Goal: Transaction & Acquisition: Book appointment/travel/reservation

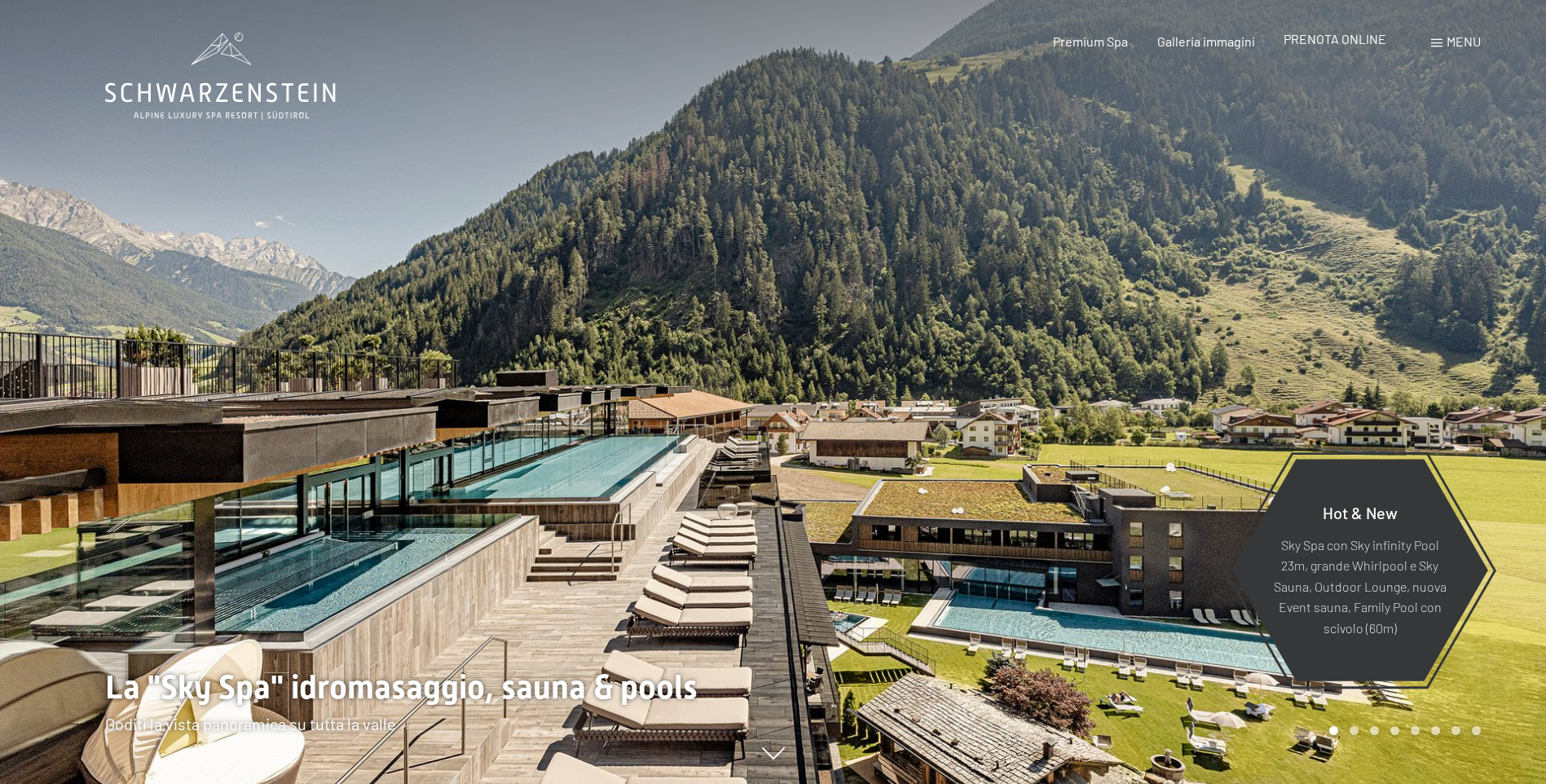
click at [1341, 31] on span "PRENOTA ONLINE" at bounding box center [1335, 38] width 103 height 15
click at [1334, 37] on span "PRENOTA ONLINE" at bounding box center [1335, 38] width 103 height 15
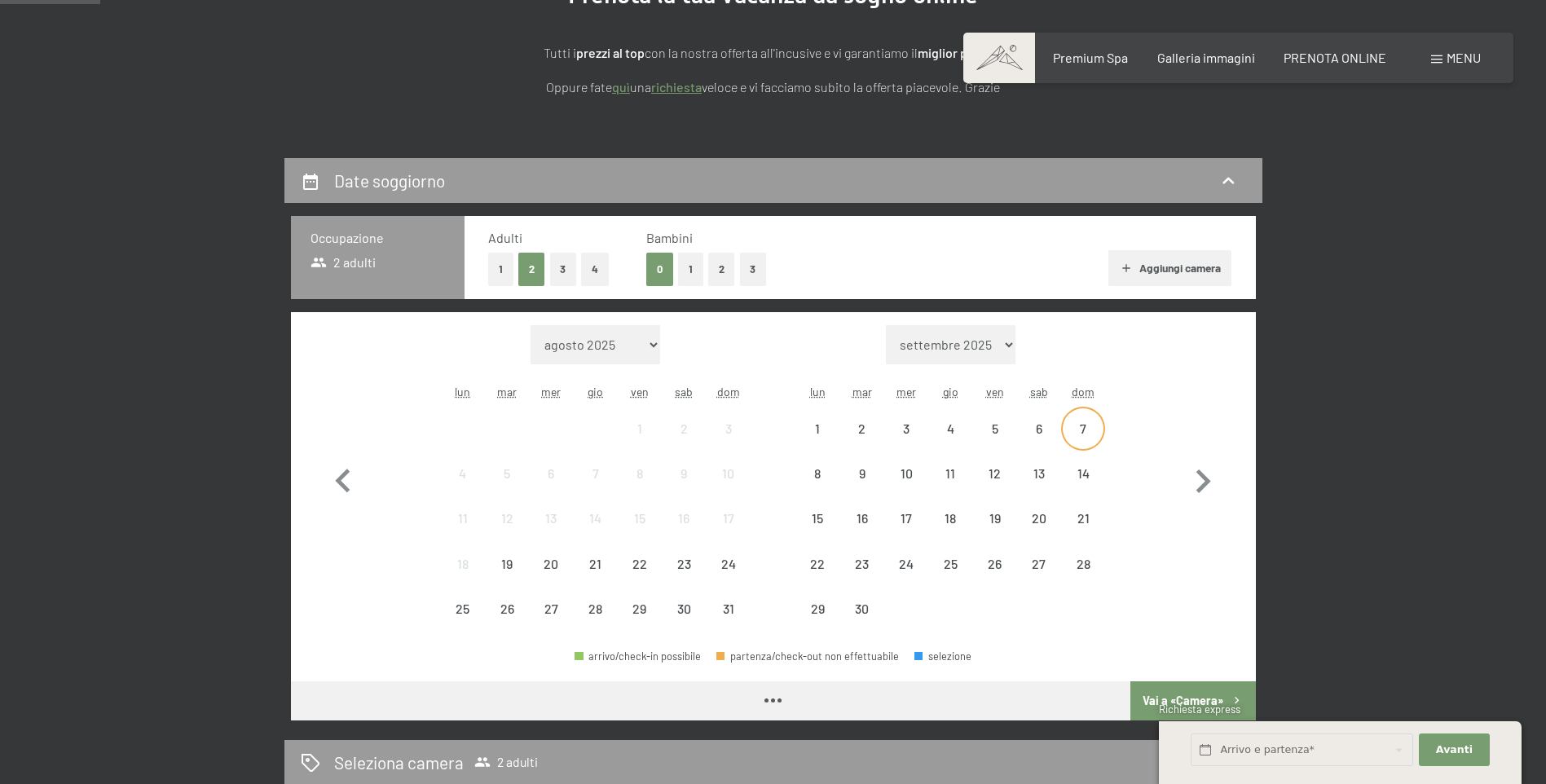
scroll to position [245, 0]
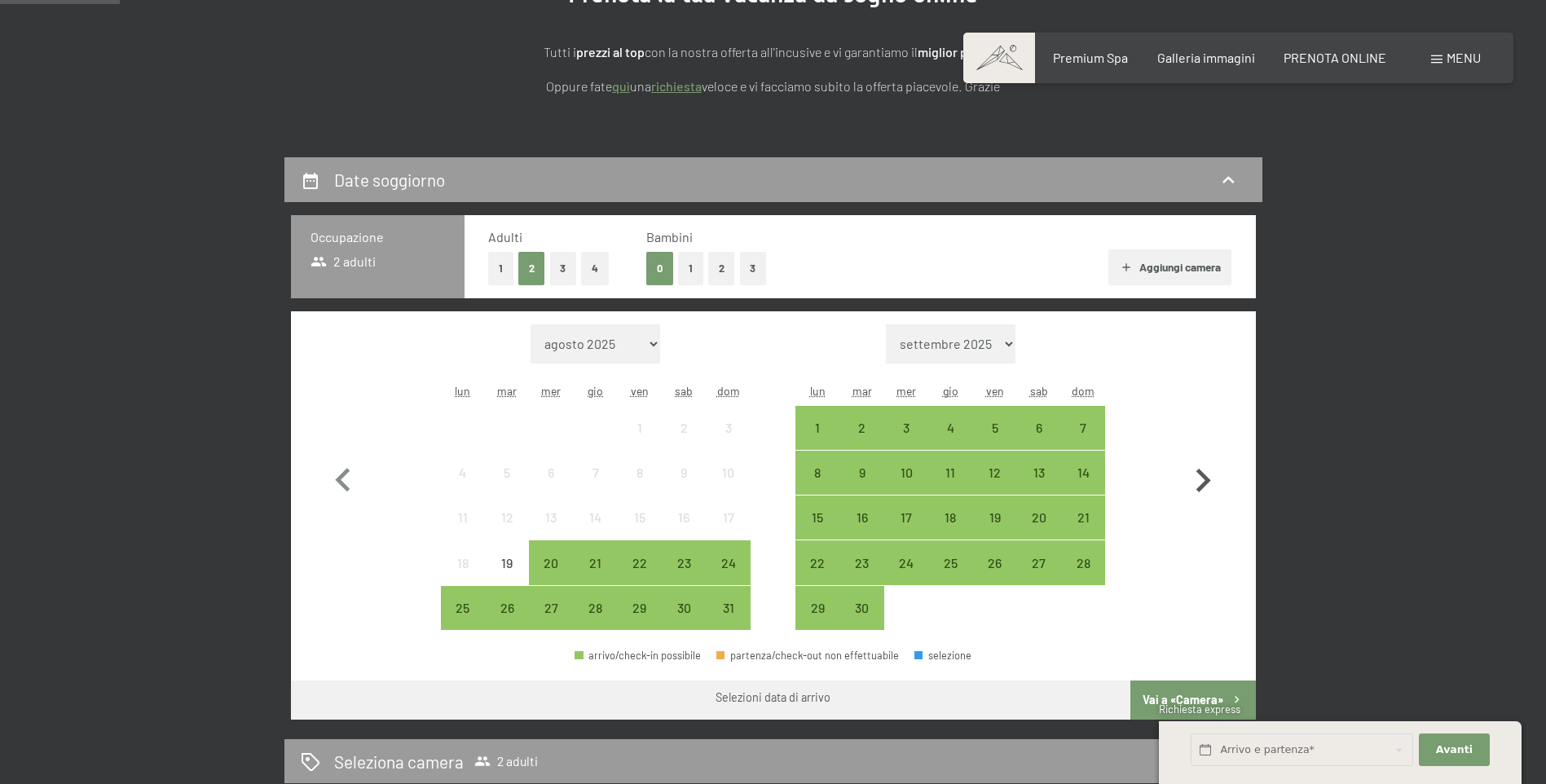
click at [1184, 481] on icon "button" at bounding box center [1203, 481] width 47 height 47
select select "2025-09-01"
select select "2025-10-01"
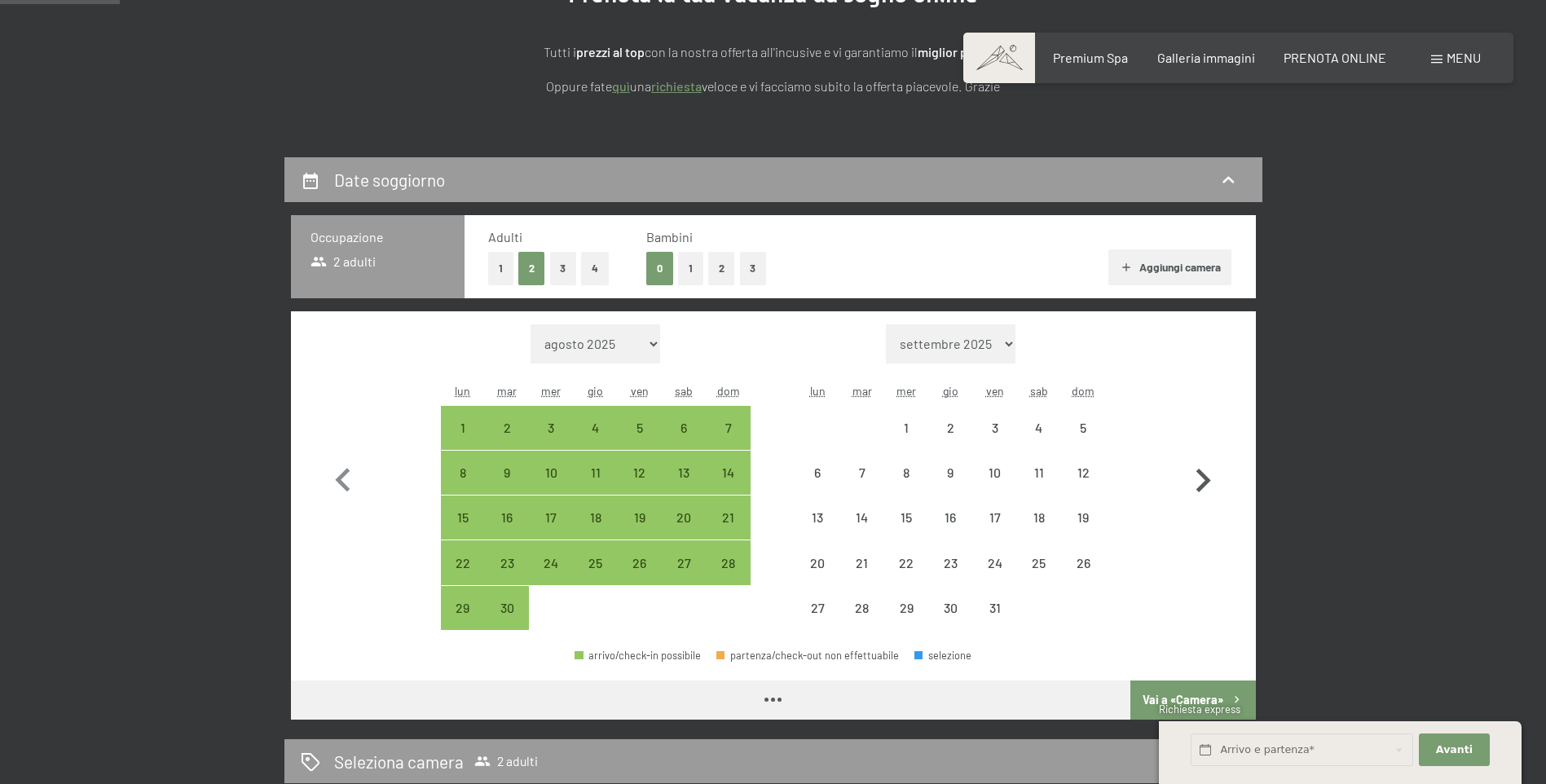
select select "2025-09-01"
select select "2025-10-01"
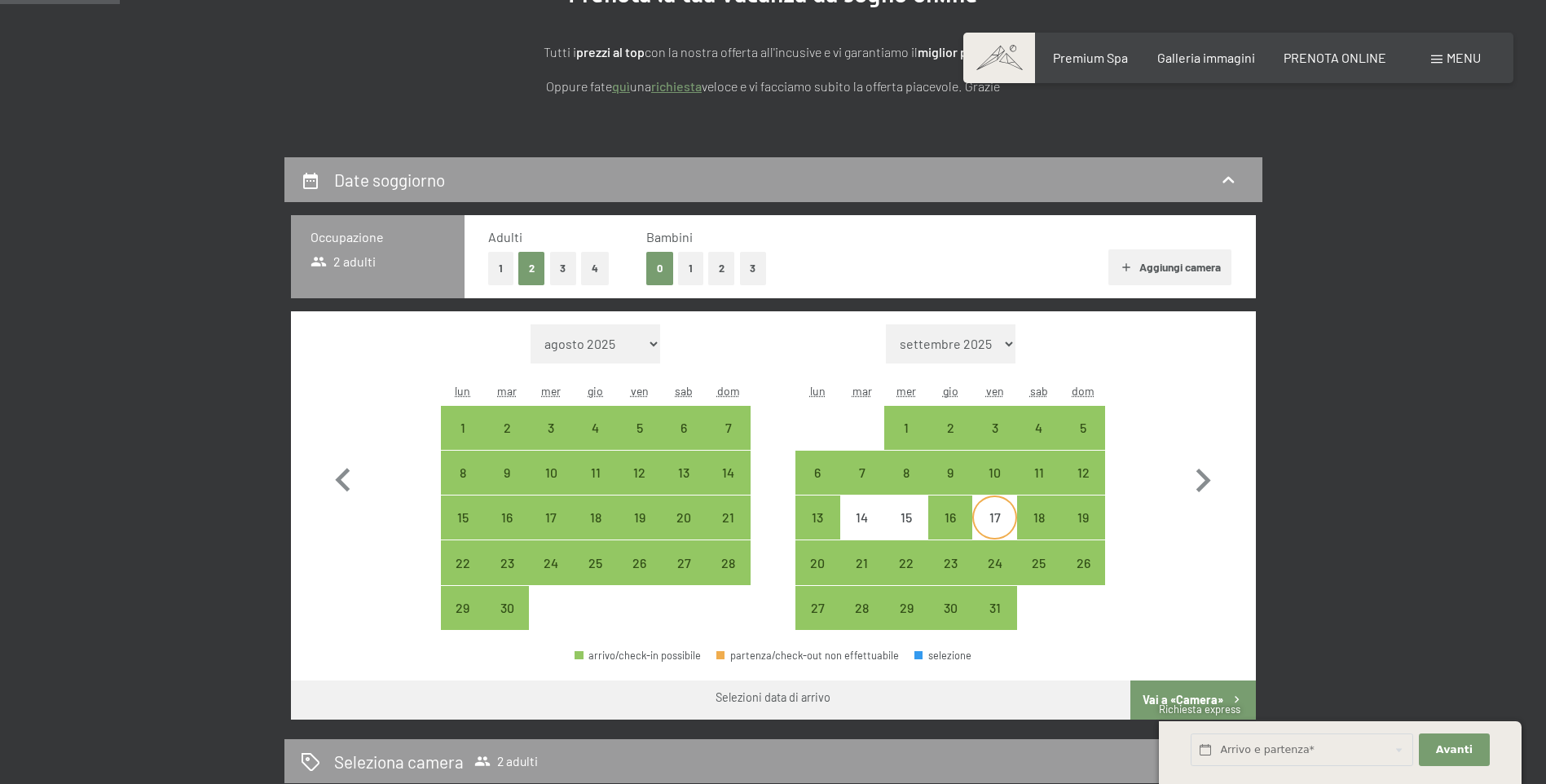
click at [996, 516] on div "17" at bounding box center [995, 532] width 41 height 41
select select "2025-09-01"
select select "2025-10-01"
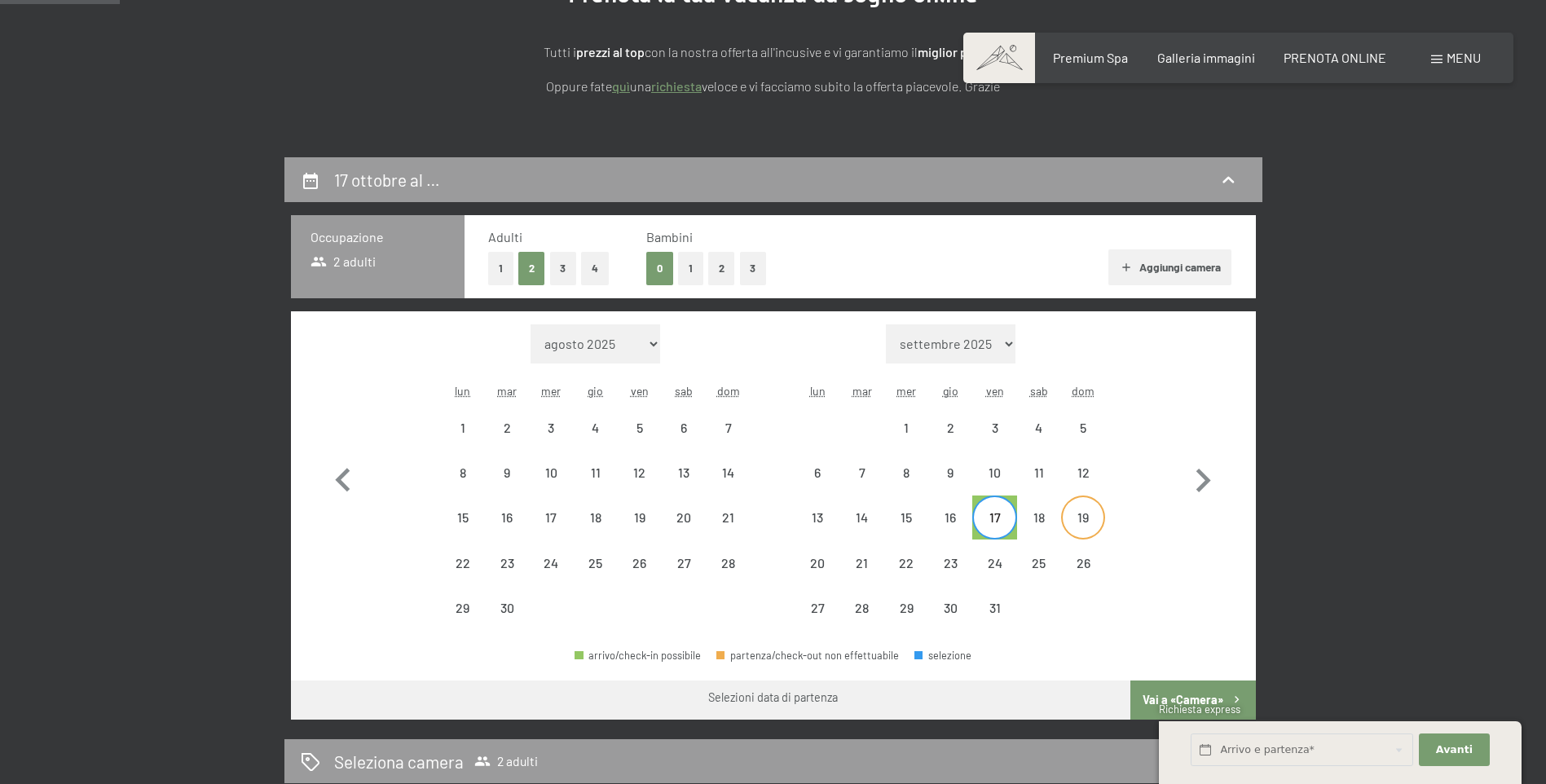
click at [1093, 515] on div "19" at bounding box center [1083, 532] width 41 height 41
select select "2025-09-01"
select select "2025-10-01"
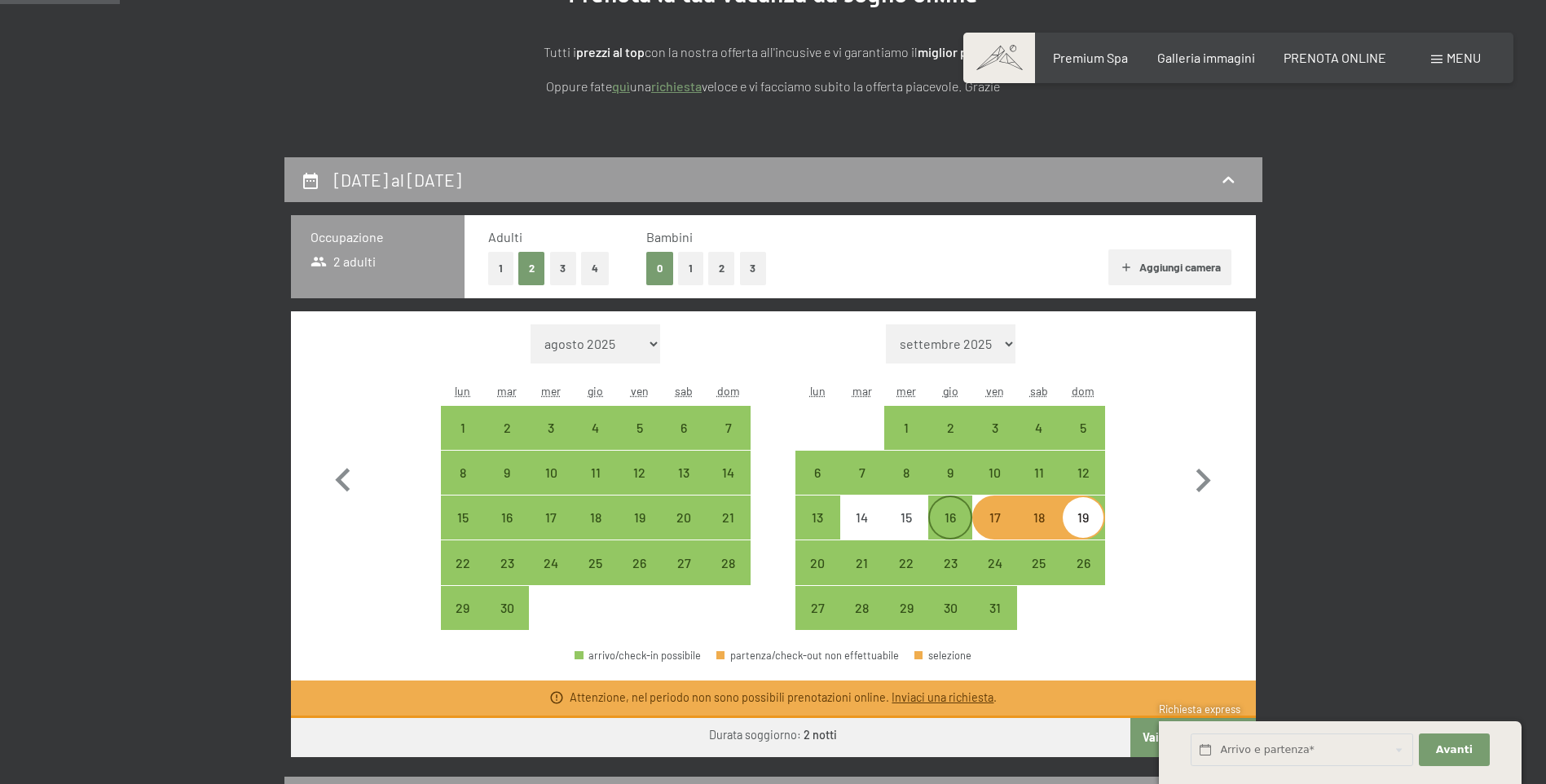
click at [958, 518] on div "16" at bounding box center [950, 532] width 41 height 41
select select "2025-09-01"
select select "2025-10-01"
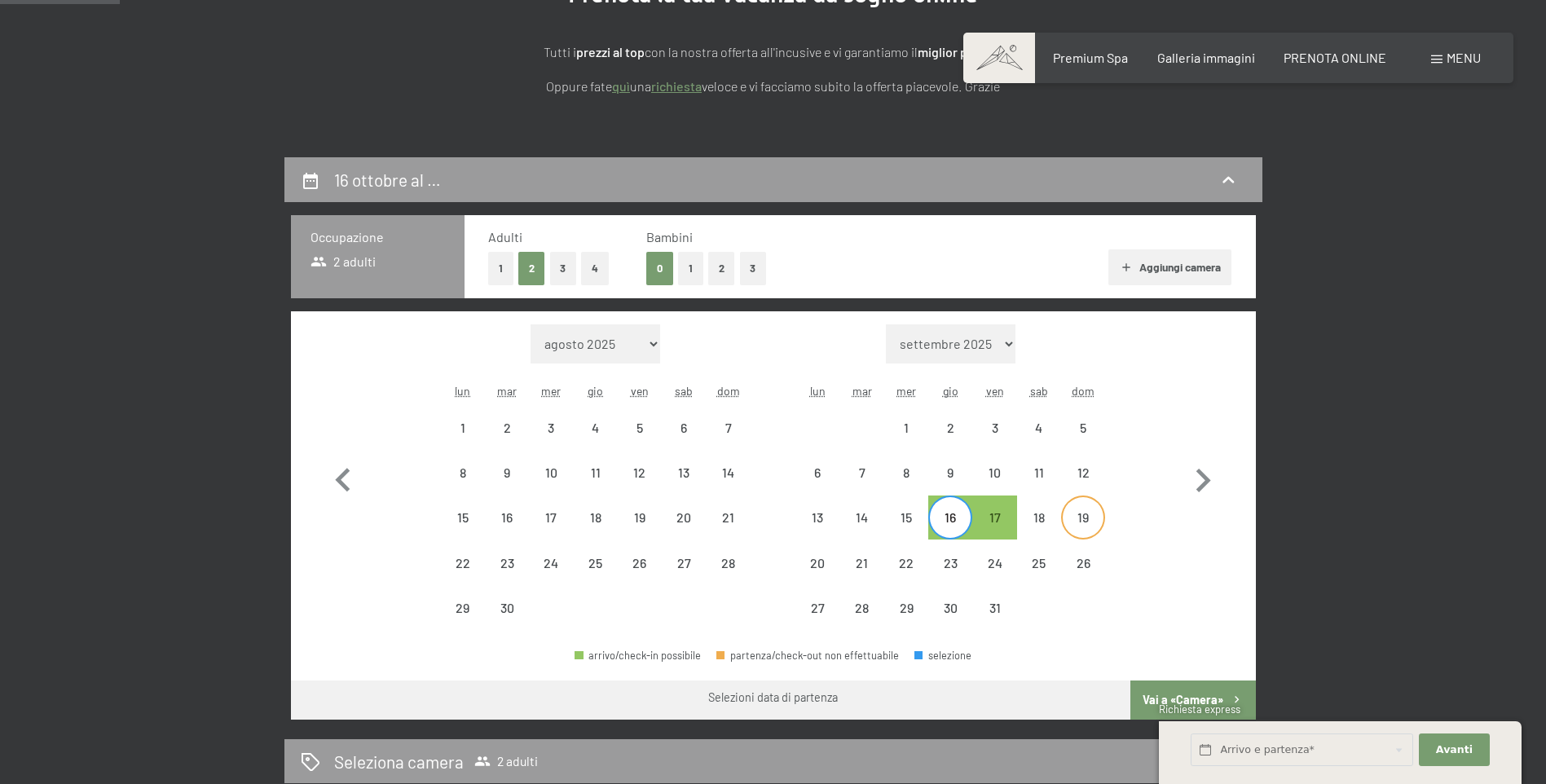
click at [1075, 521] on div "19" at bounding box center [1083, 532] width 41 height 41
select select "2025-09-01"
select select "2025-10-01"
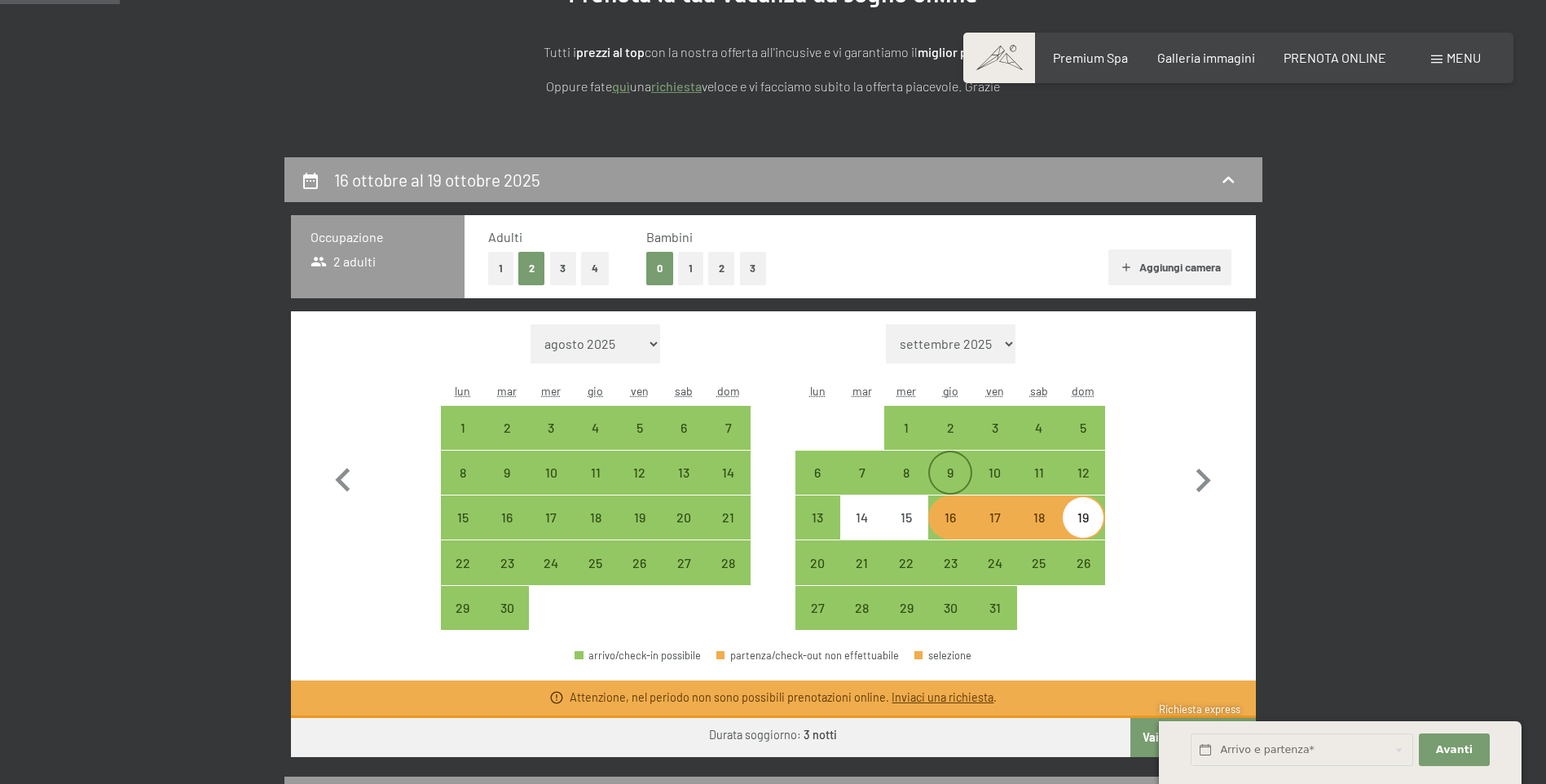
click at [967, 474] on div "9" at bounding box center [950, 487] width 41 height 41
select select "2025-09-01"
select select "2025-10-01"
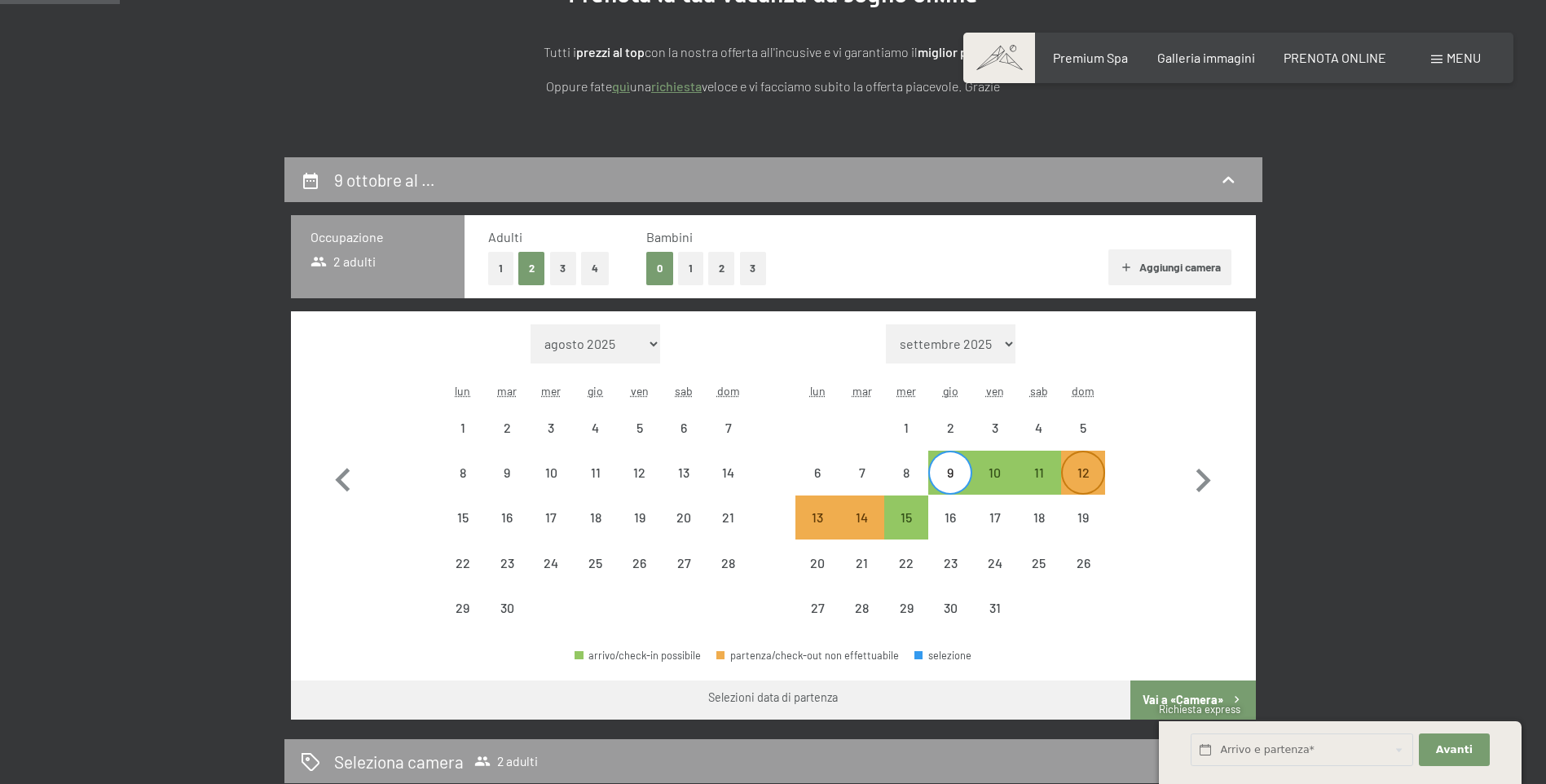
click at [1083, 472] on div "12" at bounding box center [1083, 487] width 41 height 41
select select "2025-09-01"
select select "2025-10-01"
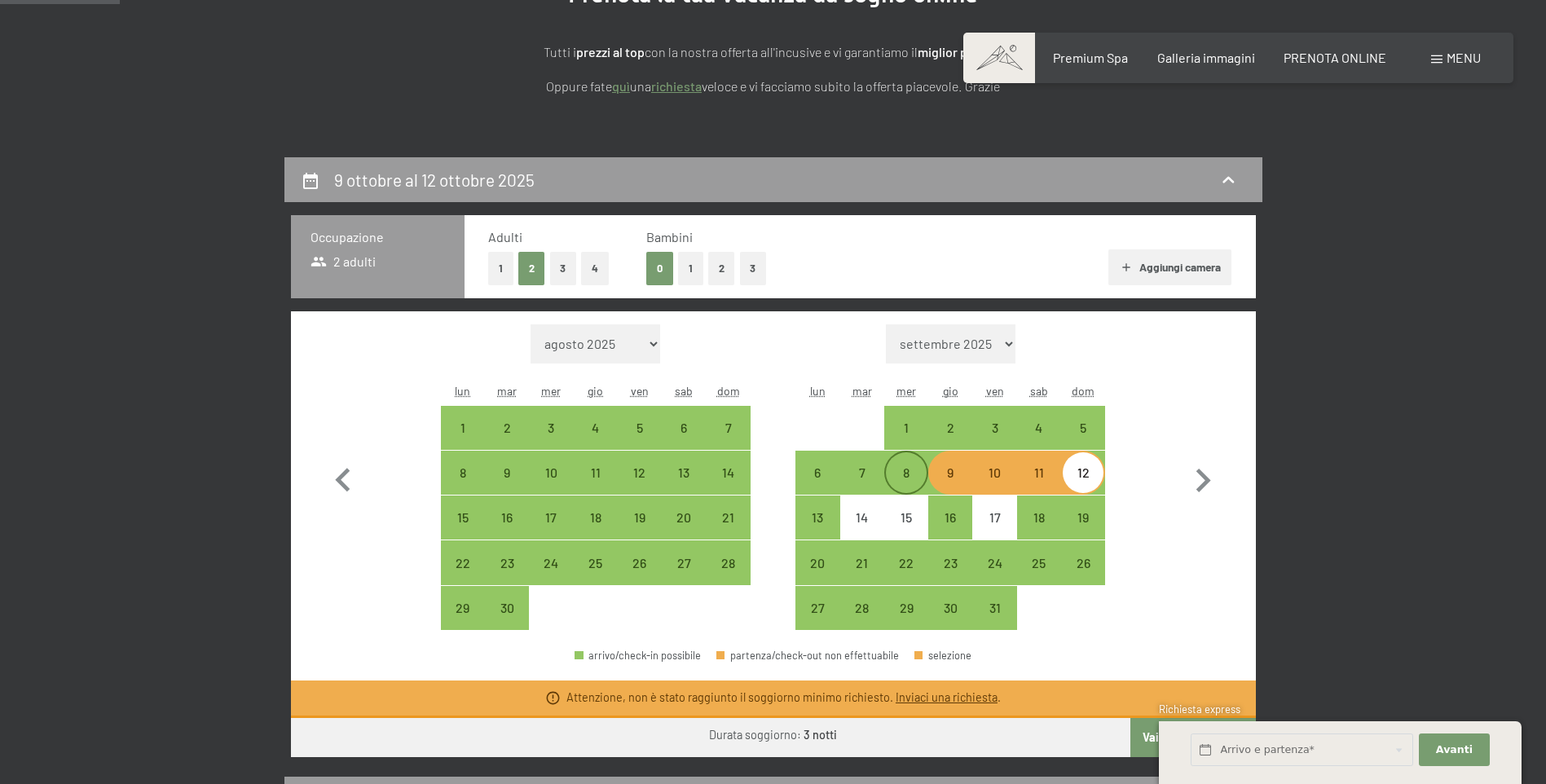
click at [916, 481] on div "8" at bounding box center [907, 487] width 41 height 41
select select "2025-09-01"
select select "2025-10-01"
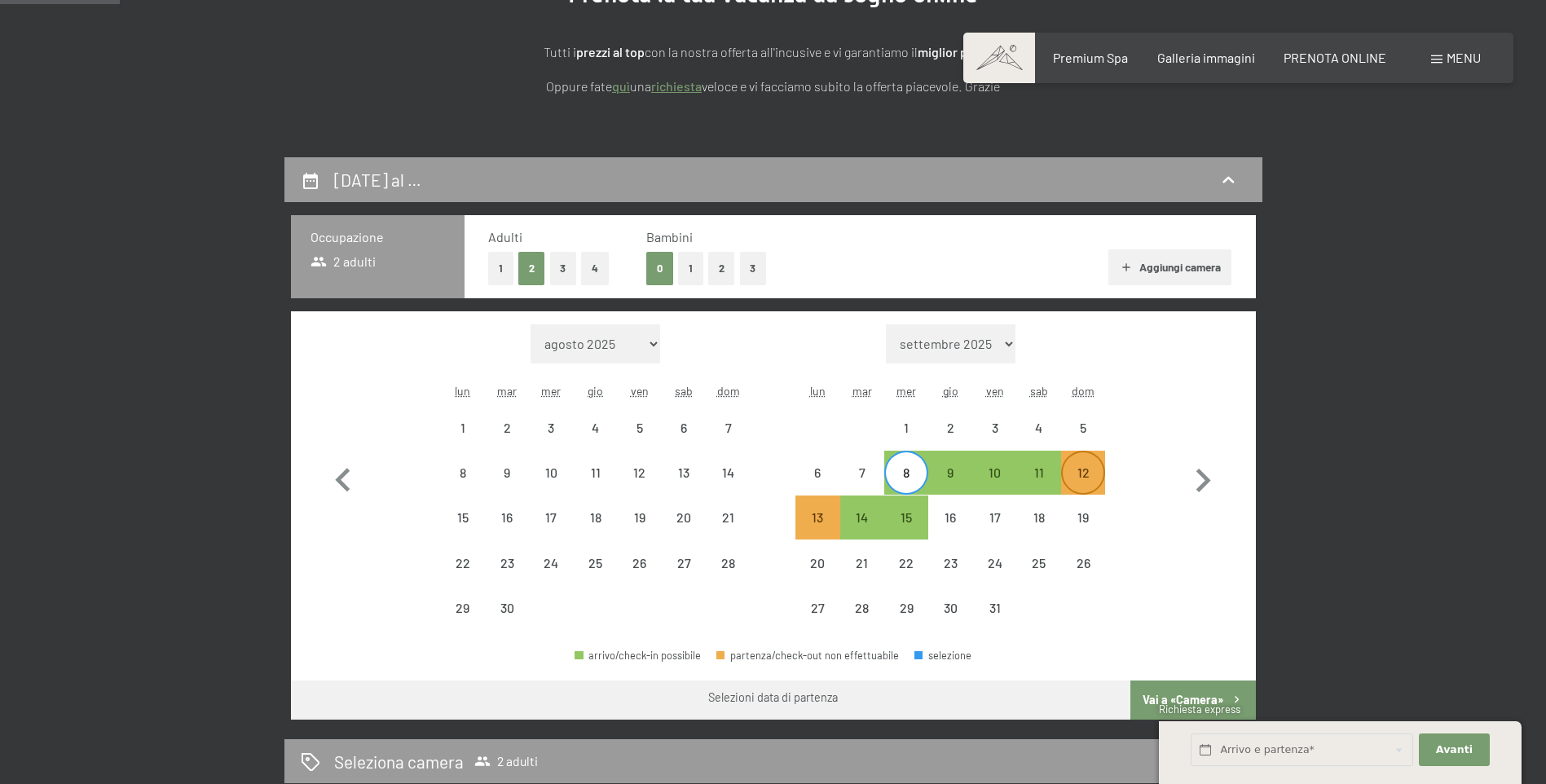
click at [1088, 468] on div "12" at bounding box center [1083, 487] width 41 height 41
select select "2025-09-01"
select select "2025-10-01"
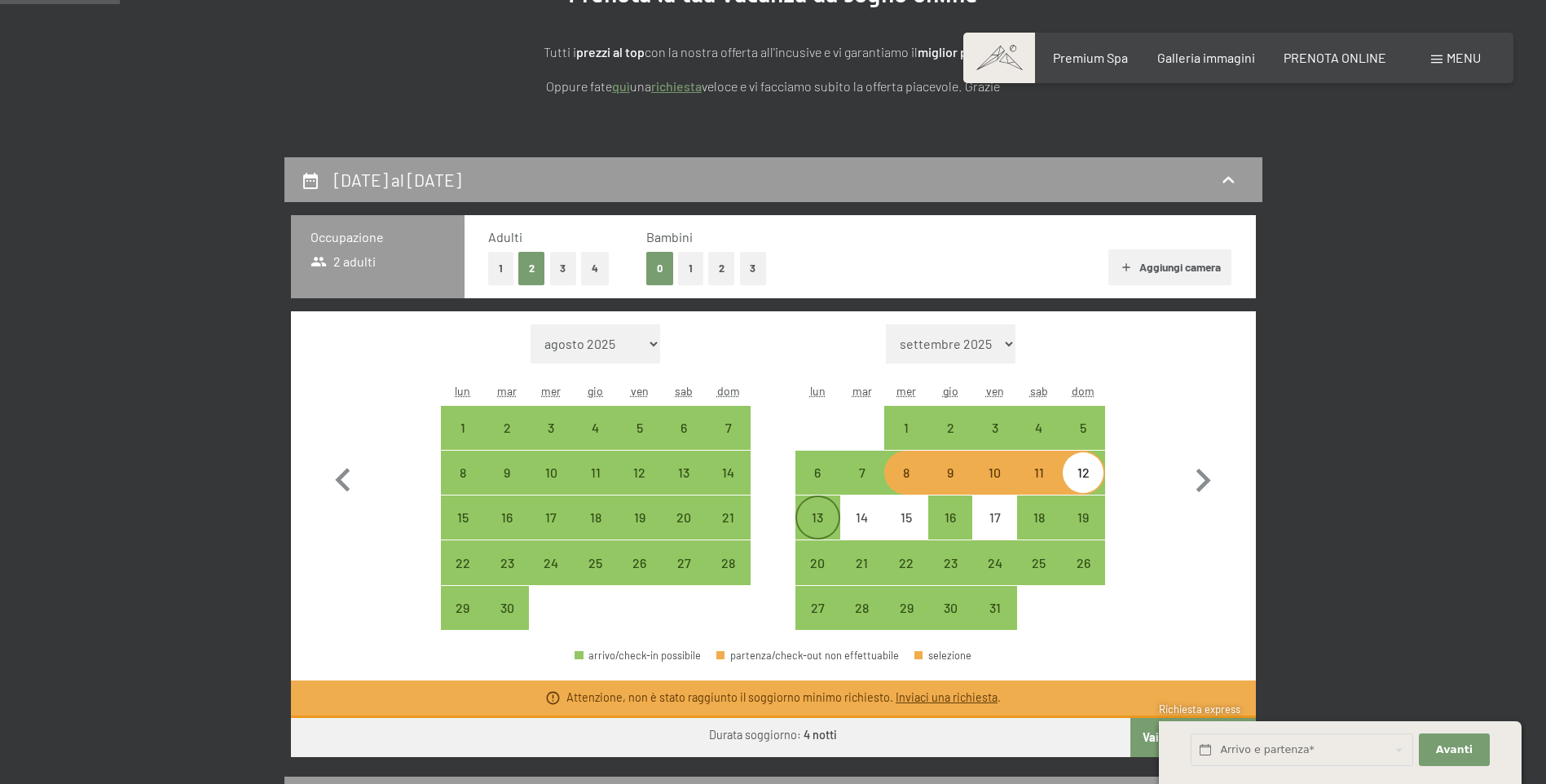
click at [815, 514] on div "13" at bounding box center [817, 532] width 41 height 41
select select "2025-09-01"
select select "2025-10-01"
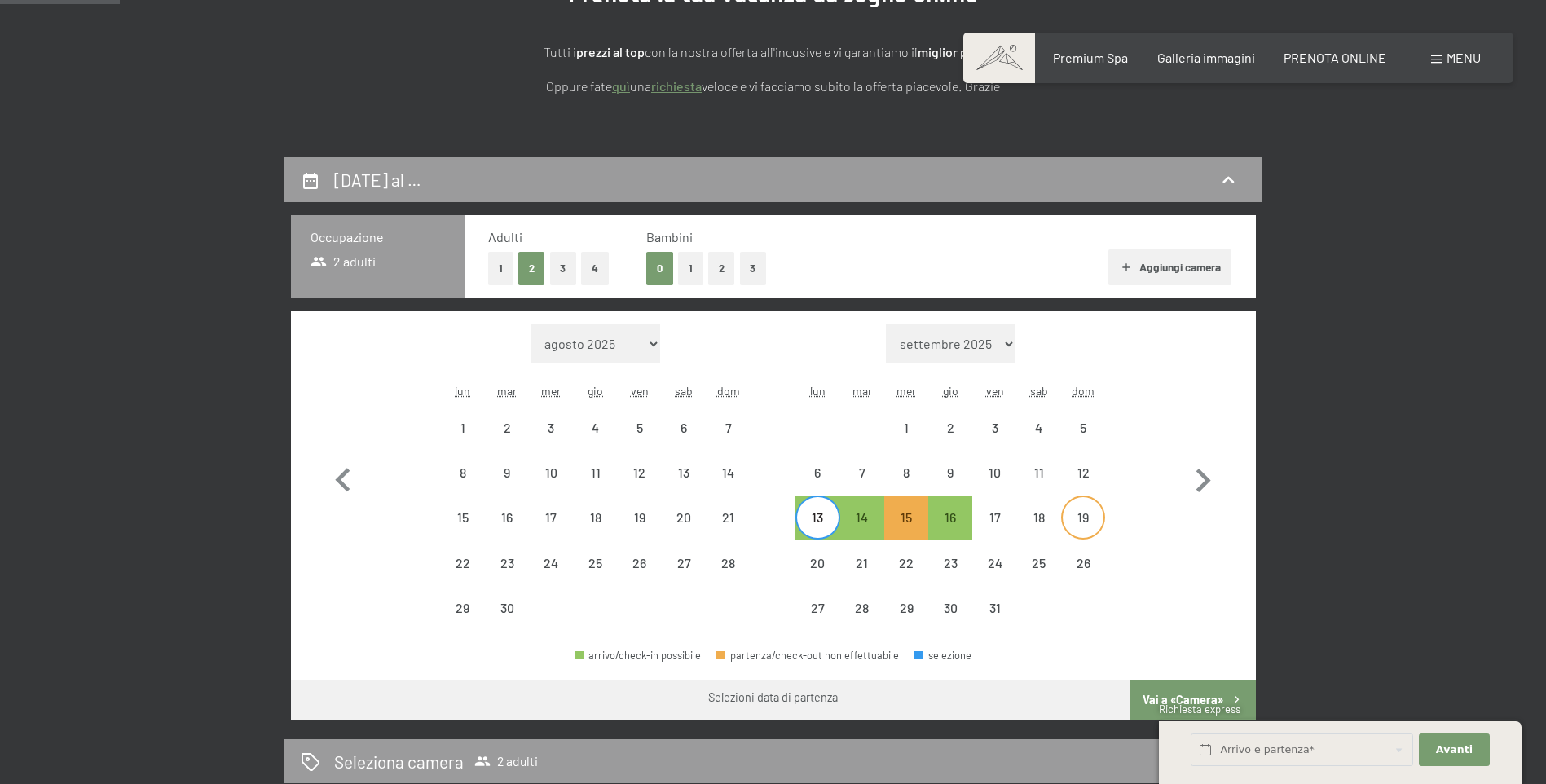
click at [1083, 508] on div "19" at bounding box center [1083, 517] width 41 height 41
select select "2025-09-01"
select select "2025-10-01"
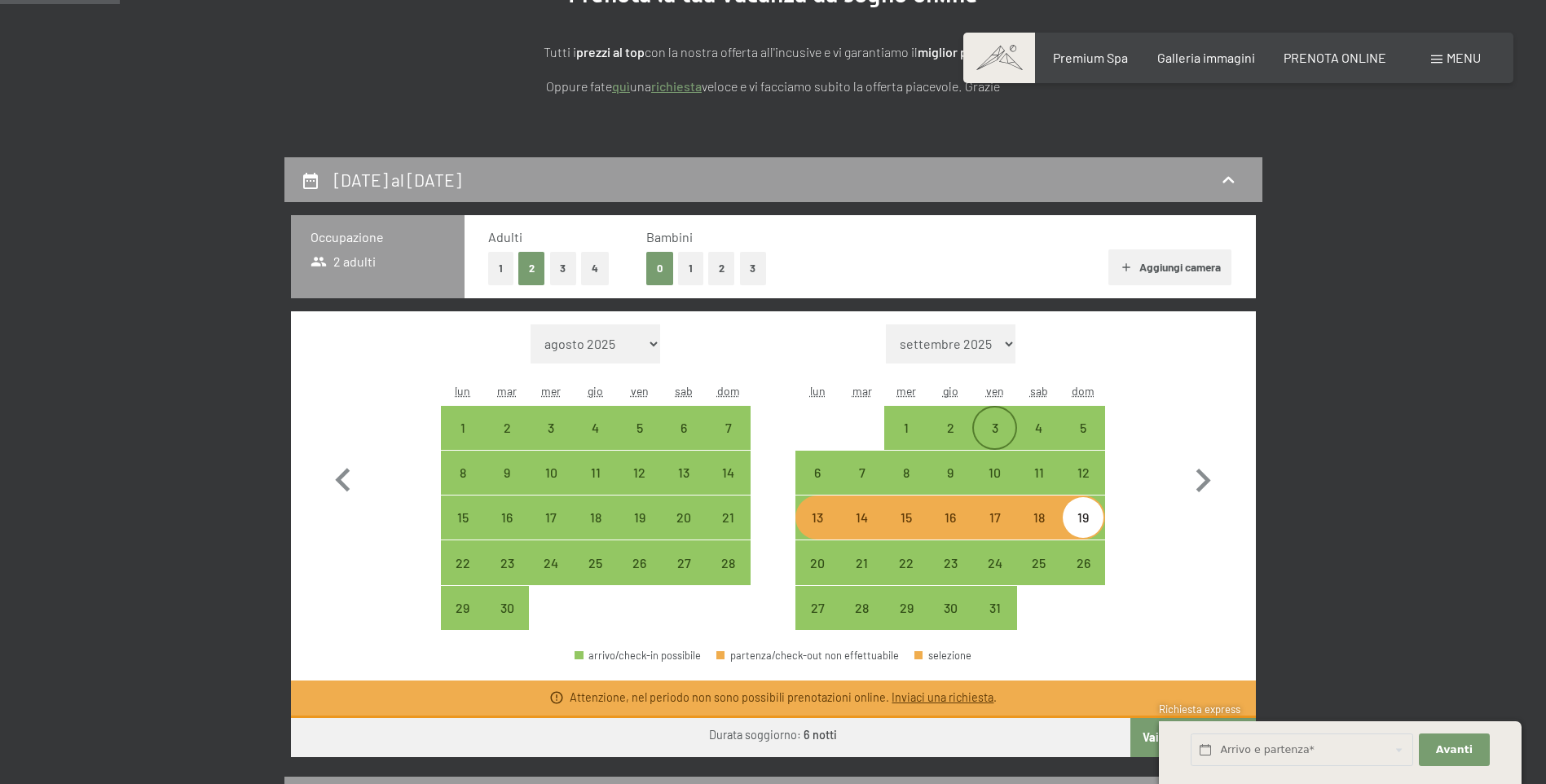
click at [989, 433] on div "3" at bounding box center [995, 441] width 41 height 41
select select "2025-09-01"
select select "2025-10-01"
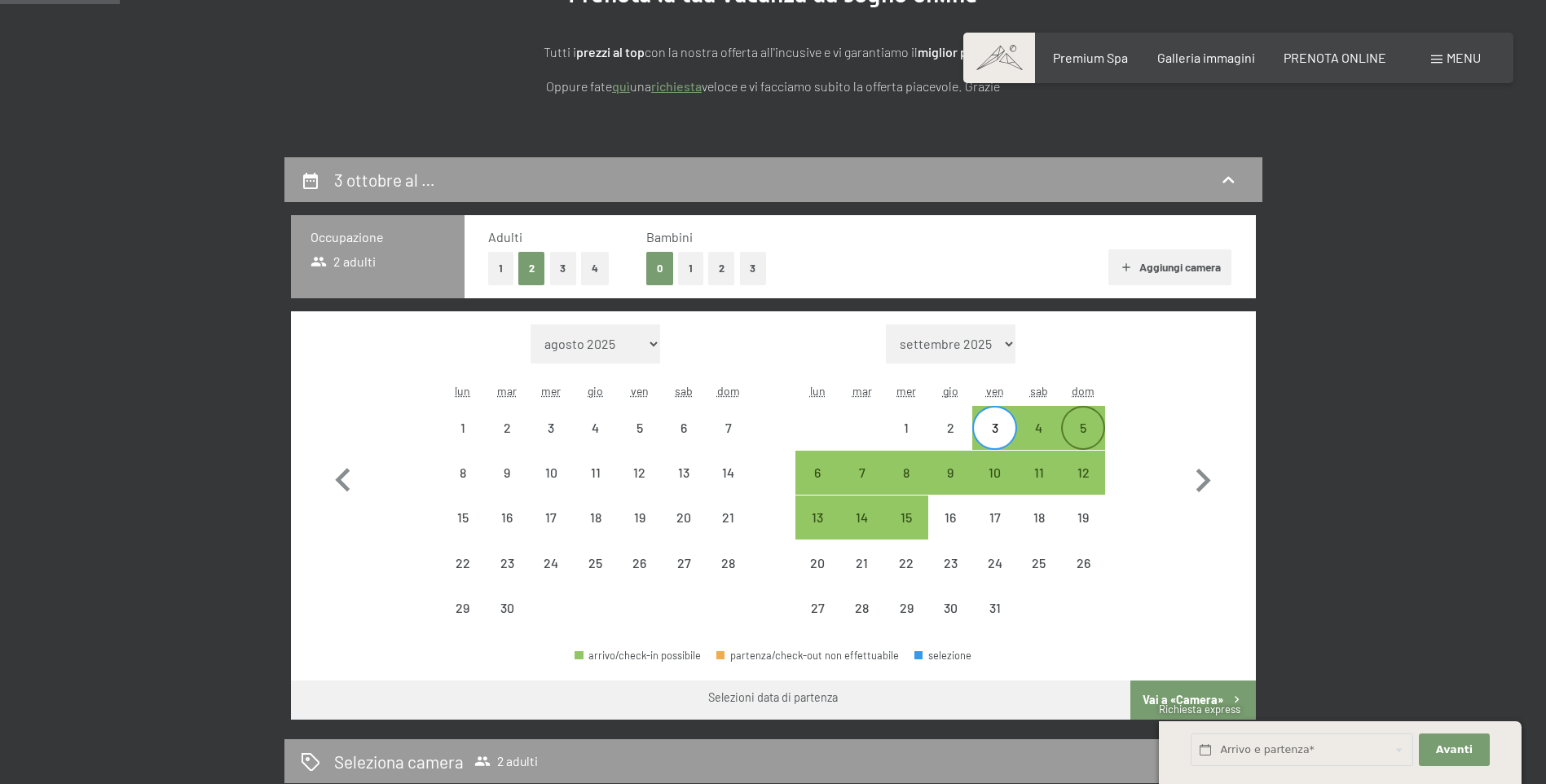
click at [1078, 424] on div "5" at bounding box center [1083, 441] width 41 height 41
select select "2025-09-01"
select select "2025-10-01"
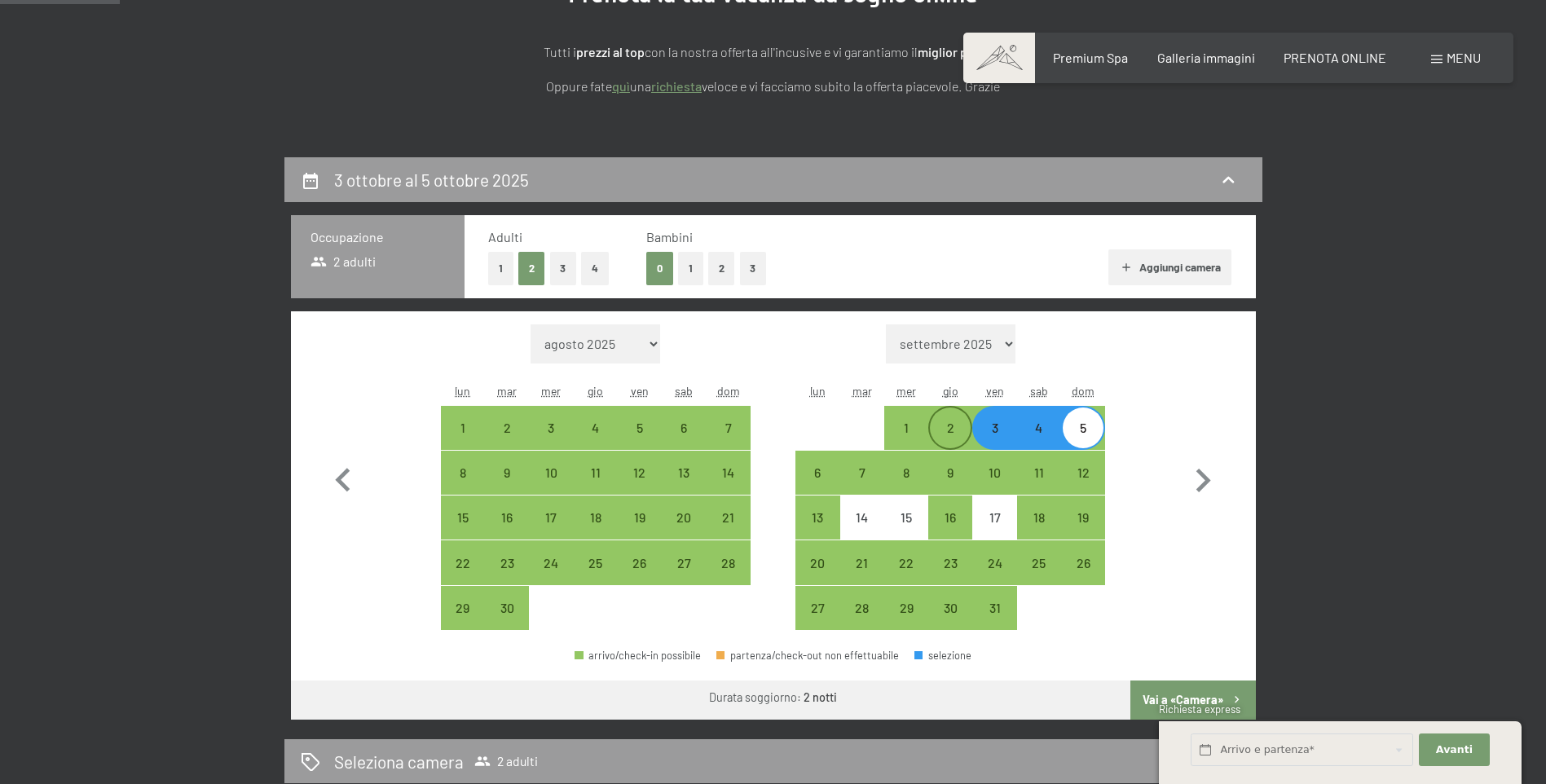
click at [955, 432] on div "2" at bounding box center [950, 441] width 41 height 41
select select "2025-09-01"
select select "2025-10-01"
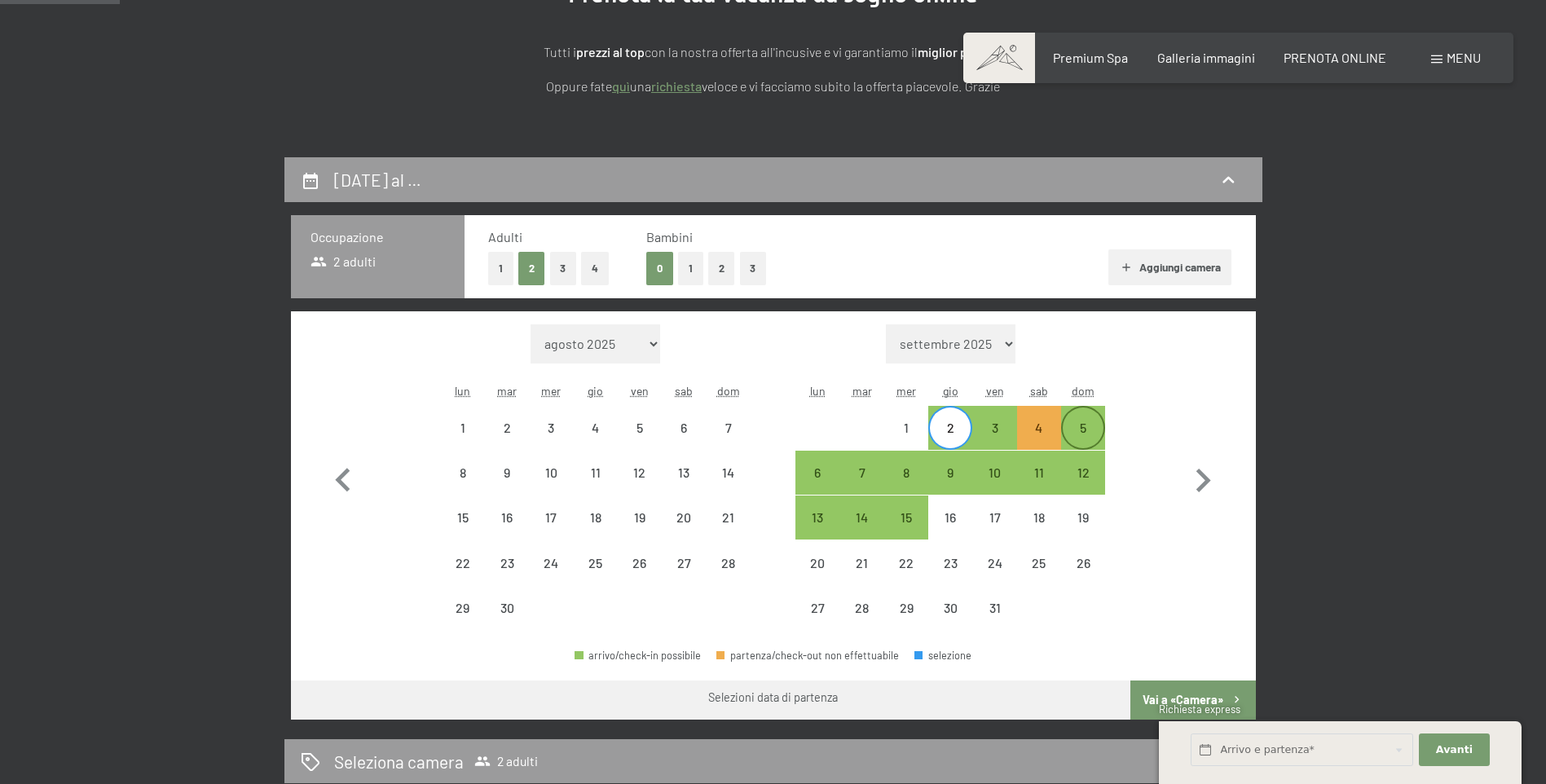
click at [1092, 423] on div "5" at bounding box center [1083, 441] width 41 height 41
select select "2025-09-01"
select select "2025-10-01"
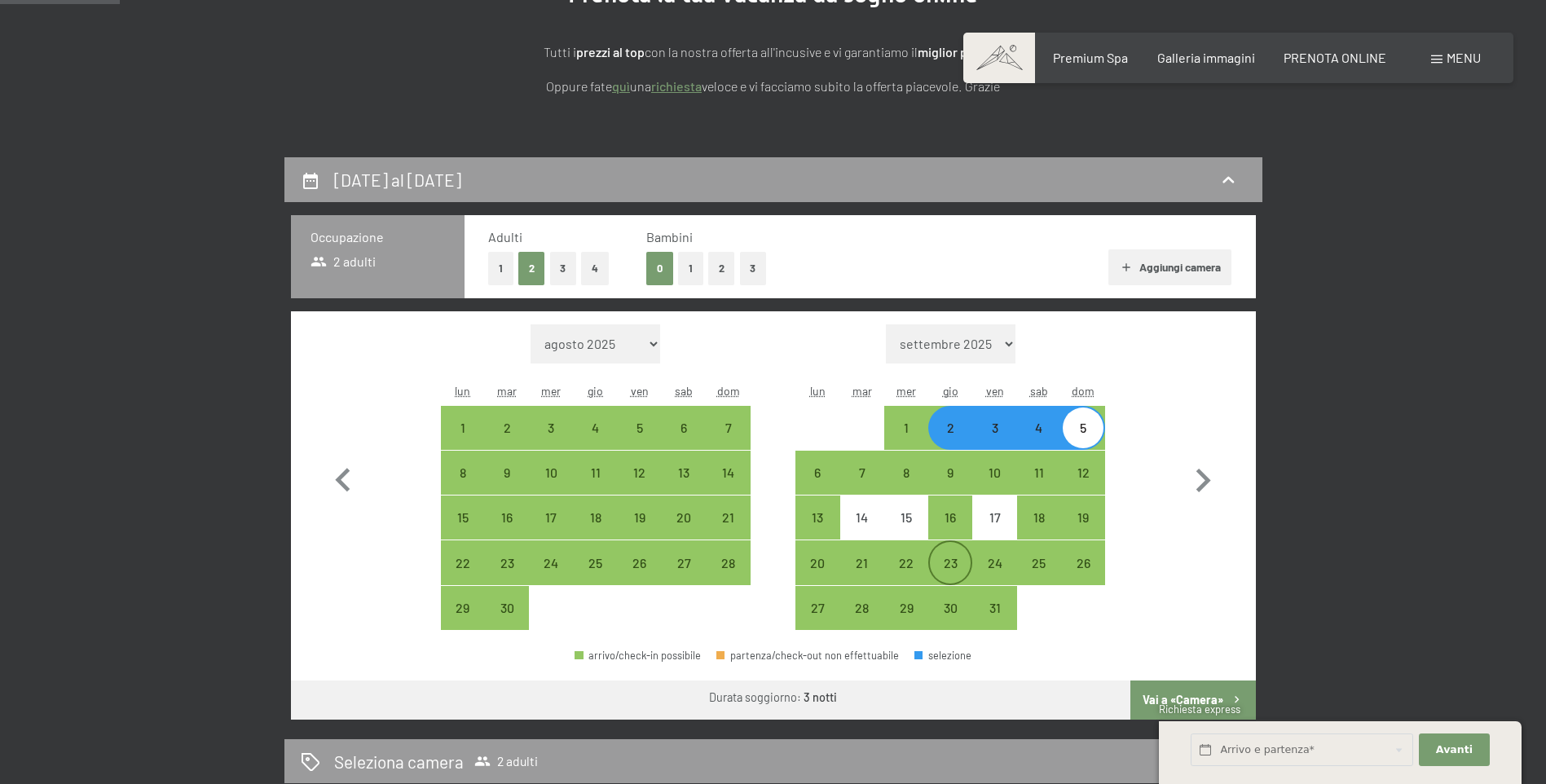
click at [955, 568] on div "23" at bounding box center [950, 577] width 41 height 41
select select "2025-09-01"
select select "2025-10-01"
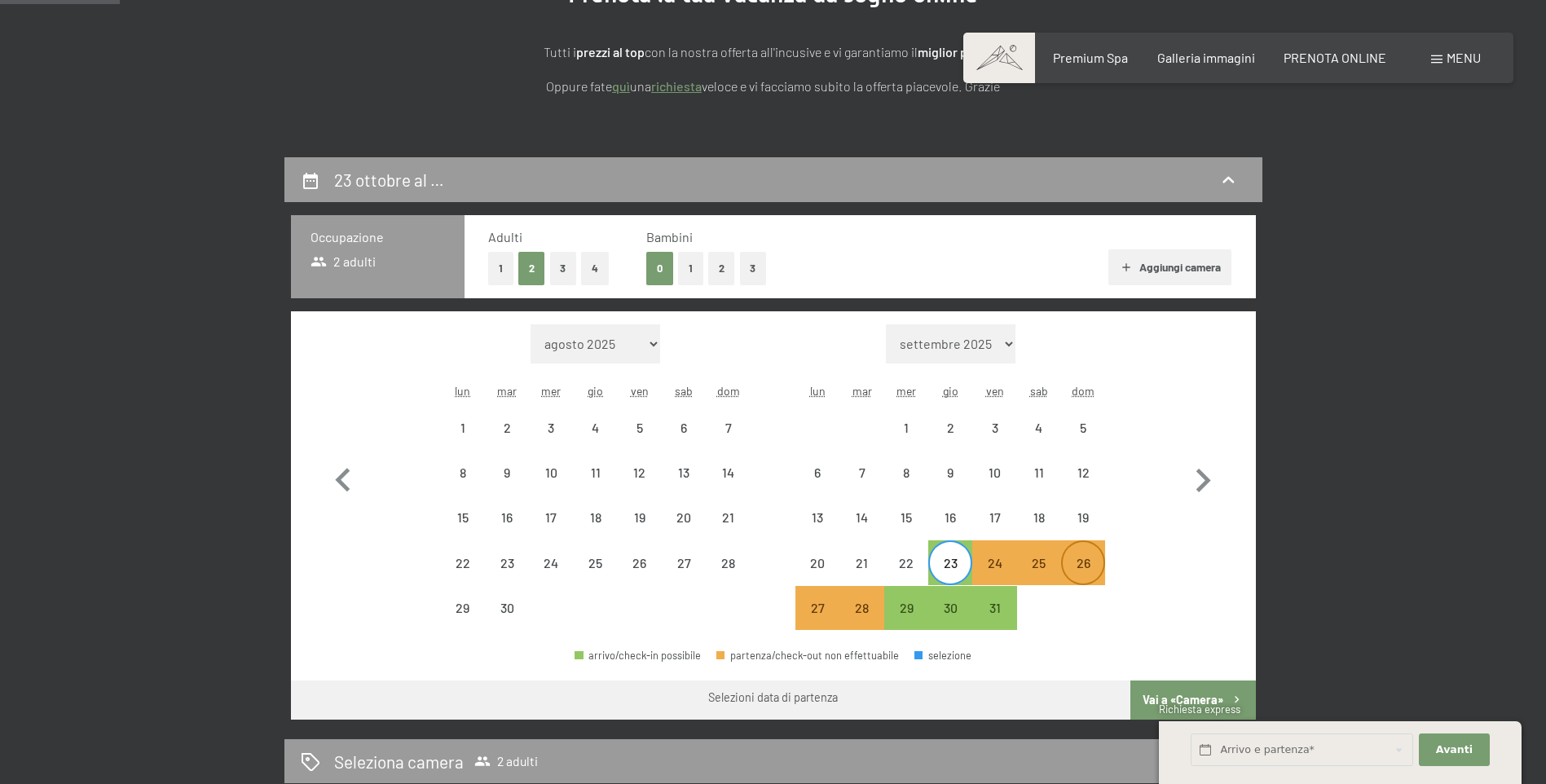
click at [1069, 559] on div "26" at bounding box center [1083, 577] width 41 height 41
select select "2025-09-01"
select select "2025-10-01"
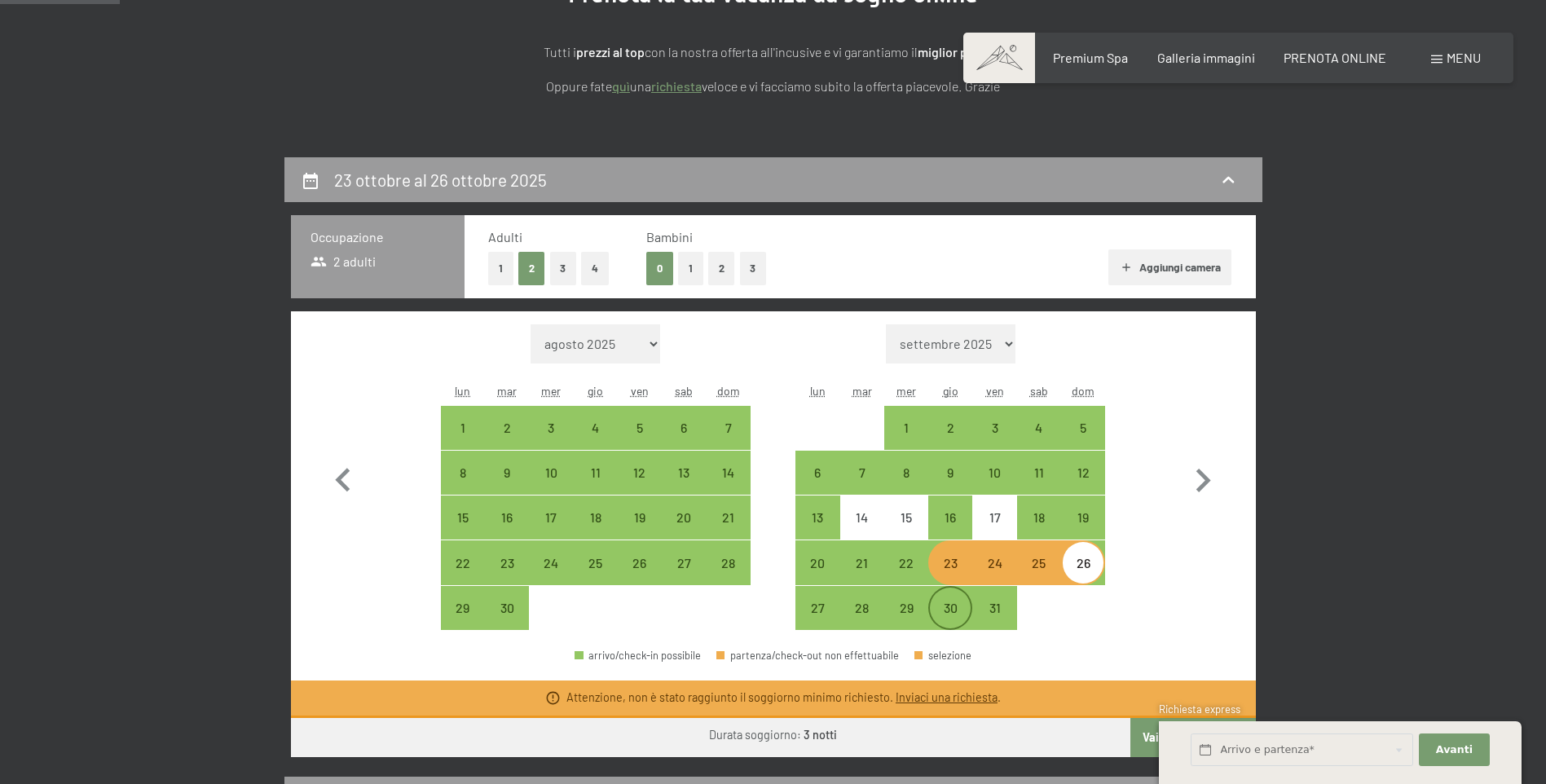
click at [943, 610] on div "30" at bounding box center [950, 622] width 41 height 41
select select "2025-09-01"
select select "2025-10-01"
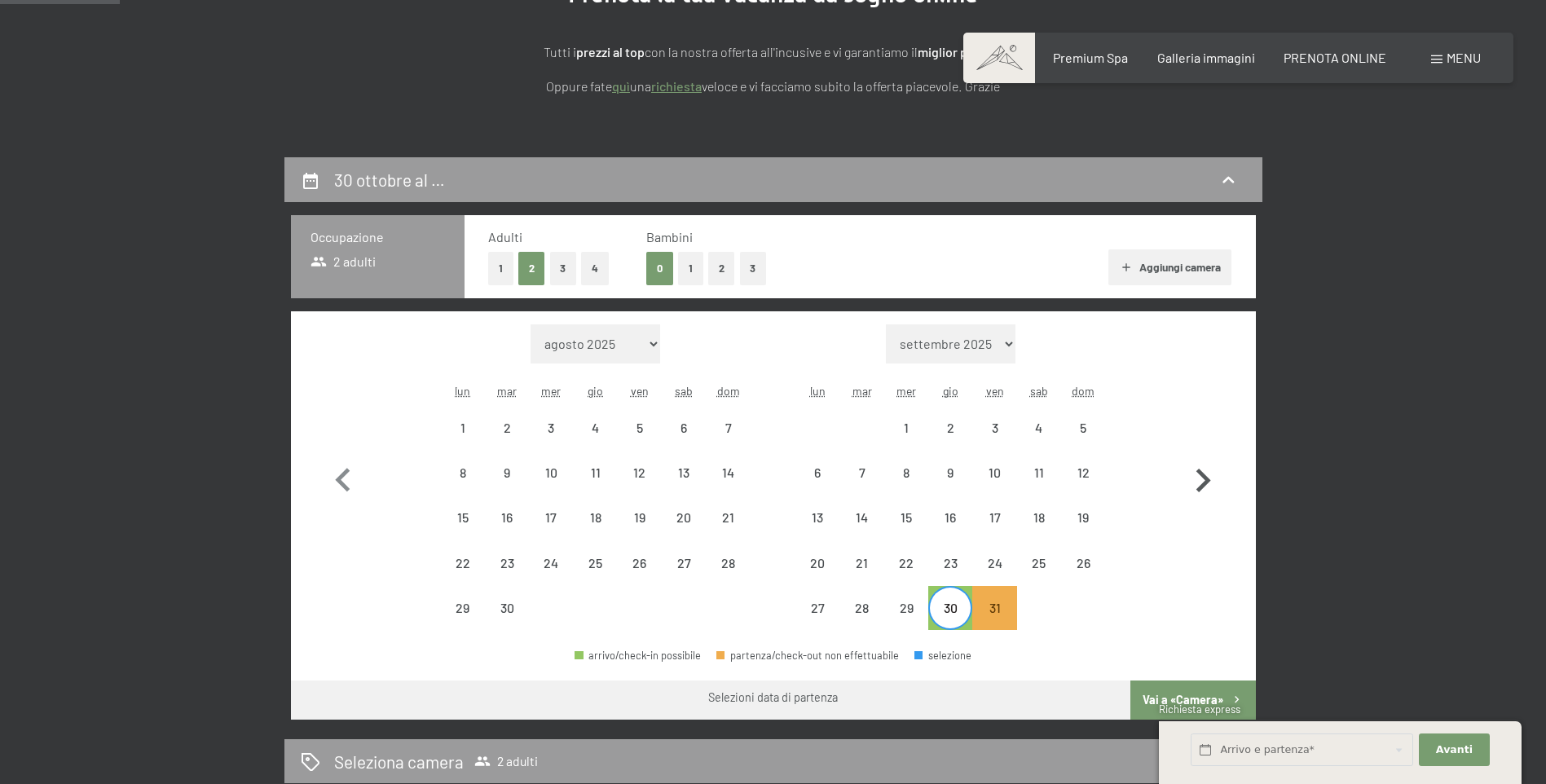
click at [1202, 479] on icon "button" at bounding box center [1203, 481] width 47 height 47
select select "2025-10-01"
select select "2025-11-01"
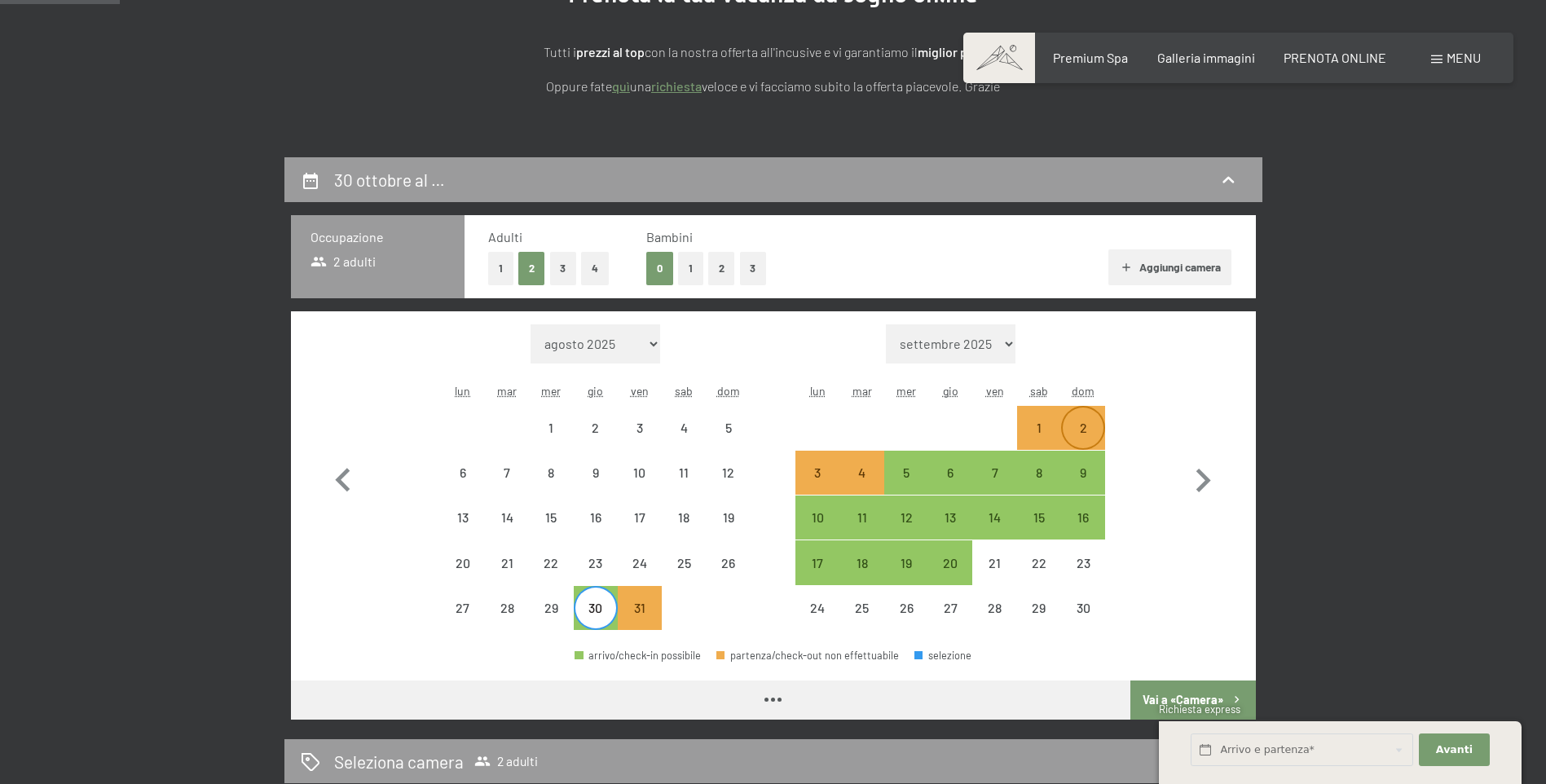
click at [1079, 420] on div "2" at bounding box center [1083, 428] width 41 height 41
select select "2025-10-01"
select select "2025-11-01"
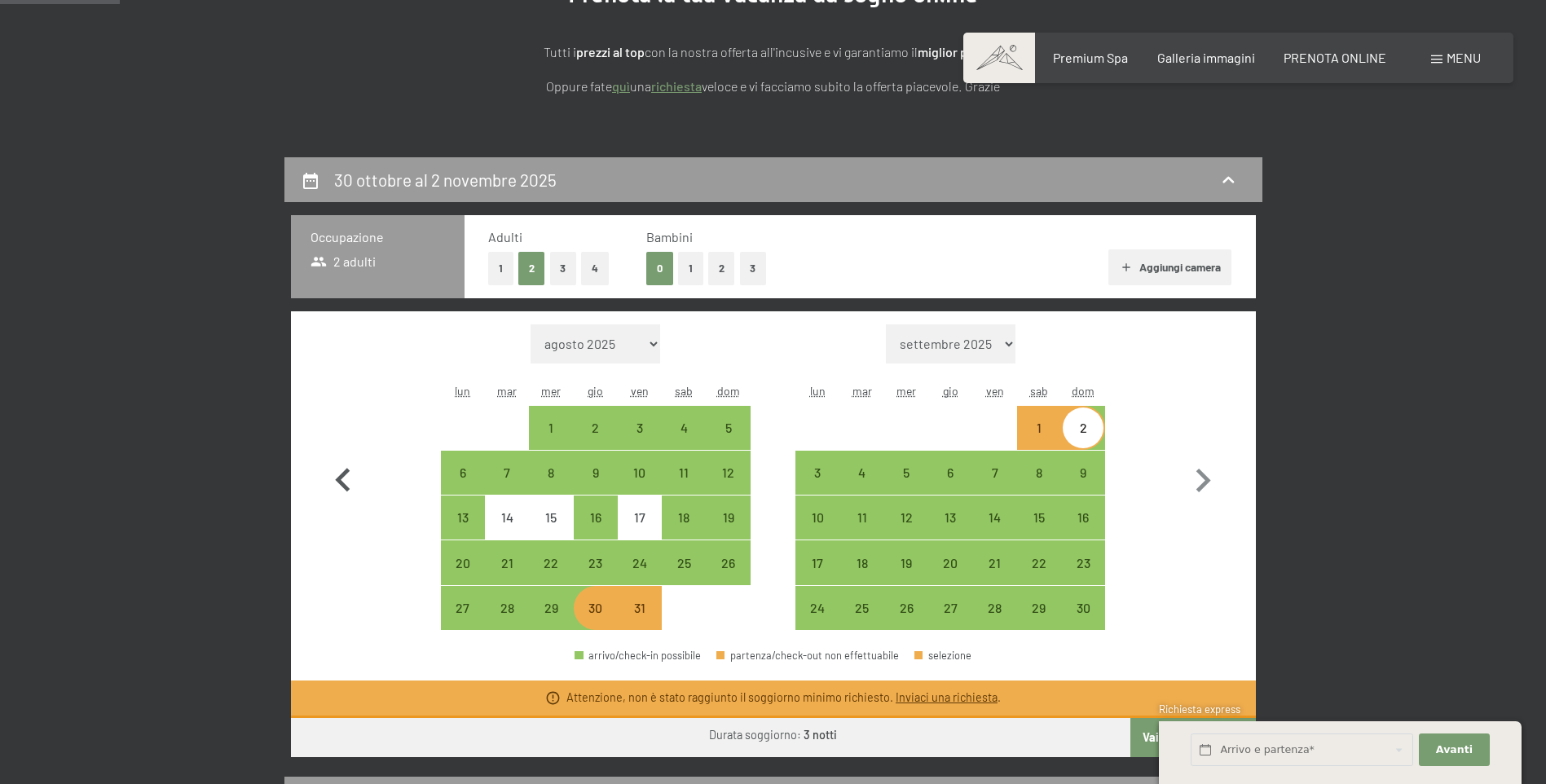
click at [349, 465] on icon "button" at bounding box center [343, 481] width 47 height 47
select select "2025-09-01"
select select "2025-10-01"
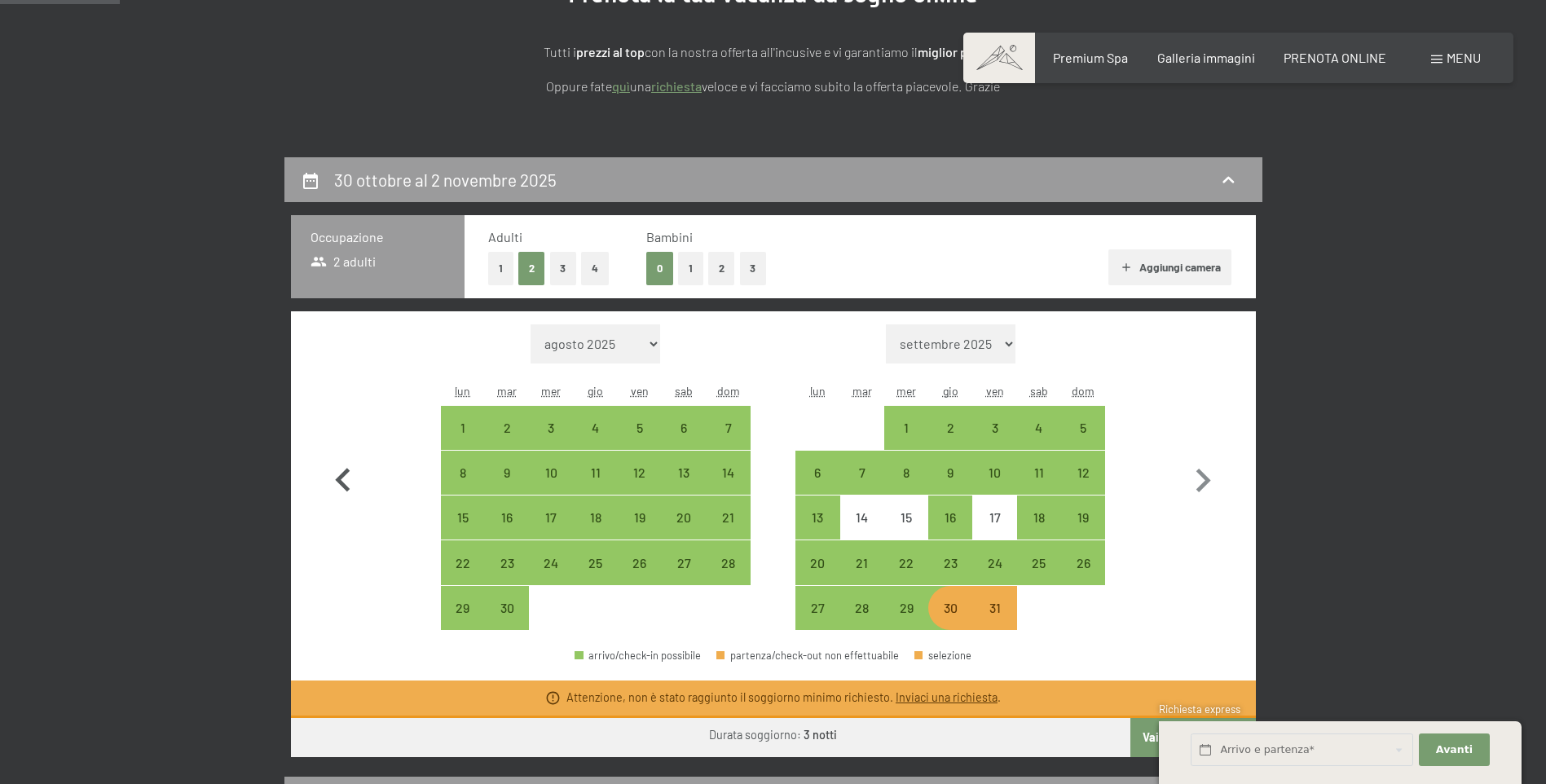
click at [349, 472] on icon "button" at bounding box center [343, 481] width 47 height 47
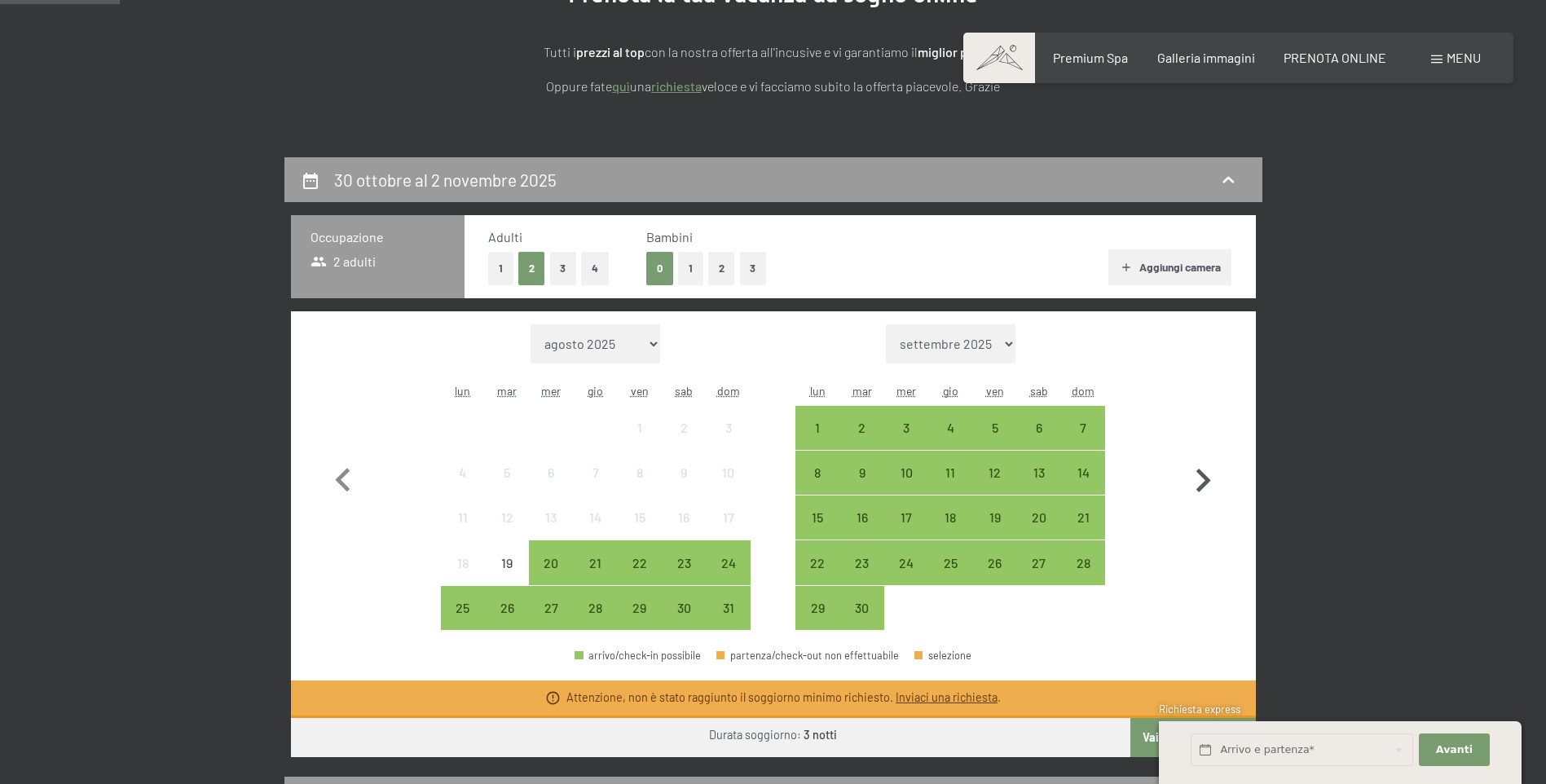
click at [1209, 476] on icon "button" at bounding box center [1203, 481] width 47 height 47
select select "2025-09-01"
select select "2025-10-01"
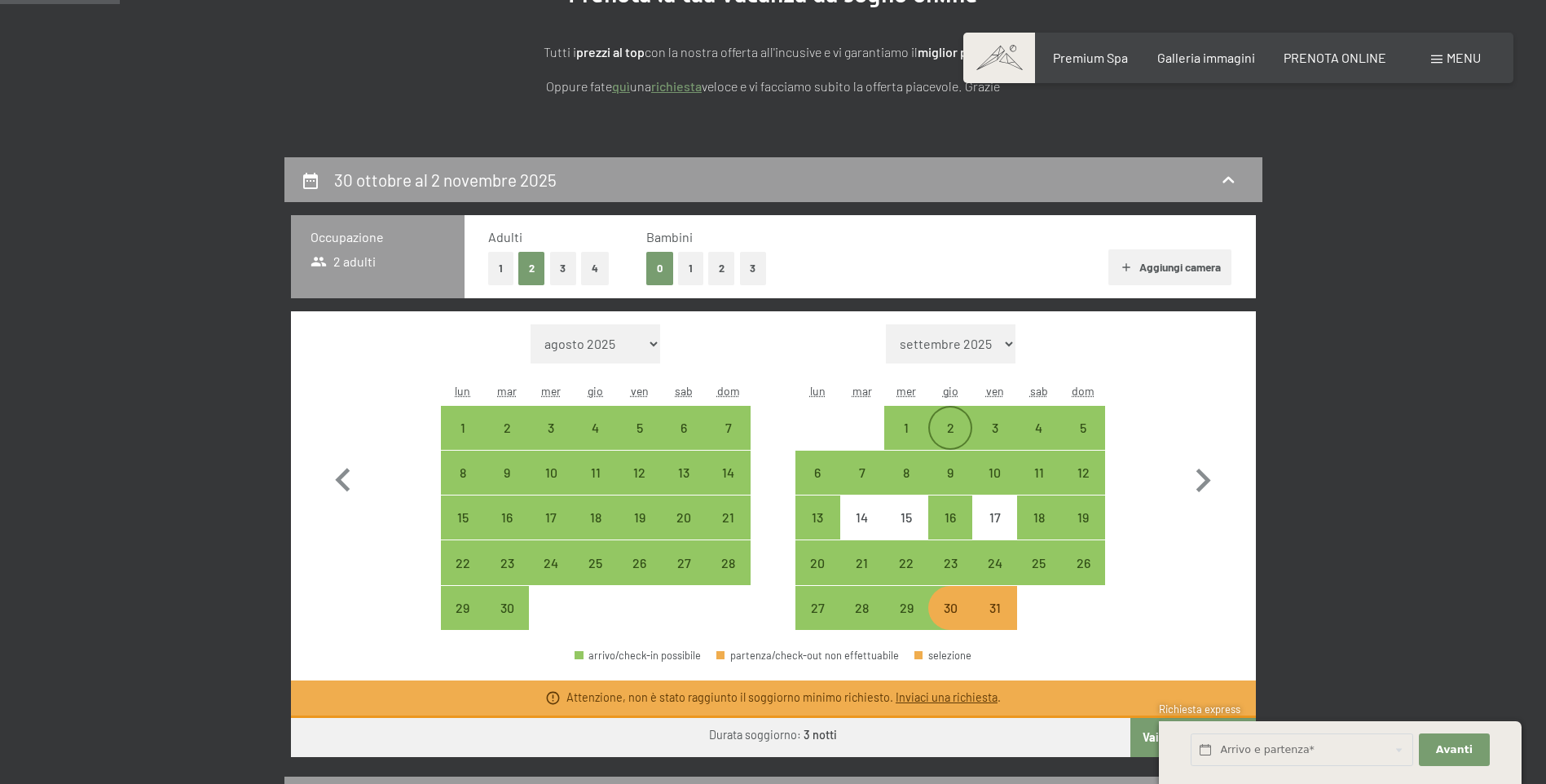
click at [955, 429] on div "2" at bounding box center [950, 441] width 41 height 41
select select "2025-09-01"
select select "2025-10-01"
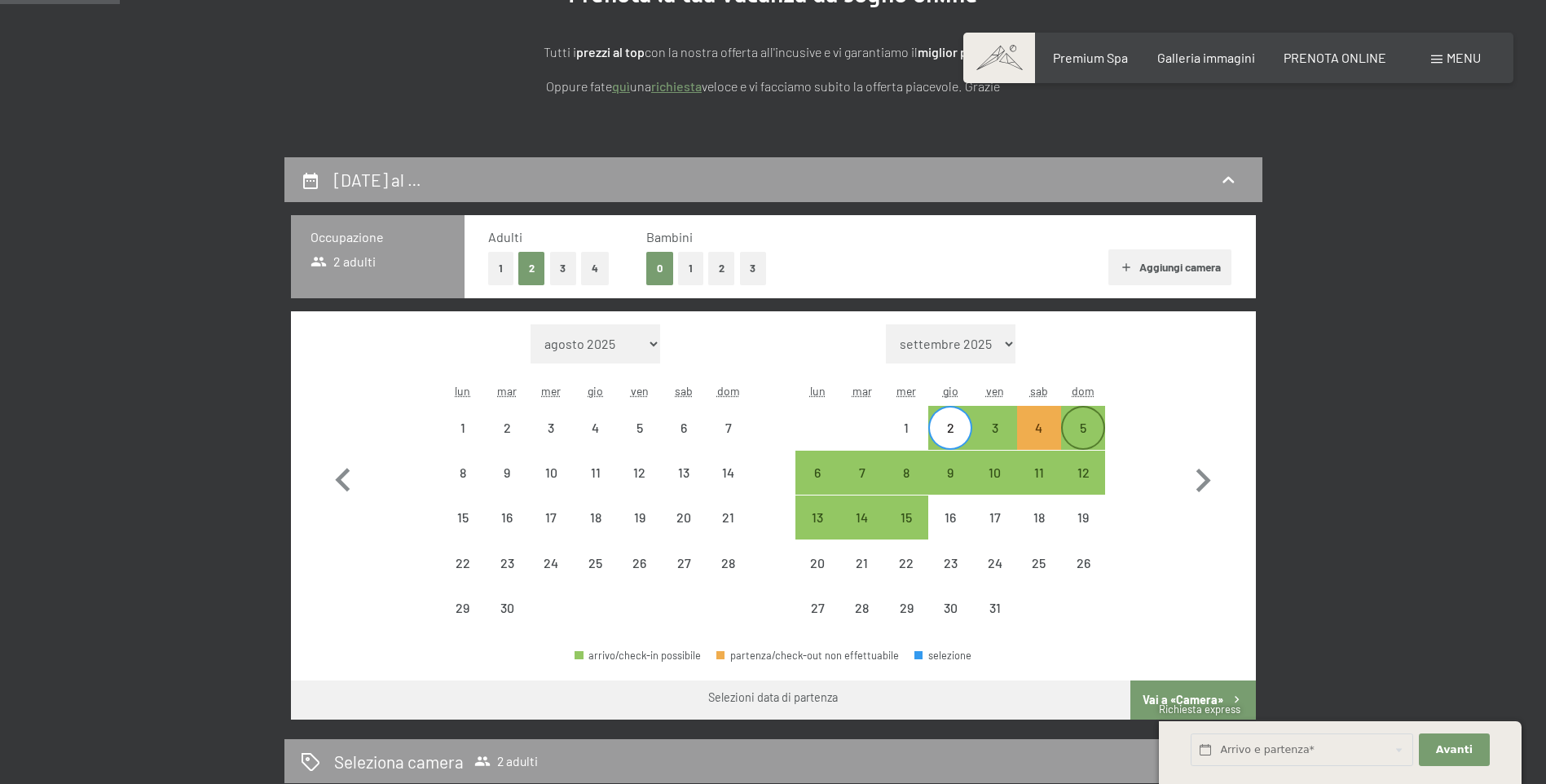
click at [1103, 429] on div "5" at bounding box center [1083, 441] width 41 height 41
select select "2025-09-01"
select select "2025-10-01"
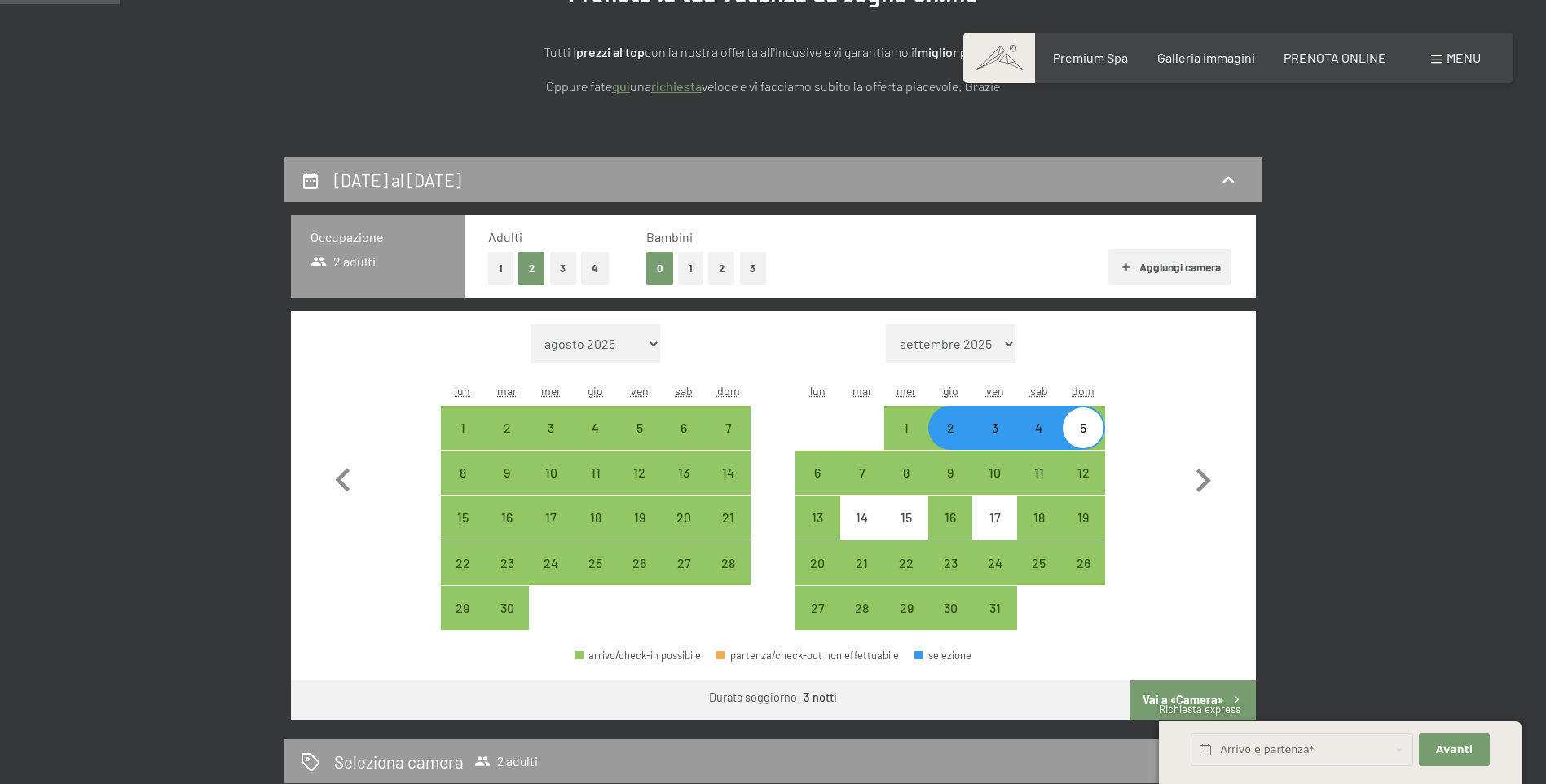
click at [1190, 691] on button "Vai a «Camera»" at bounding box center [1192, 700] width 124 height 39
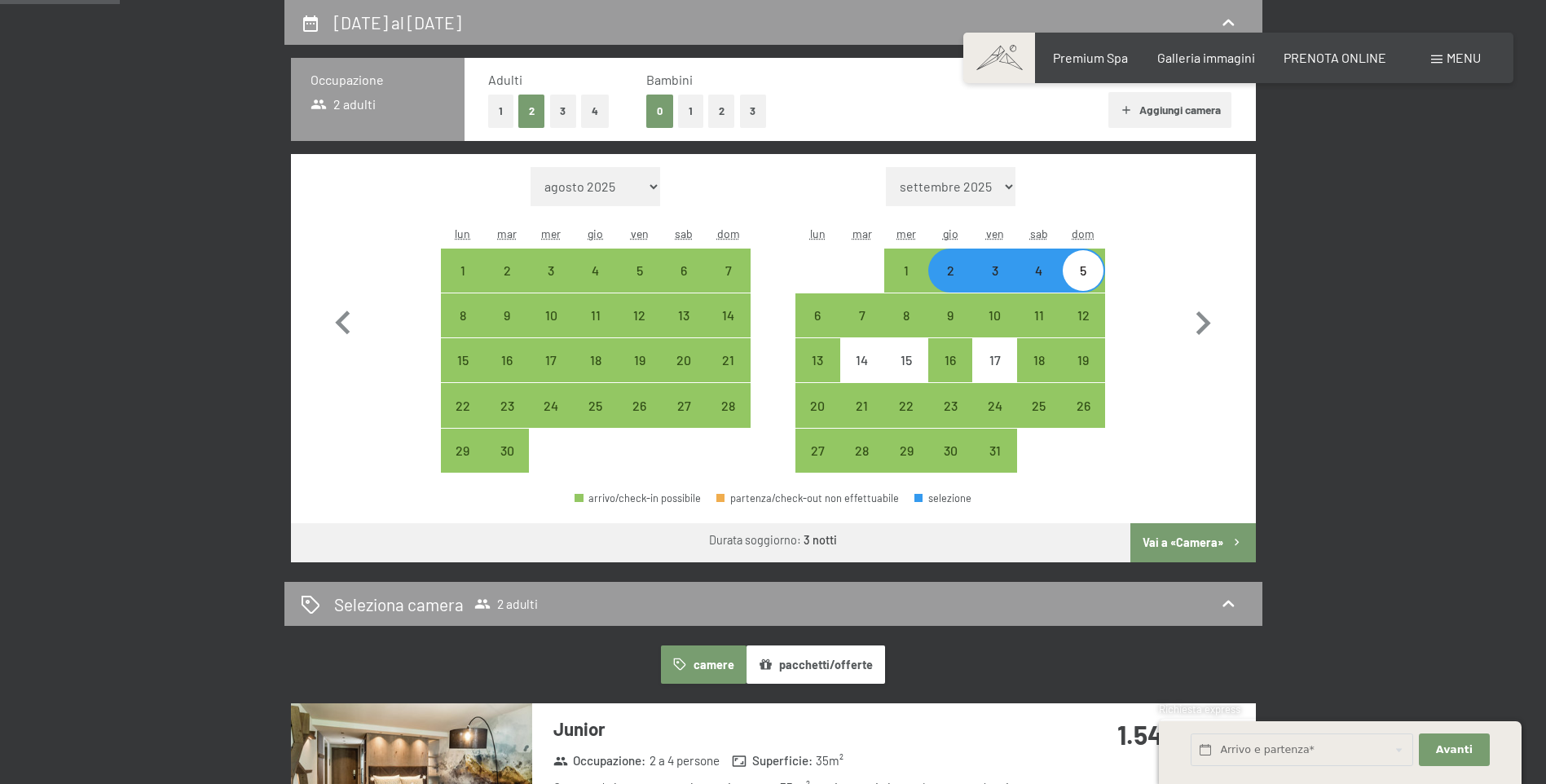
select select "2025-09-01"
select select "2025-10-01"
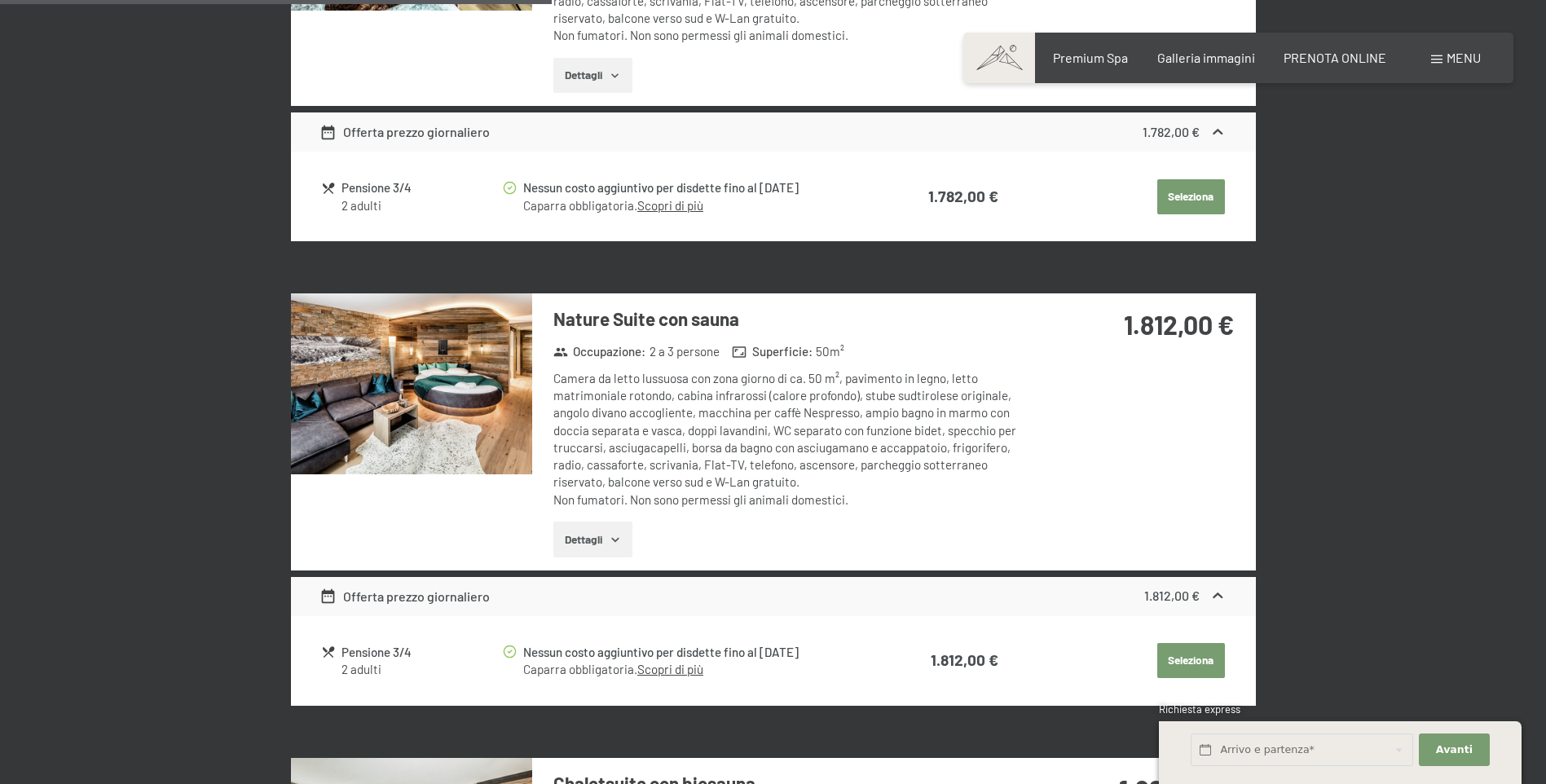
scroll to position [1787, 0]
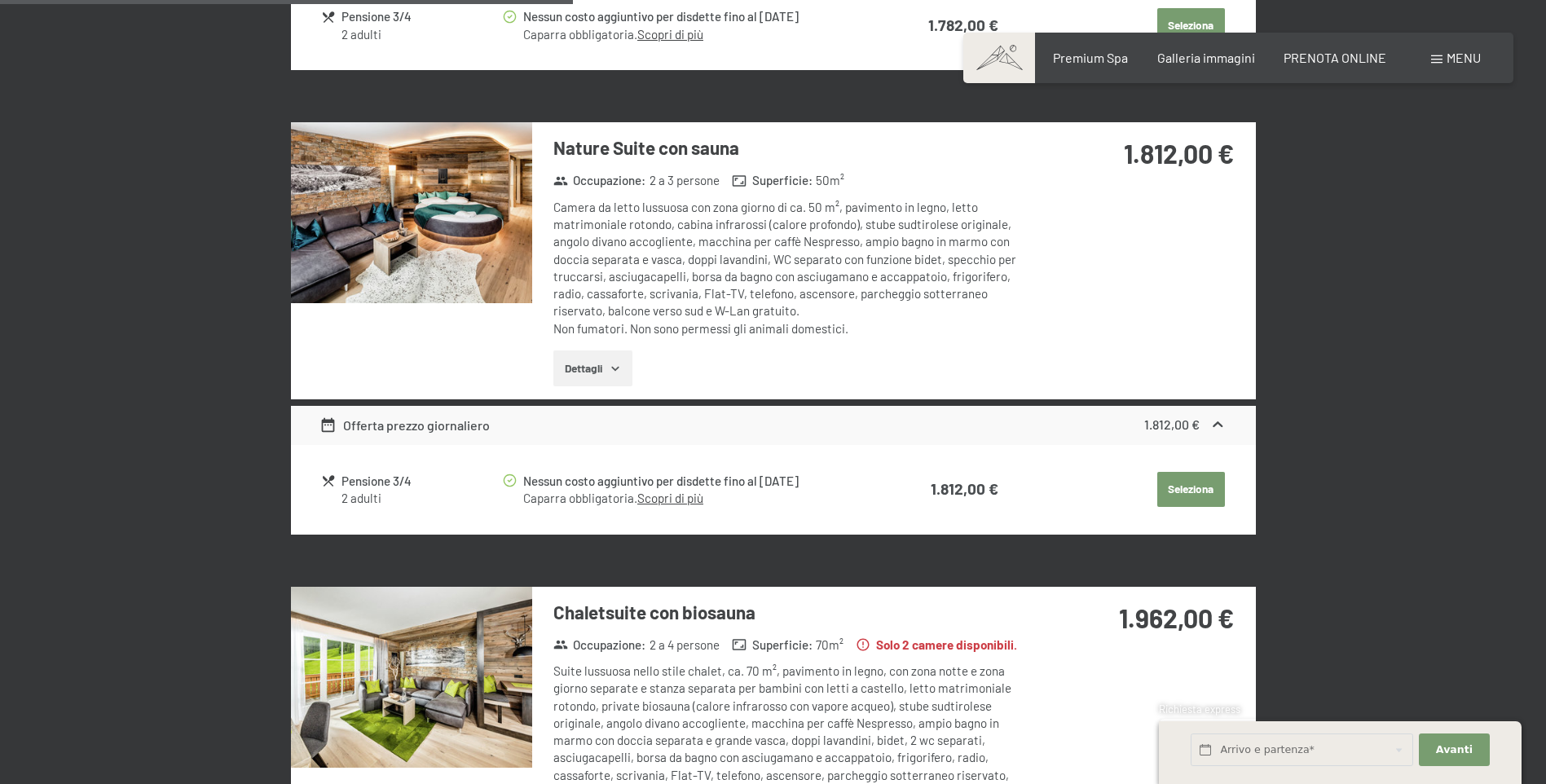
click at [371, 208] on img at bounding box center [411, 212] width 241 height 181
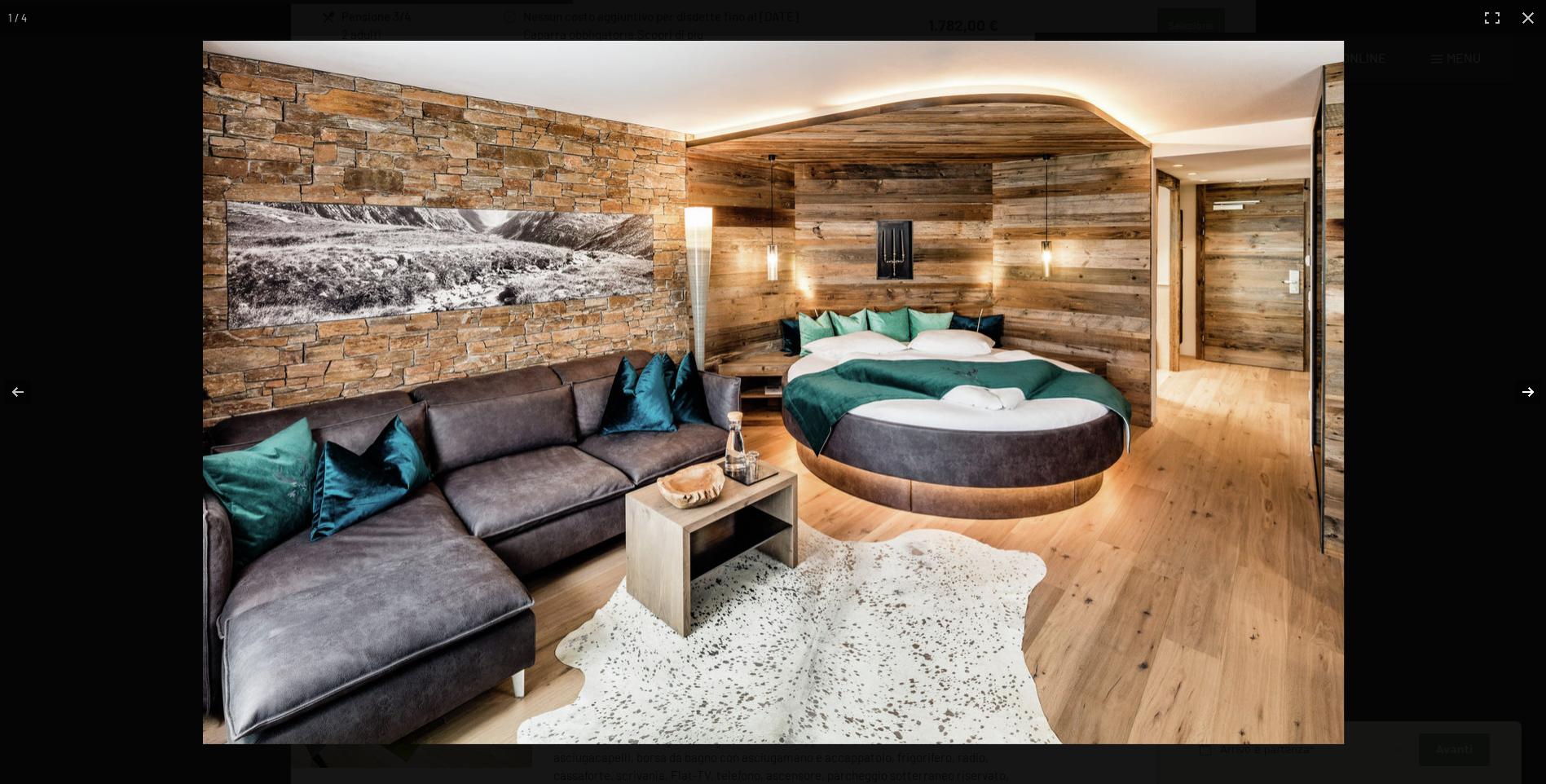
click at [1520, 389] on button "button" at bounding box center [1517, 392] width 57 height 82
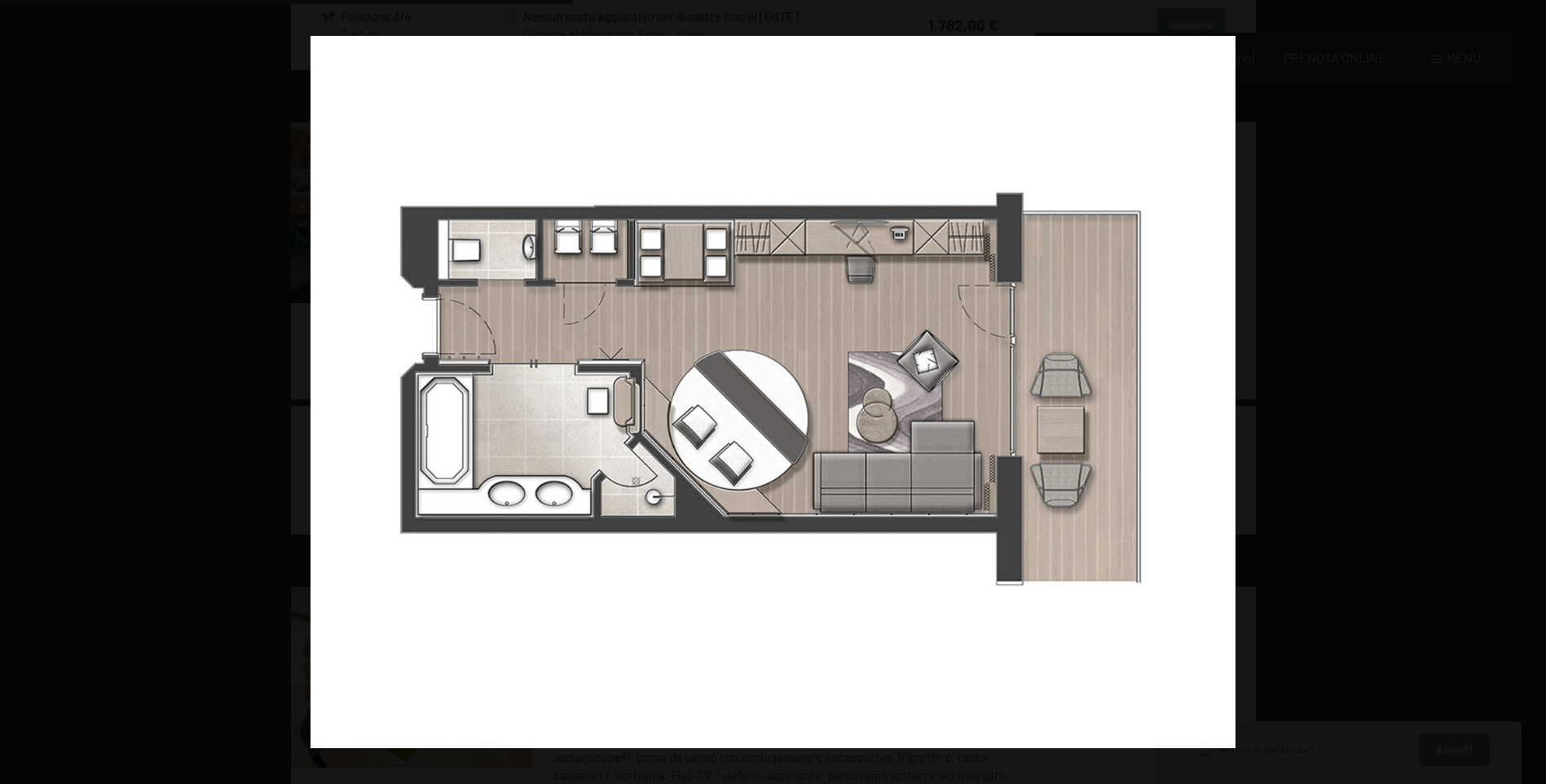
click at [1520, 387] on button "button" at bounding box center [1517, 392] width 57 height 82
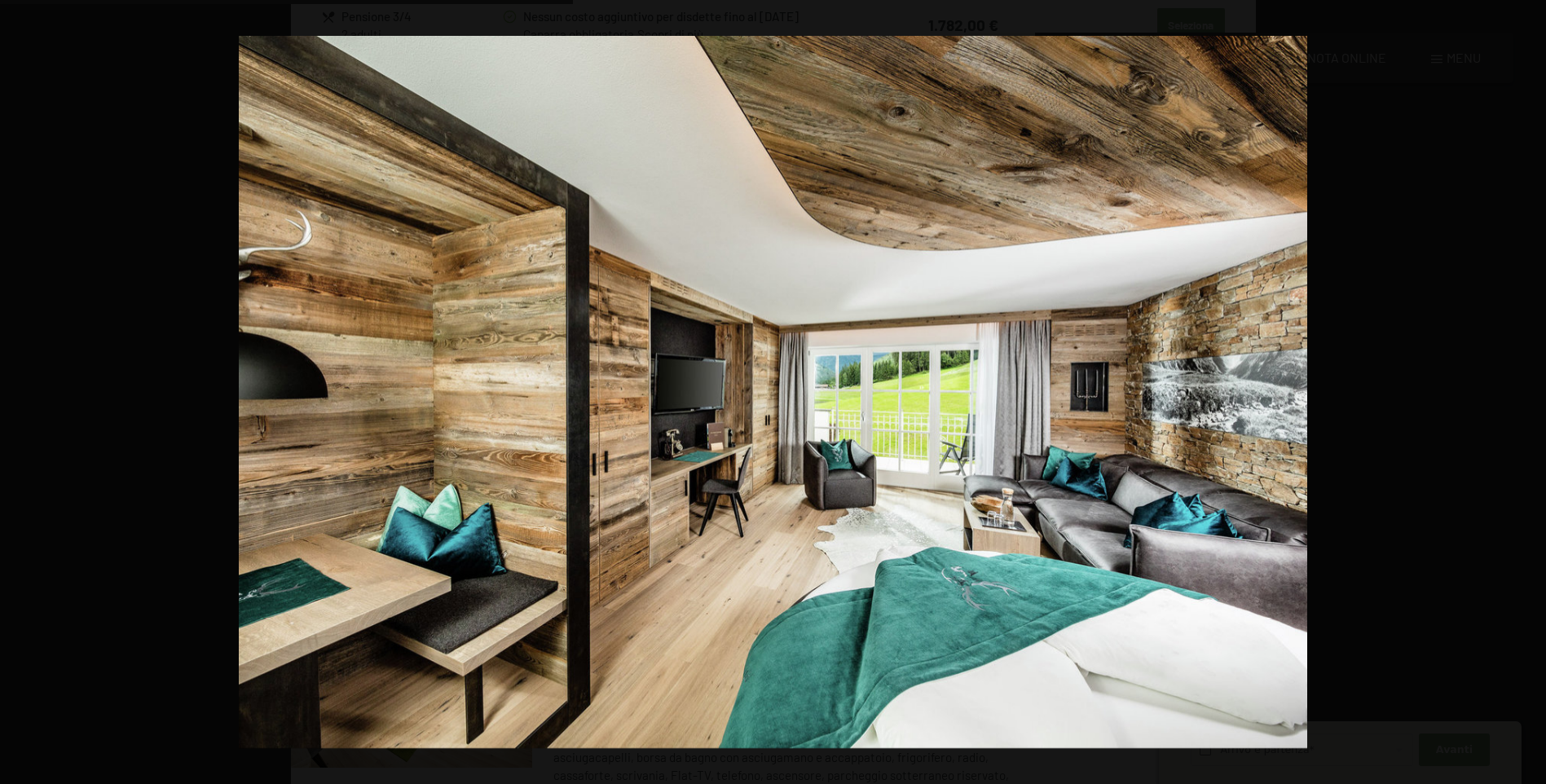
click at [1520, 387] on button "button" at bounding box center [1517, 392] width 57 height 82
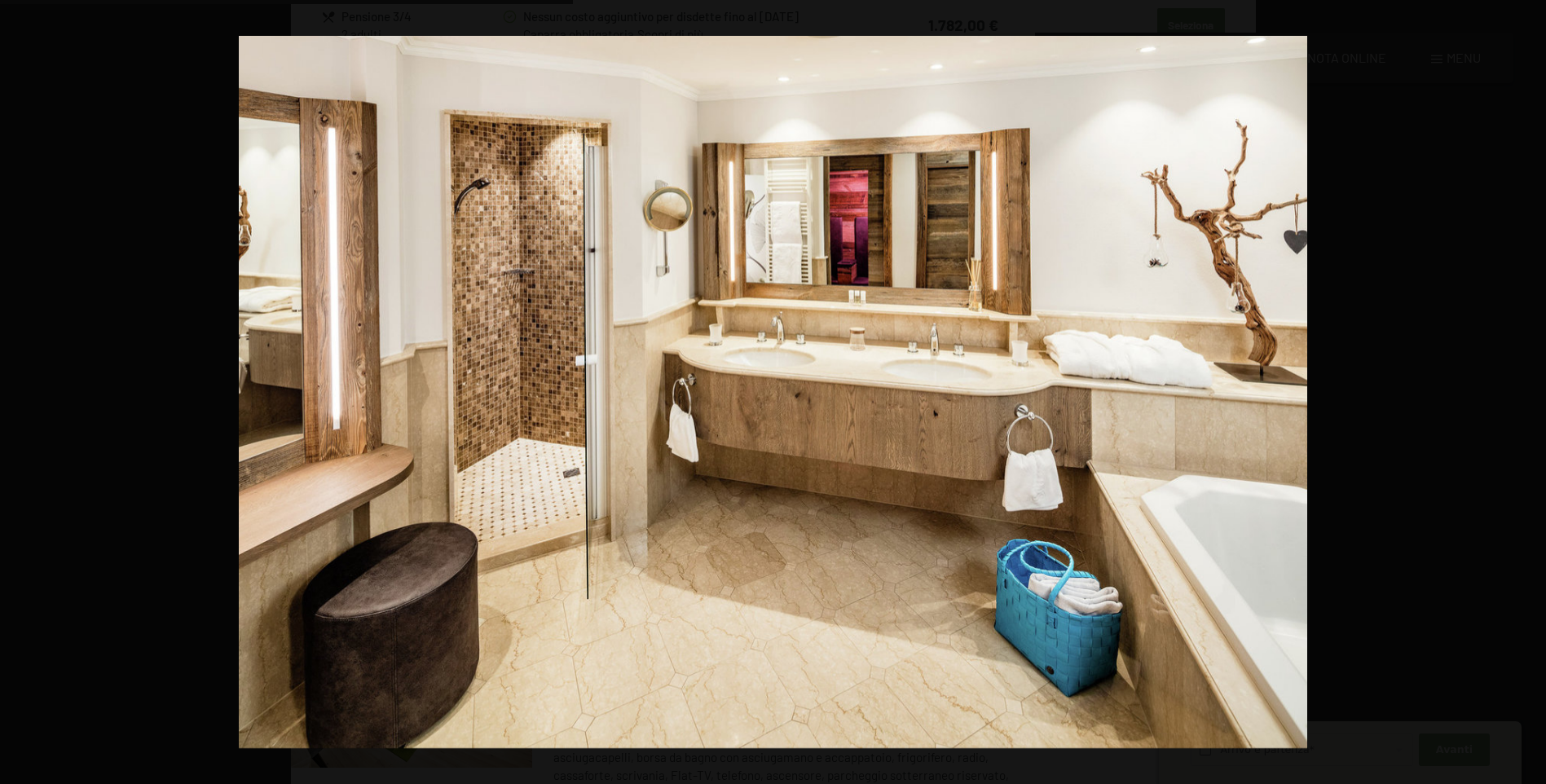
click at [1520, 387] on button "button" at bounding box center [1517, 392] width 57 height 82
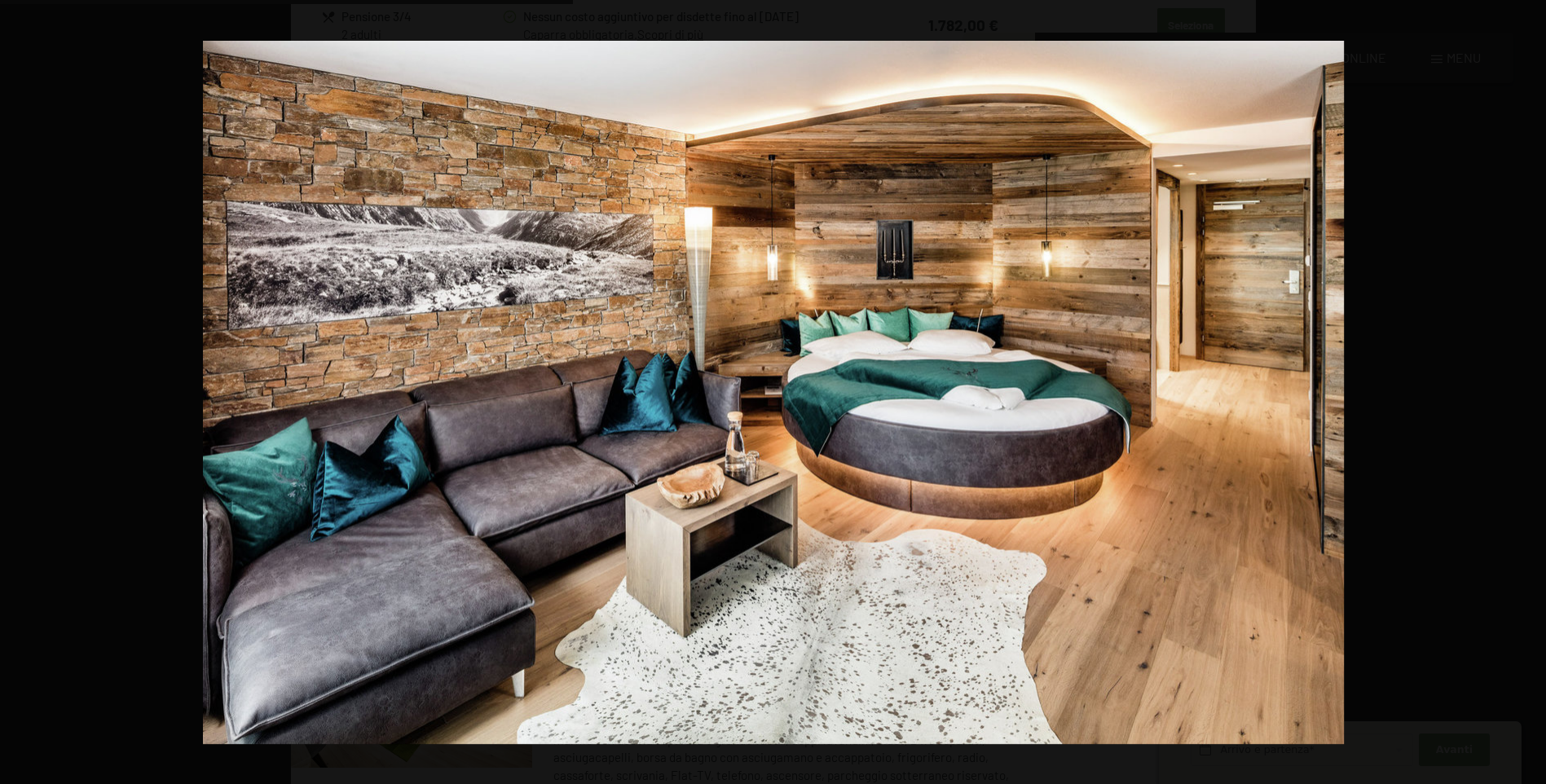
click at [1520, 387] on button "button" at bounding box center [1517, 392] width 57 height 82
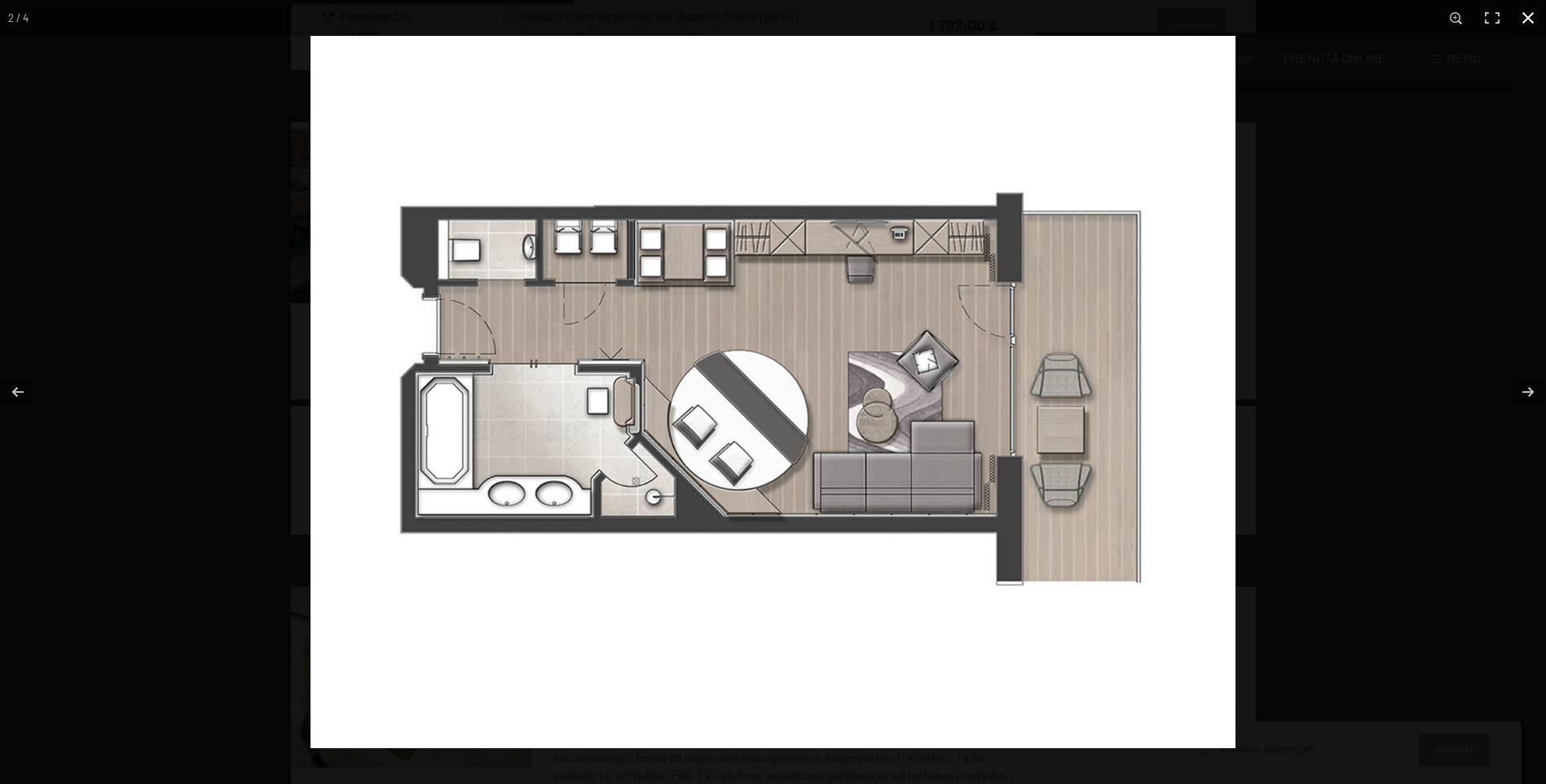
click at [1540, 14] on button "button" at bounding box center [1528, 18] width 36 height 36
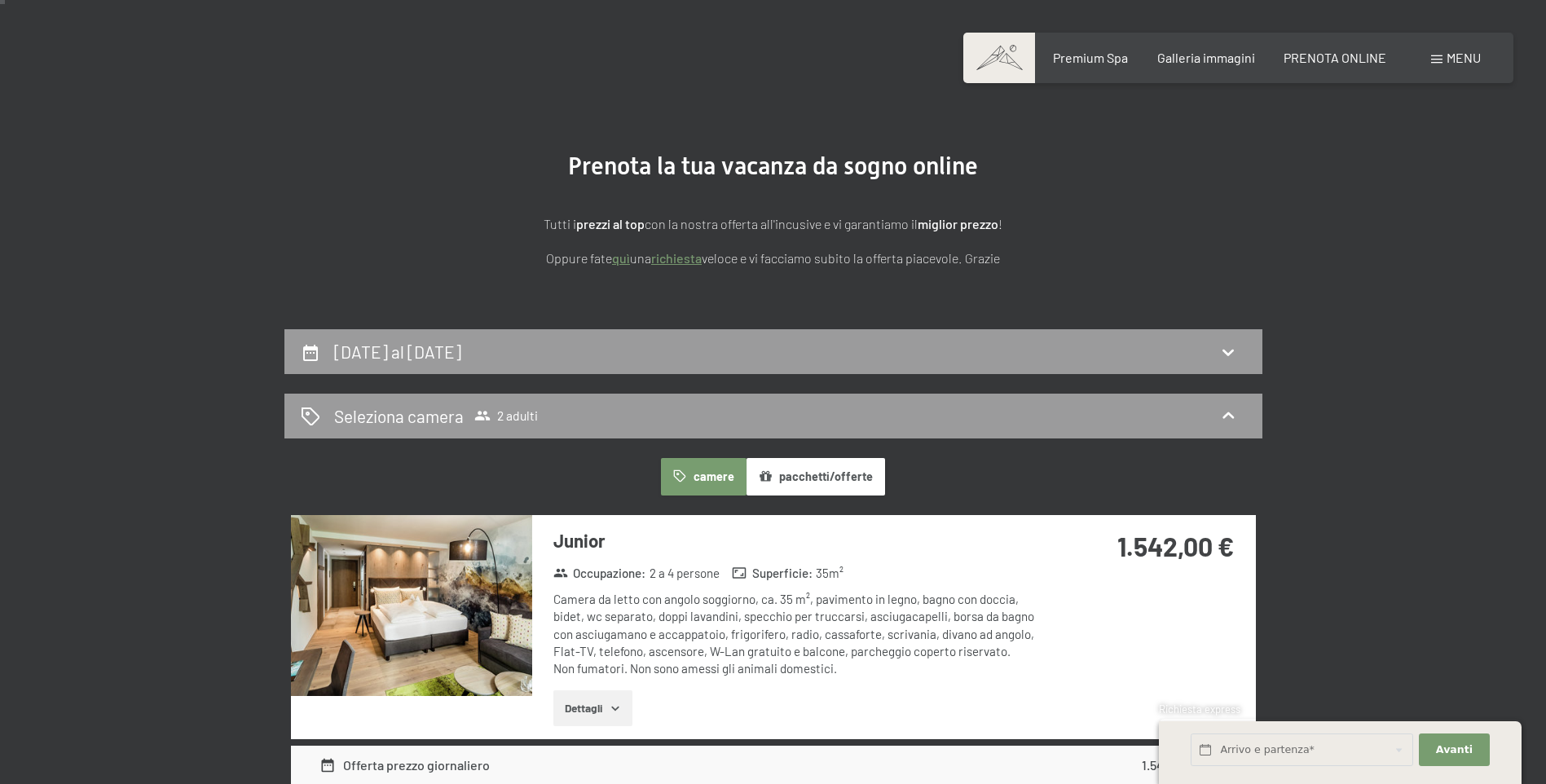
scroll to position [0, 0]
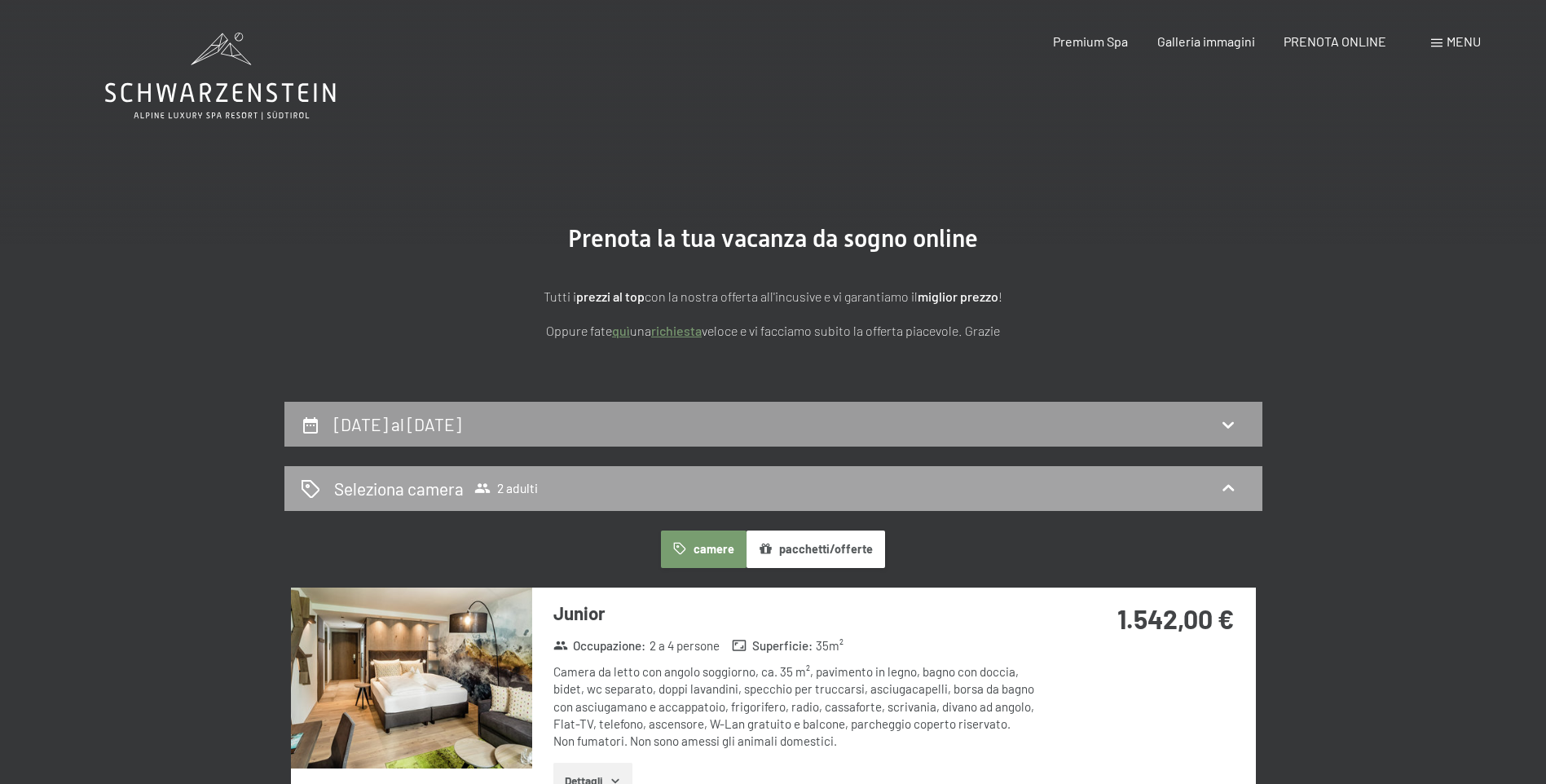
click at [1230, 493] on icon at bounding box center [1228, 487] width 20 height 20
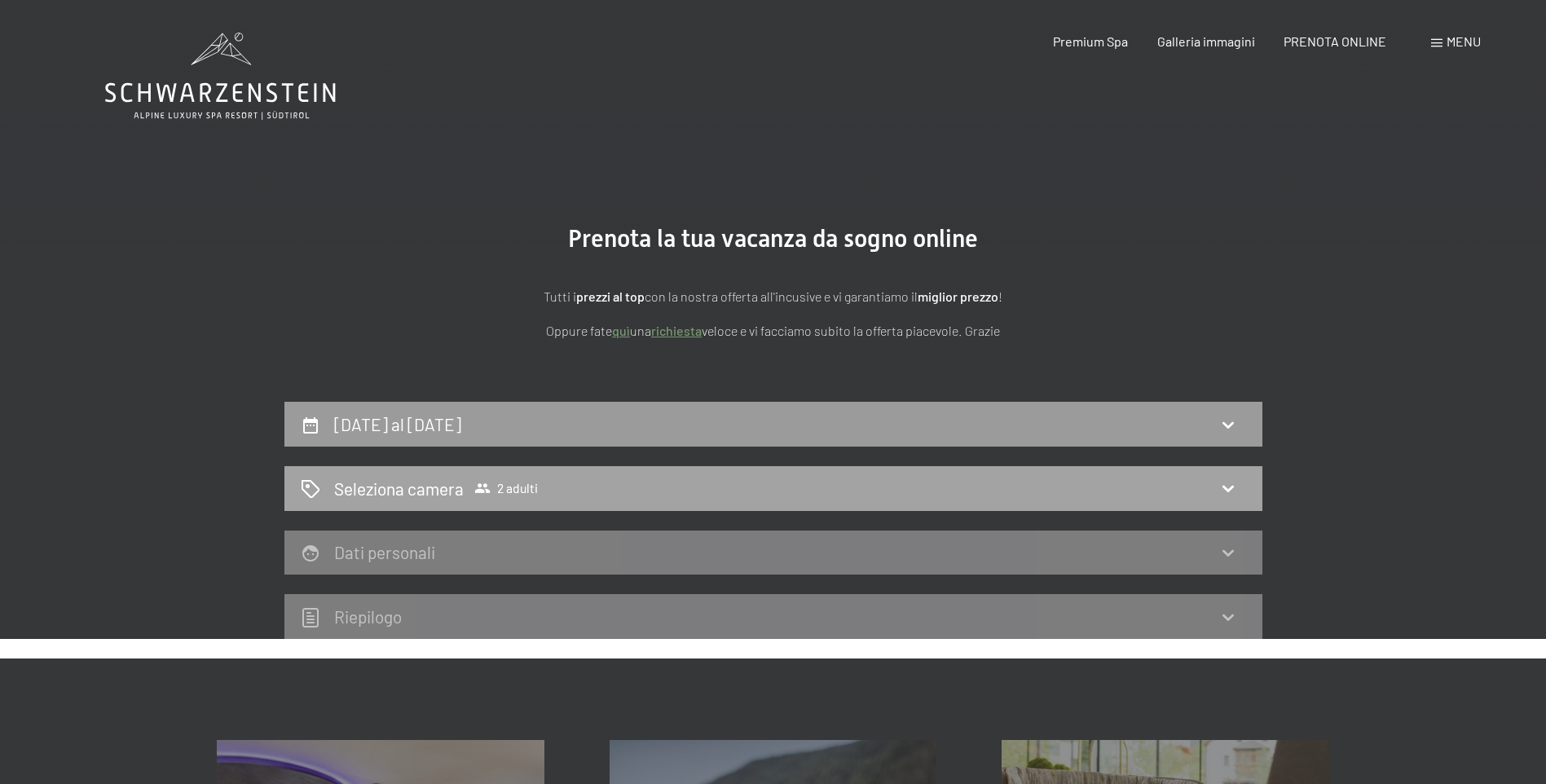
click at [418, 484] on h2 "Seleziona camera" at bounding box center [399, 488] width 130 height 24
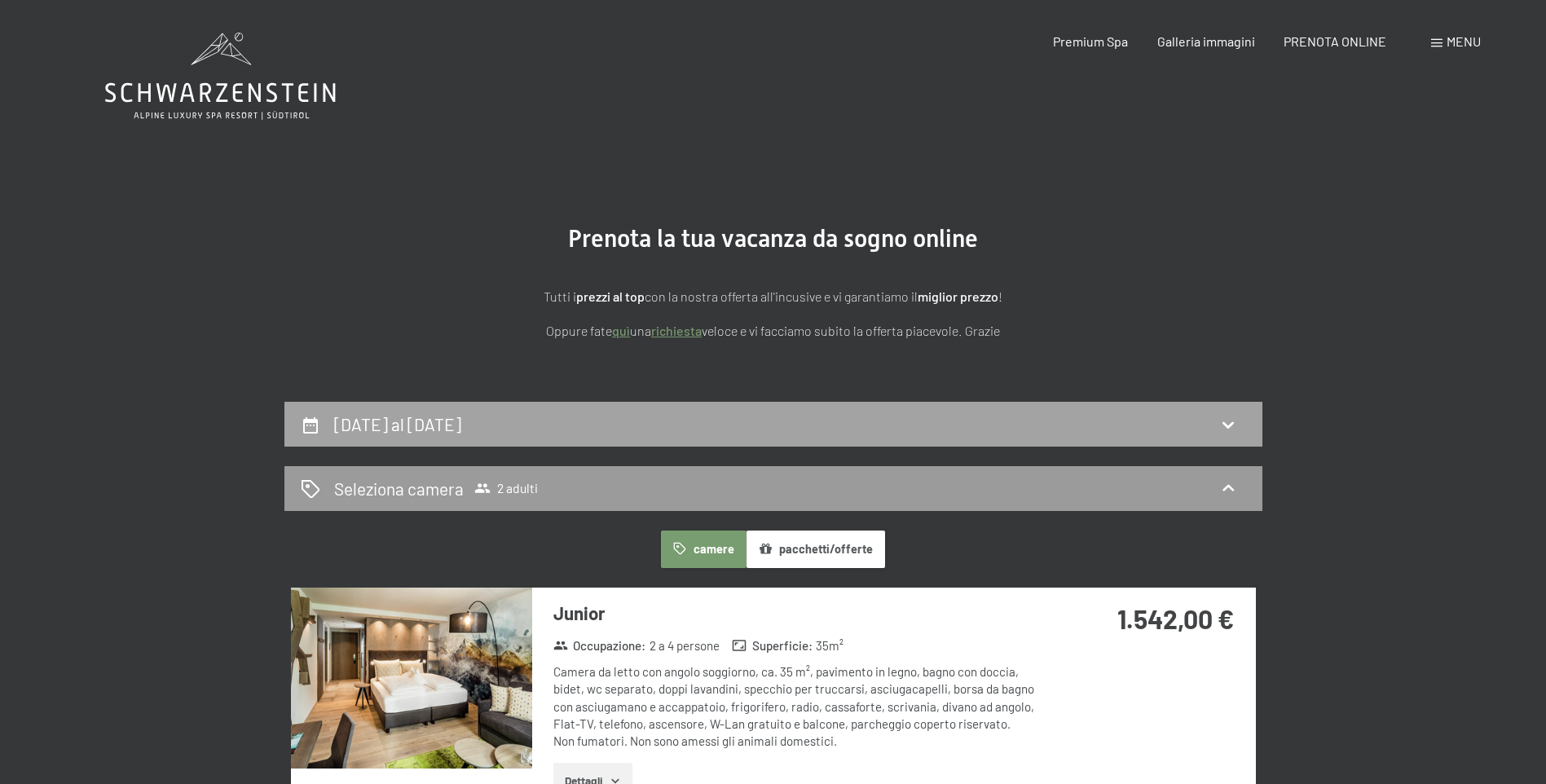
click at [1224, 420] on icon at bounding box center [1228, 424] width 20 height 20
select select "2025-09-01"
select select "2025-10-01"
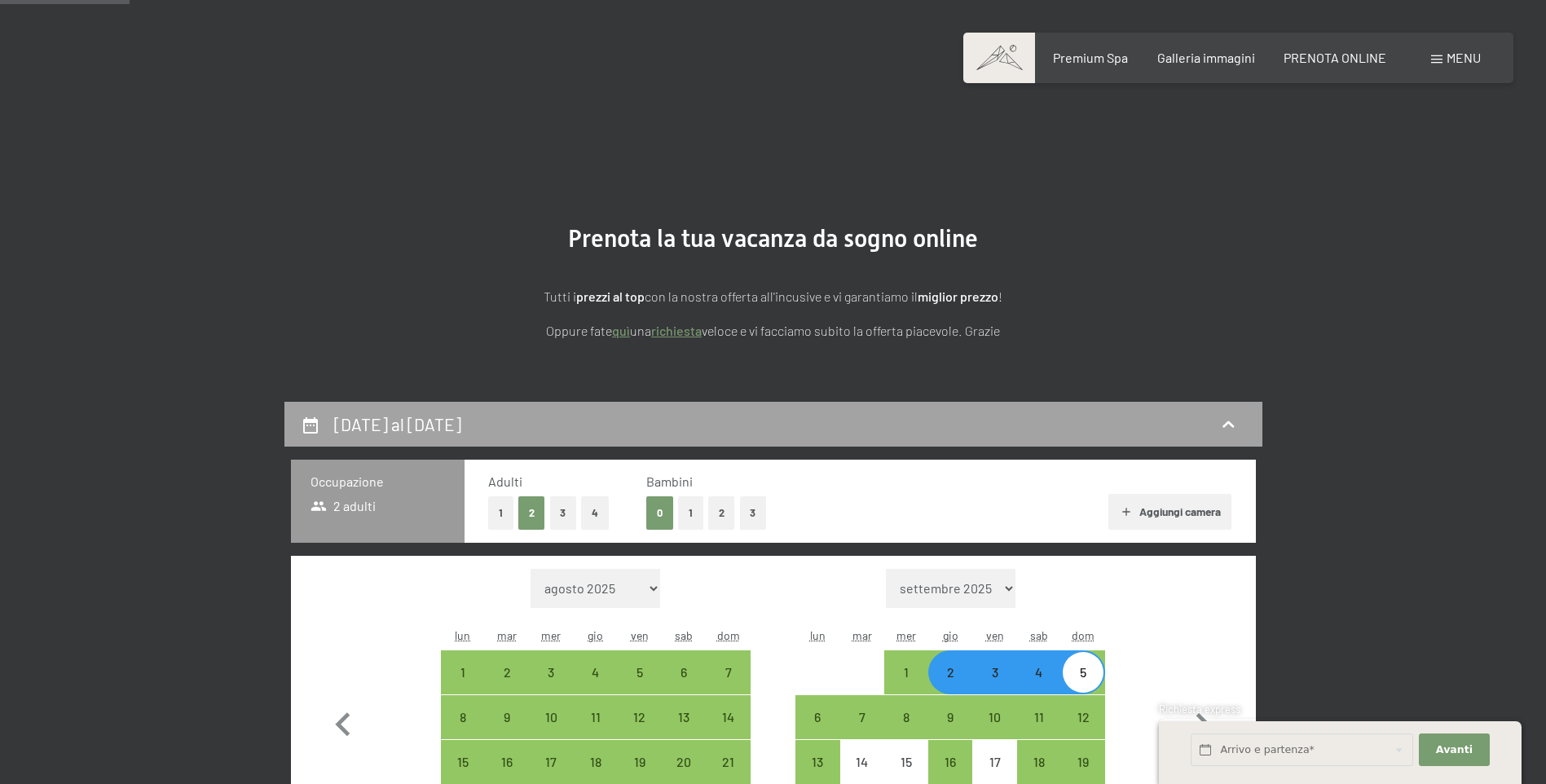
scroll to position [401, 0]
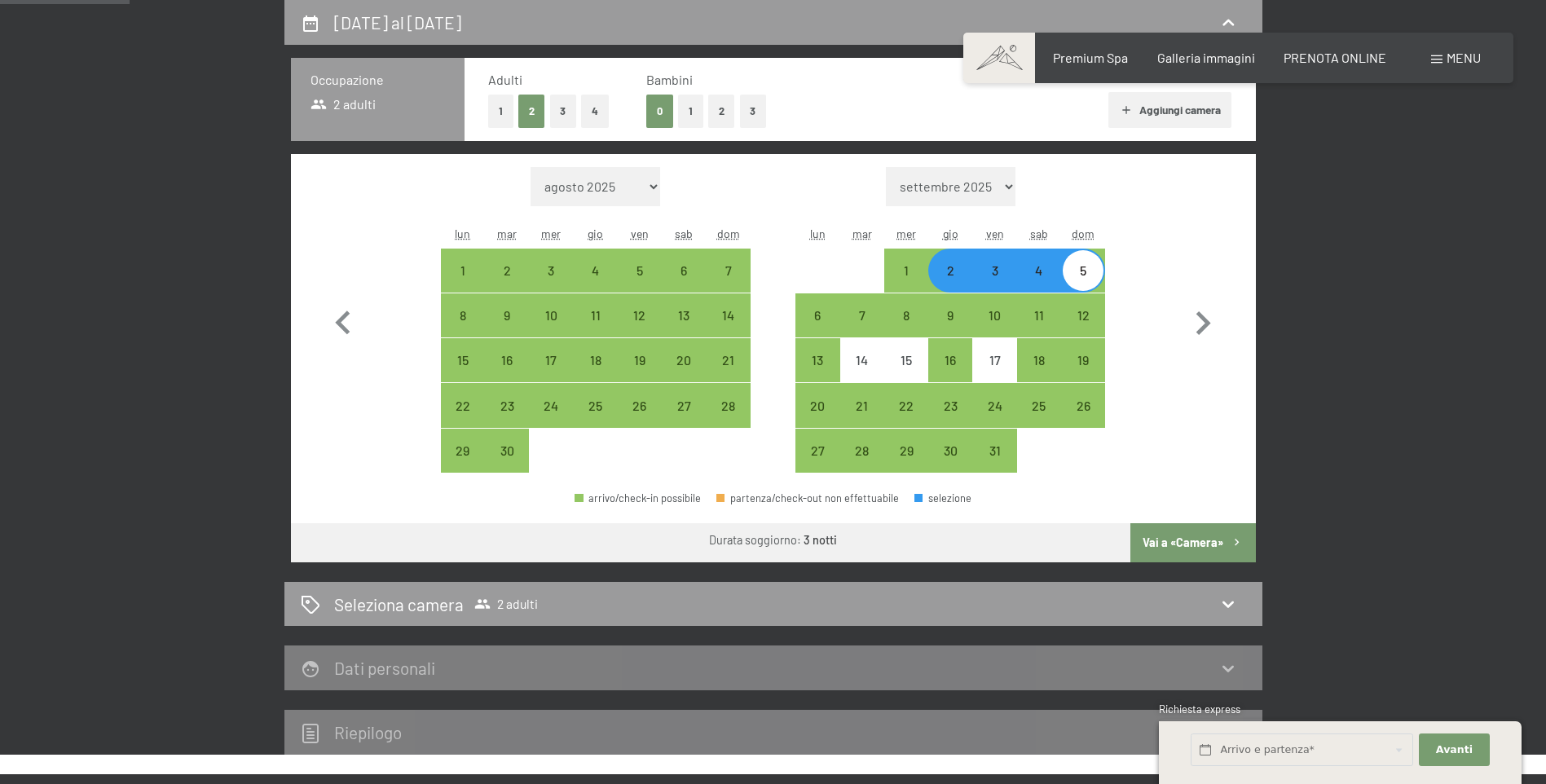
click at [599, 107] on button "4" at bounding box center [595, 111] width 28 height 33
select select "2025-09-01"
select select "2025-10-01"
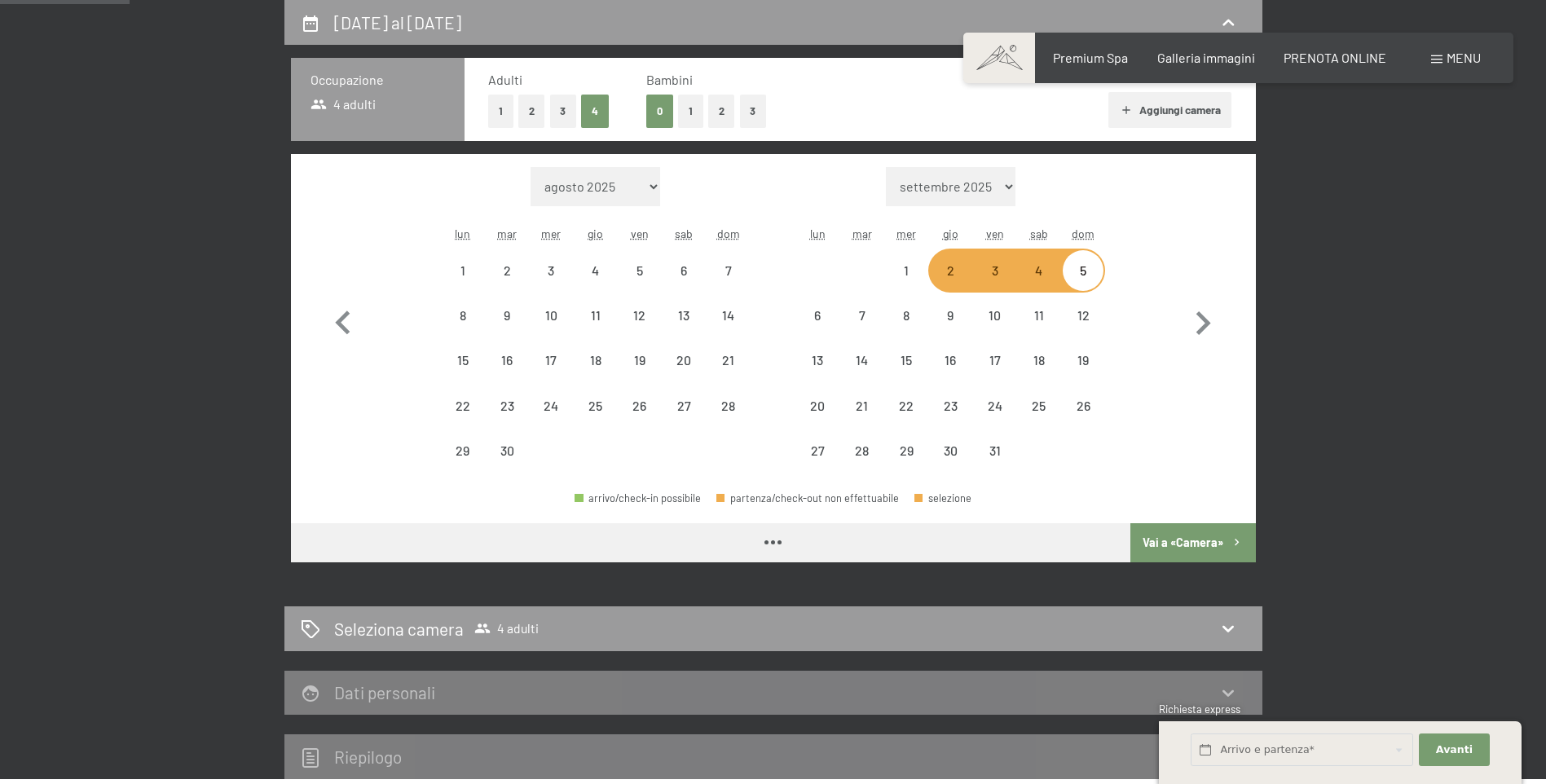
select select "2025-09-01"
select select "2025-10-01"
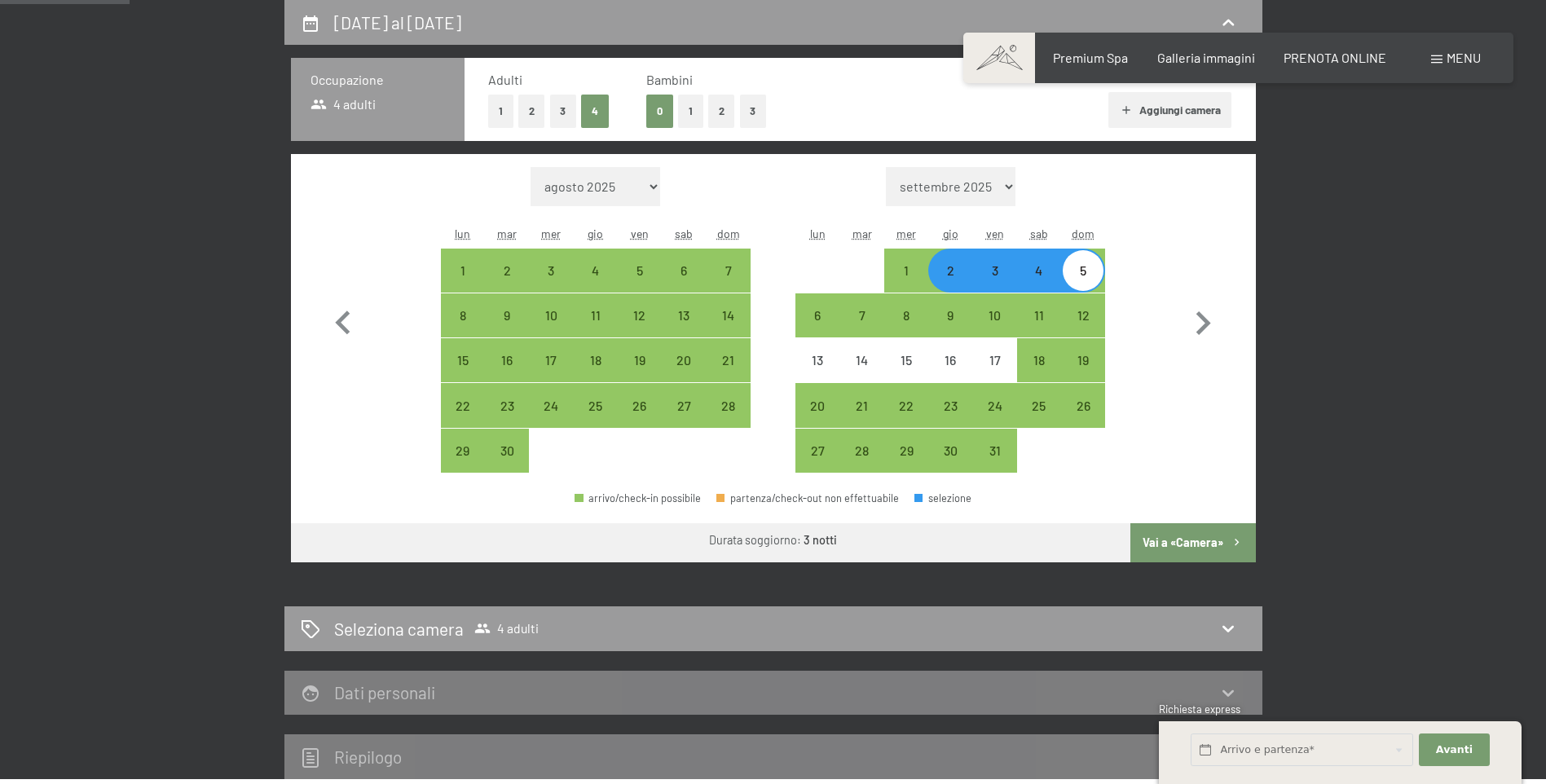
click at [1076, 268] on div "5" at bounding box center [1083, 285] width 41 height 41
select select "2025-09-01"
select select "2025-10-01"
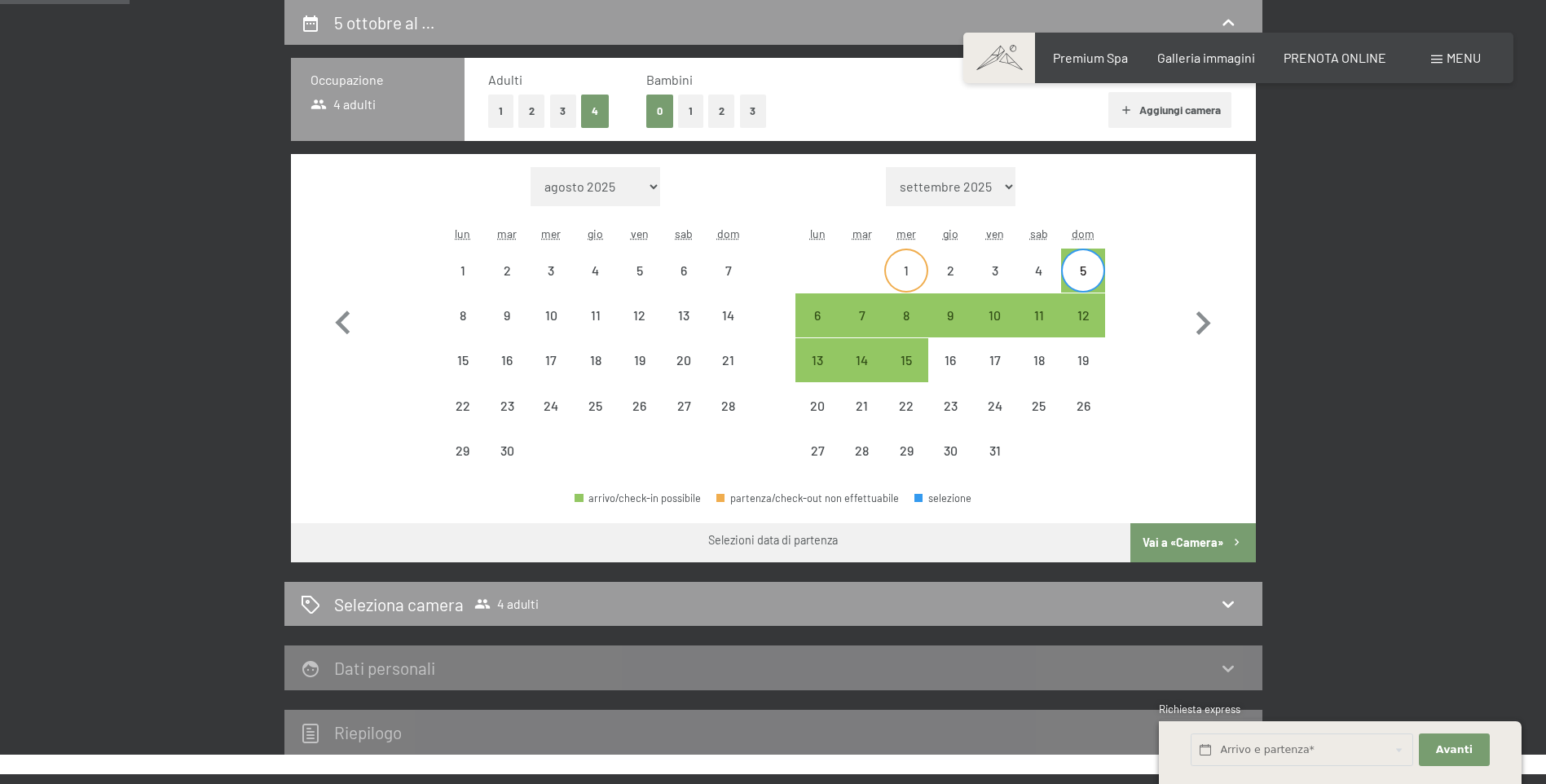
click at [907, 266] on div "1" at bounding box center [907, 285] width 41 height 41
select select "2025-09-01"
select select "2025-10-01"
click at [1095, 280] on div "5" at bounding box center [1083, 285] width 41 height 41
select select "2025-09-01"
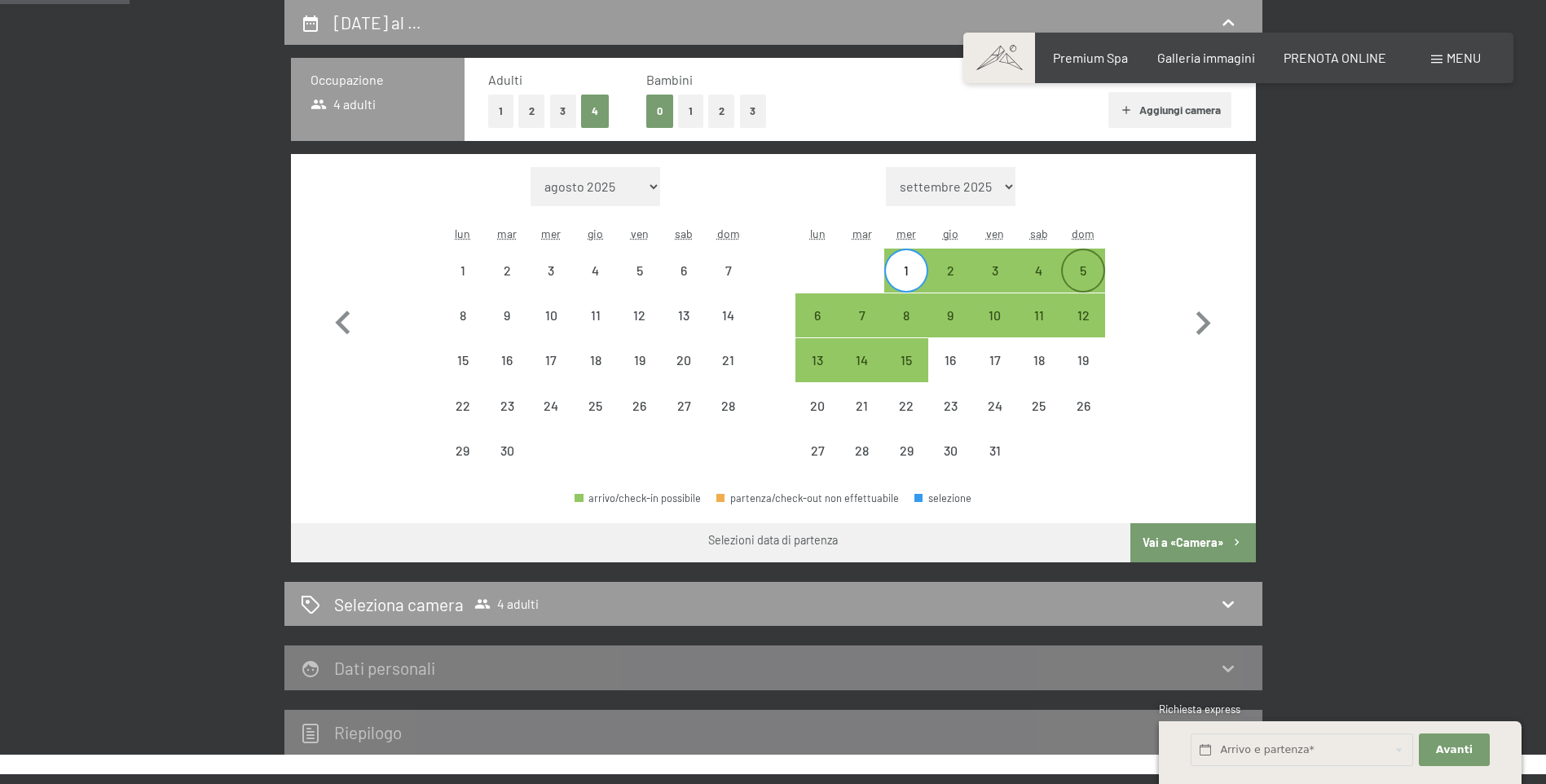
select select "2025-10-01"
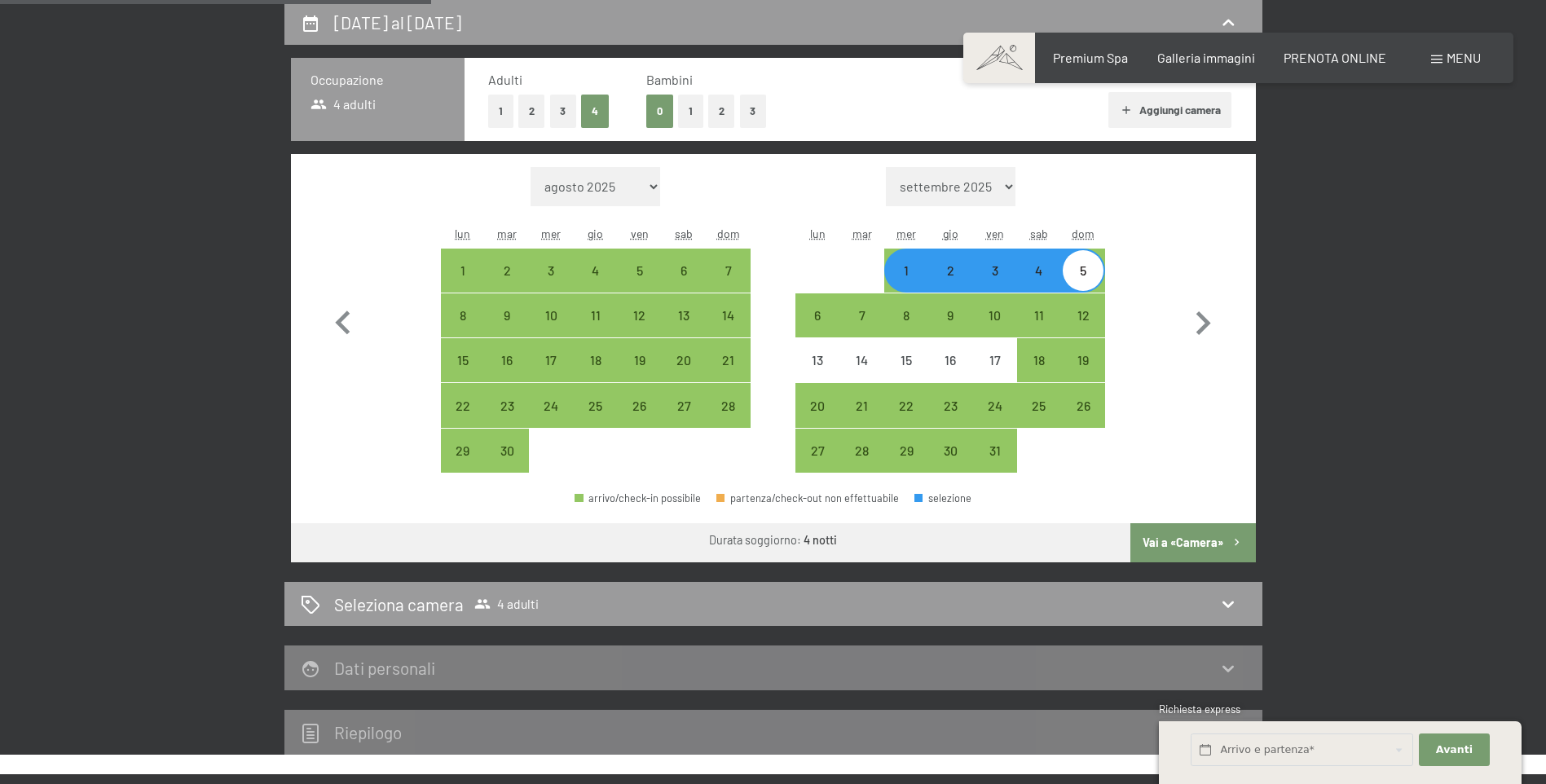
scroll to position [565, 0]
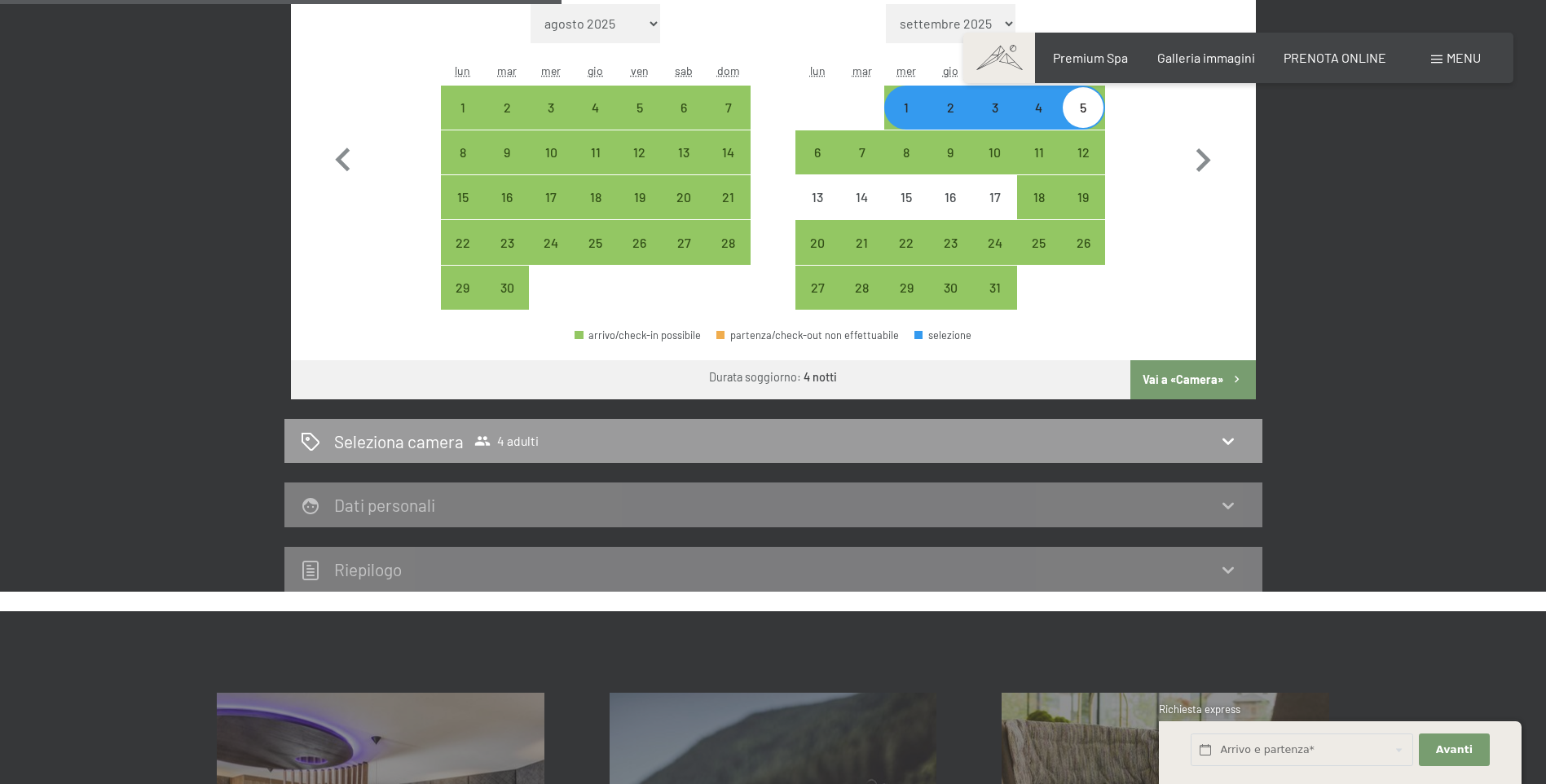
click at [1161, 385] on button "Vai a «Camera»" at bounding box center [1192, 380] width 124 height 39
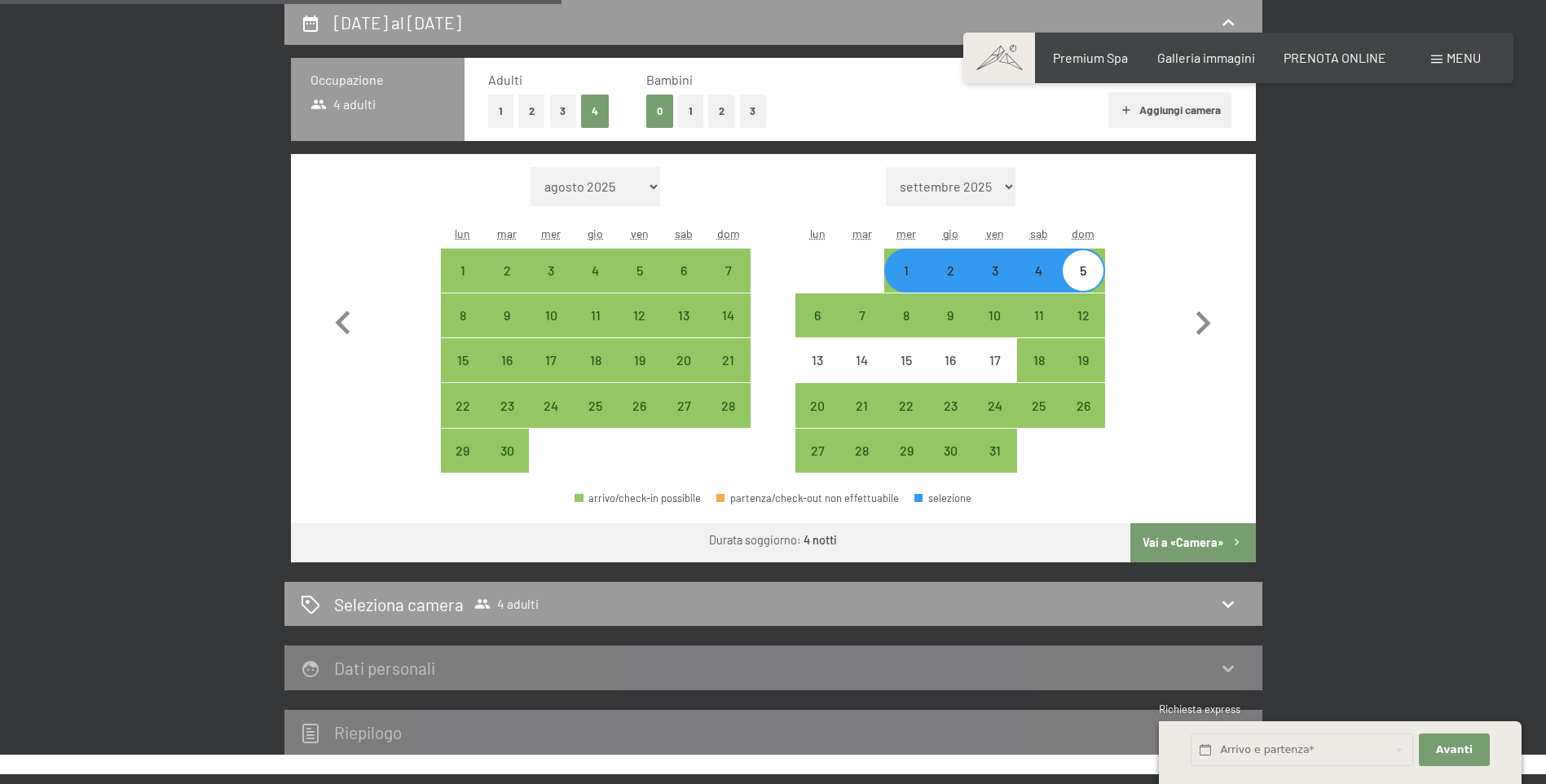
select select "2025-09-01"
select select "2025-10-01"
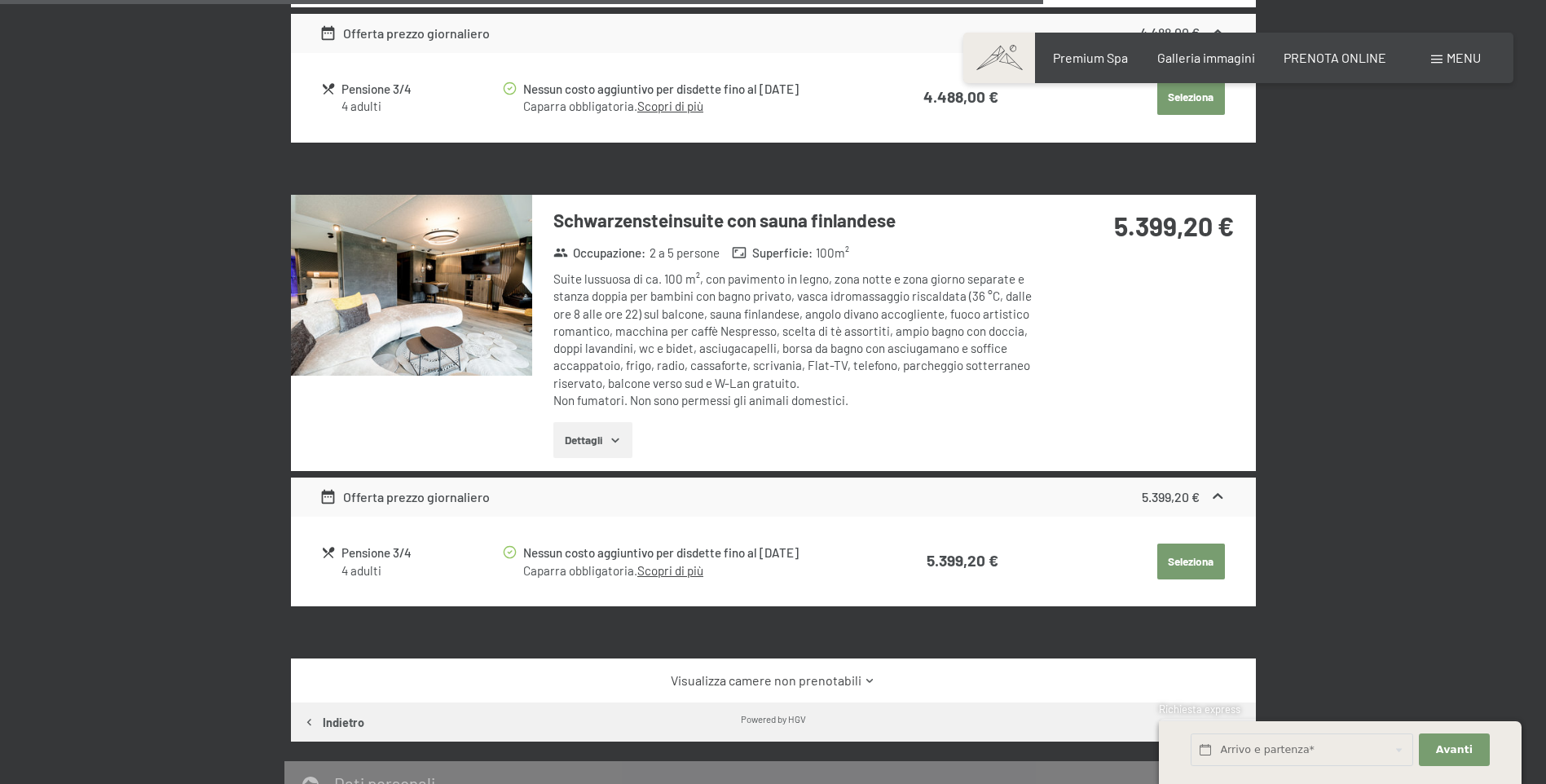
scroll to position [2616, 0]
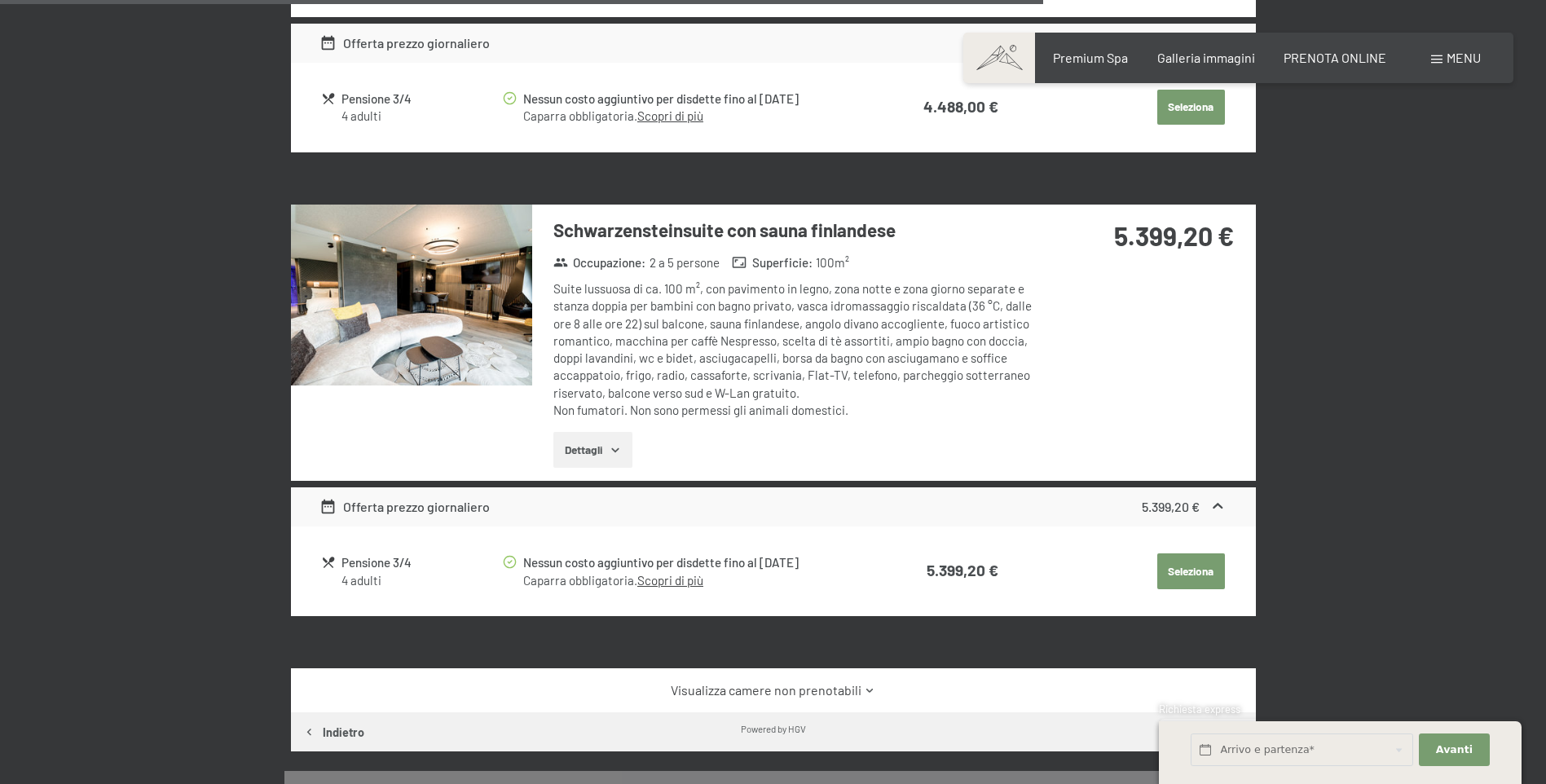
click at [636, 431] on span "Consenso marketing*" at bounding box center [678, 439] width 123 height 16
click at [609, 431] on input "Consenso marketing*" at bounding box center [600, 439] width 16 height 16
click at [611, 431] on label "Consenso marketing*" at bounding box center [674, 439] width 131 height 16
click at [609, 431] on input "Consenso marketing*" at bounding box center [600, 439] width 16 height 16
click at [612, 433] on label "Consenso marketing*" at bounding box center [674, 439] width 131 height 16
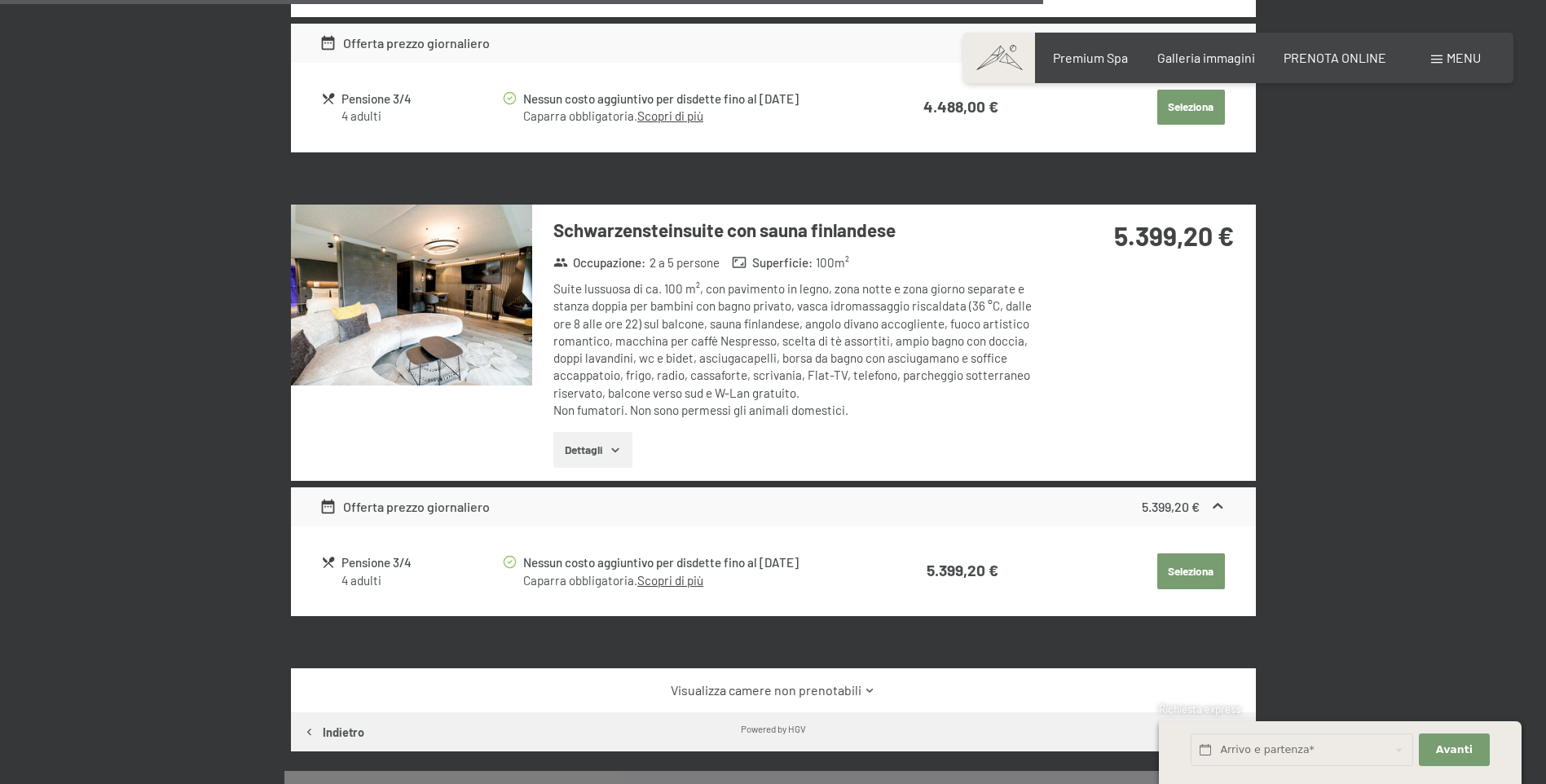
click at [609, 433] on input "Consenso marketing*" at bounding box center [600, 439] width 16 height 16
click at [614, 435] on label "Consenso marketing*" at bounding box center [674, 439] width 131 height 16
click at [609, 435] on input "Consenso marketing*" at bounding box center [600, 439] width 16 height 16
checkbox input "false"
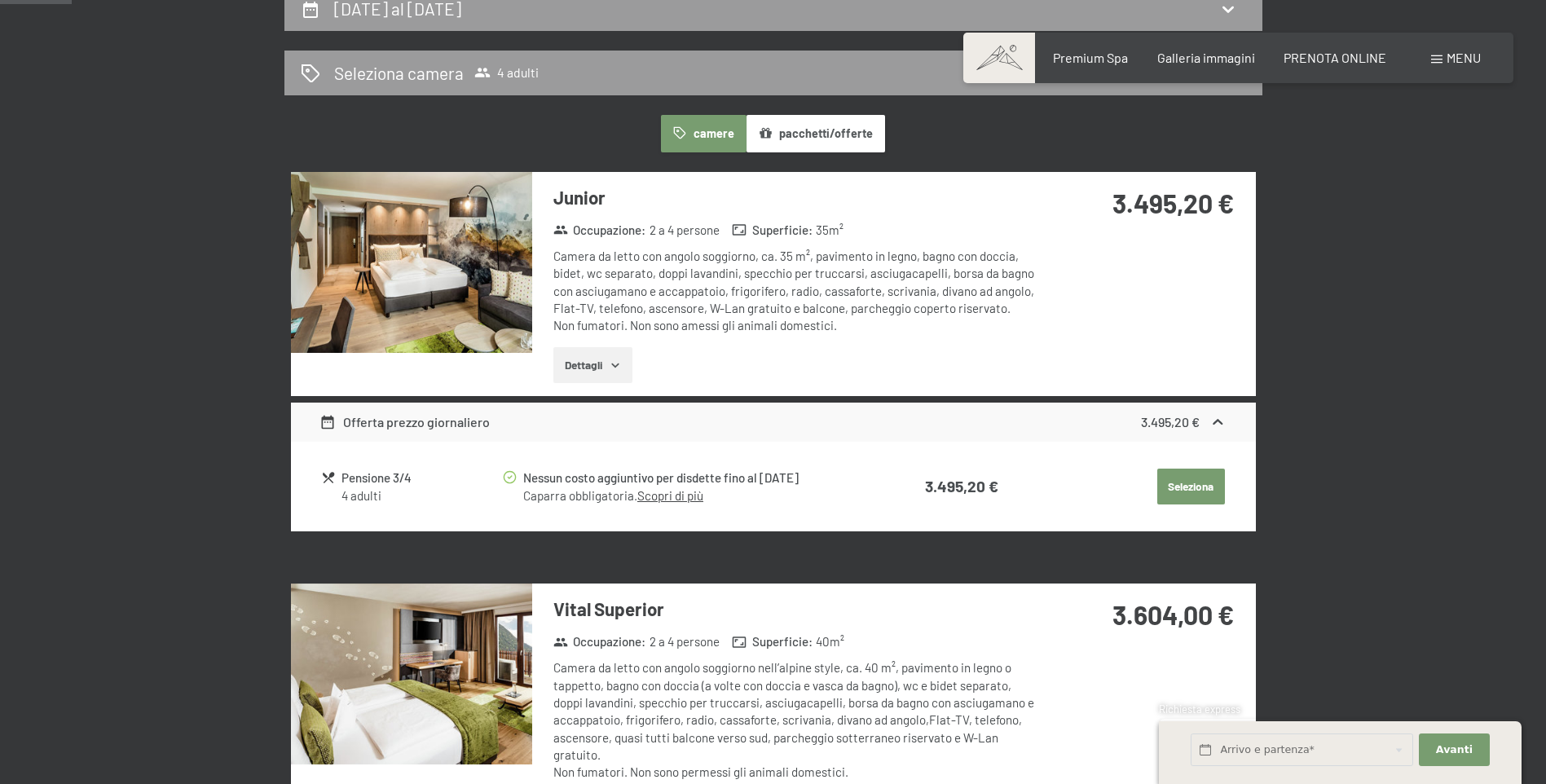
scroll to position [0, 0]
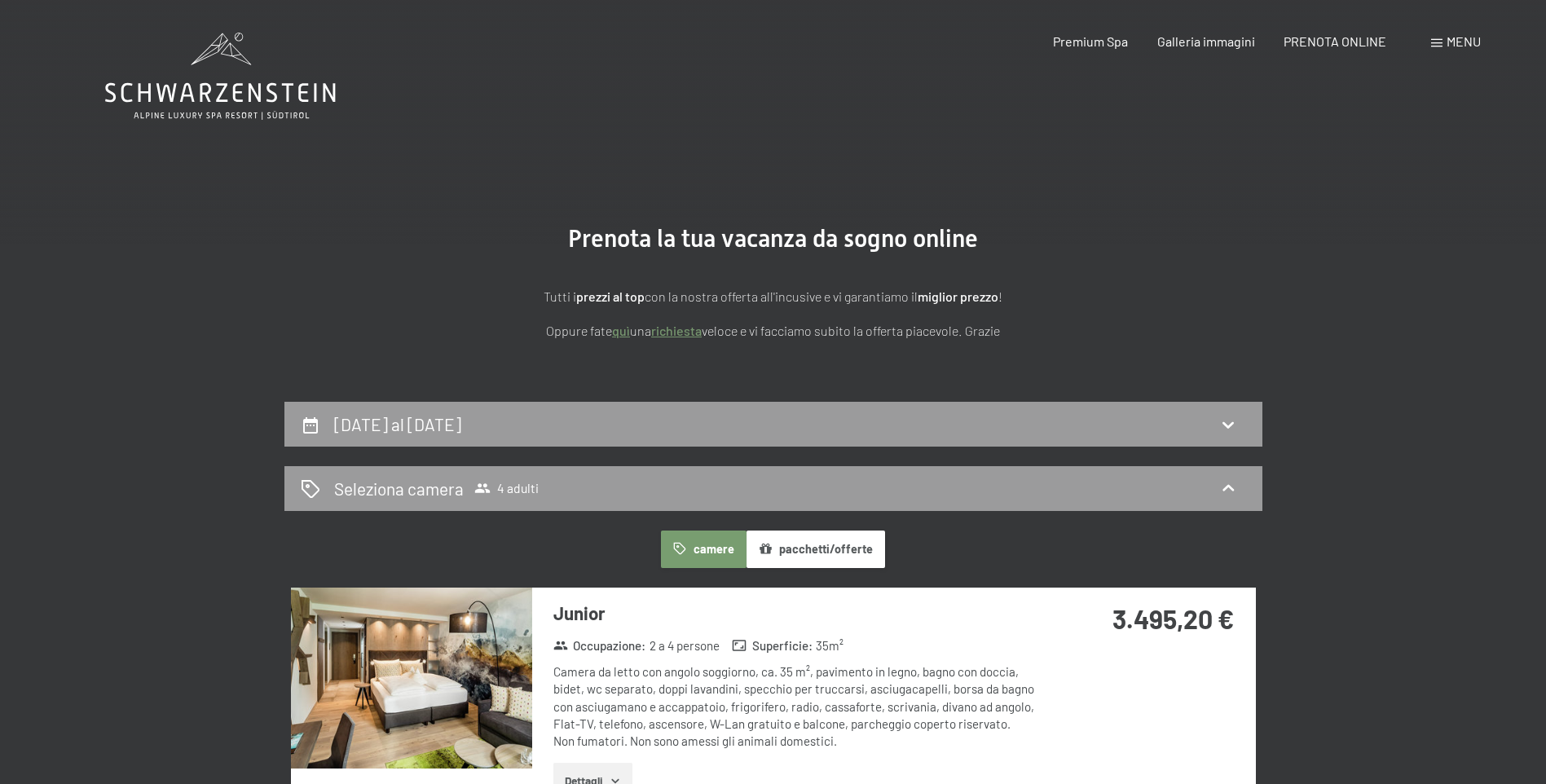
click at [1305, 314] on section "Prenota la tua vacanza da sogno online Tutti i prezzi al top con la nostra offe…" at bounding box center [773, 282] width 1546 height 239
click at [672, 421] on div "1 ottobre al 5 ottobre 2025" at bounding box center [773, 424] width 945 height 24
select select "2025-09-01"
select select "2025-10-01"
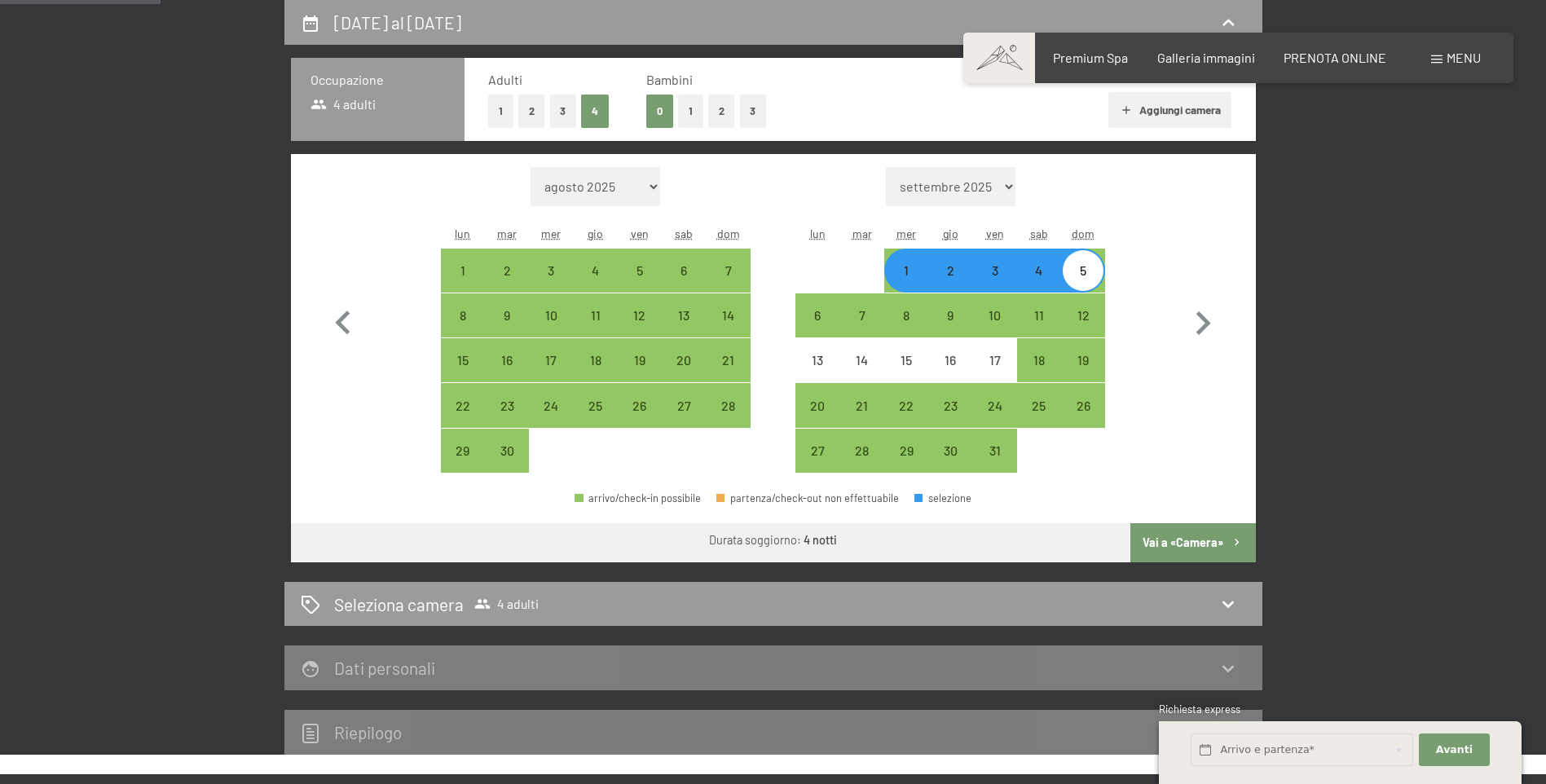
click at [535, 104] on button "2" at bounding box center [532, 111] width 27 height 33
select select "2025-09-01"
select select "2025-10-01"
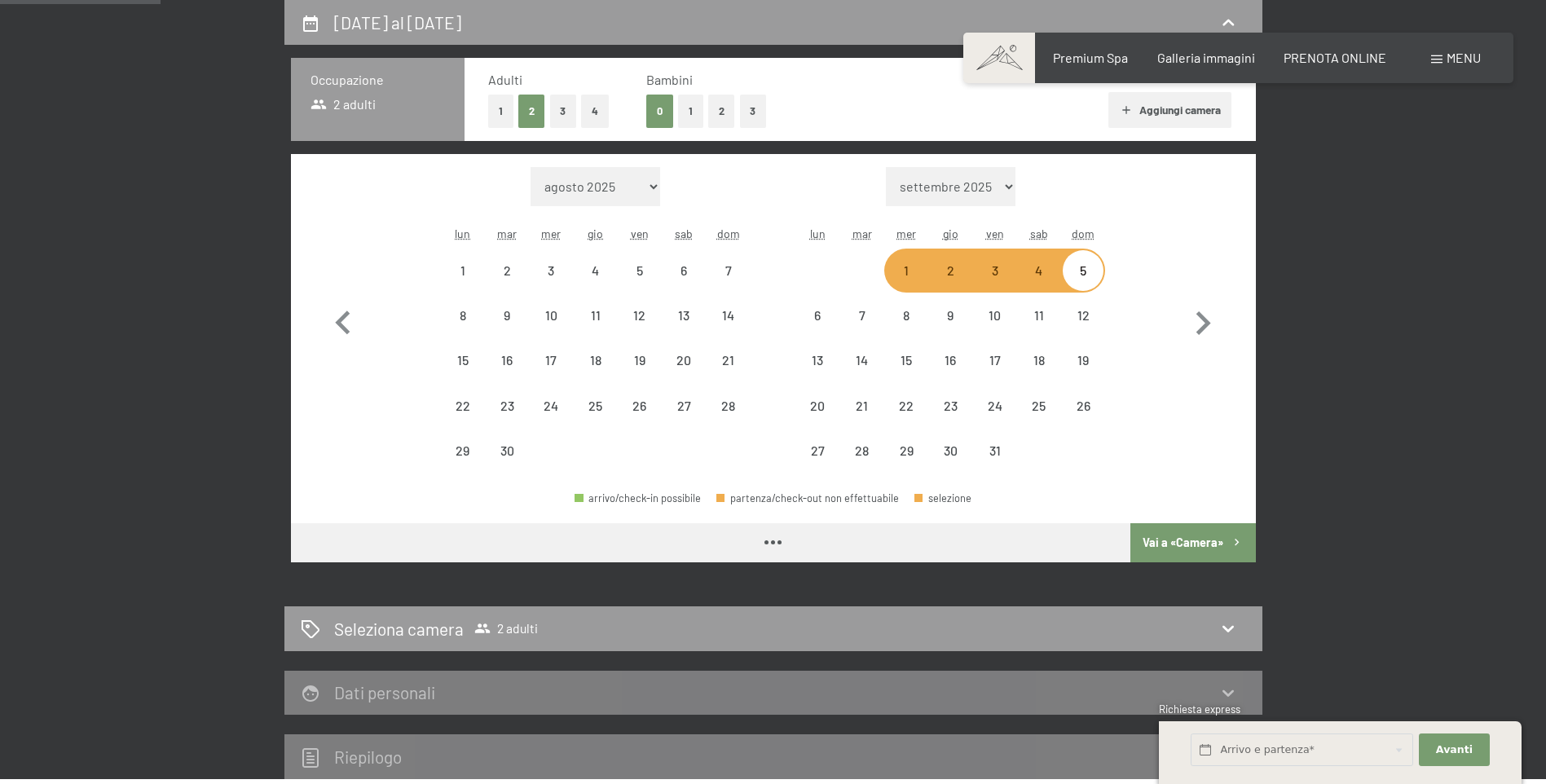
select select "2025-09-01"
select select "2025-10-01"
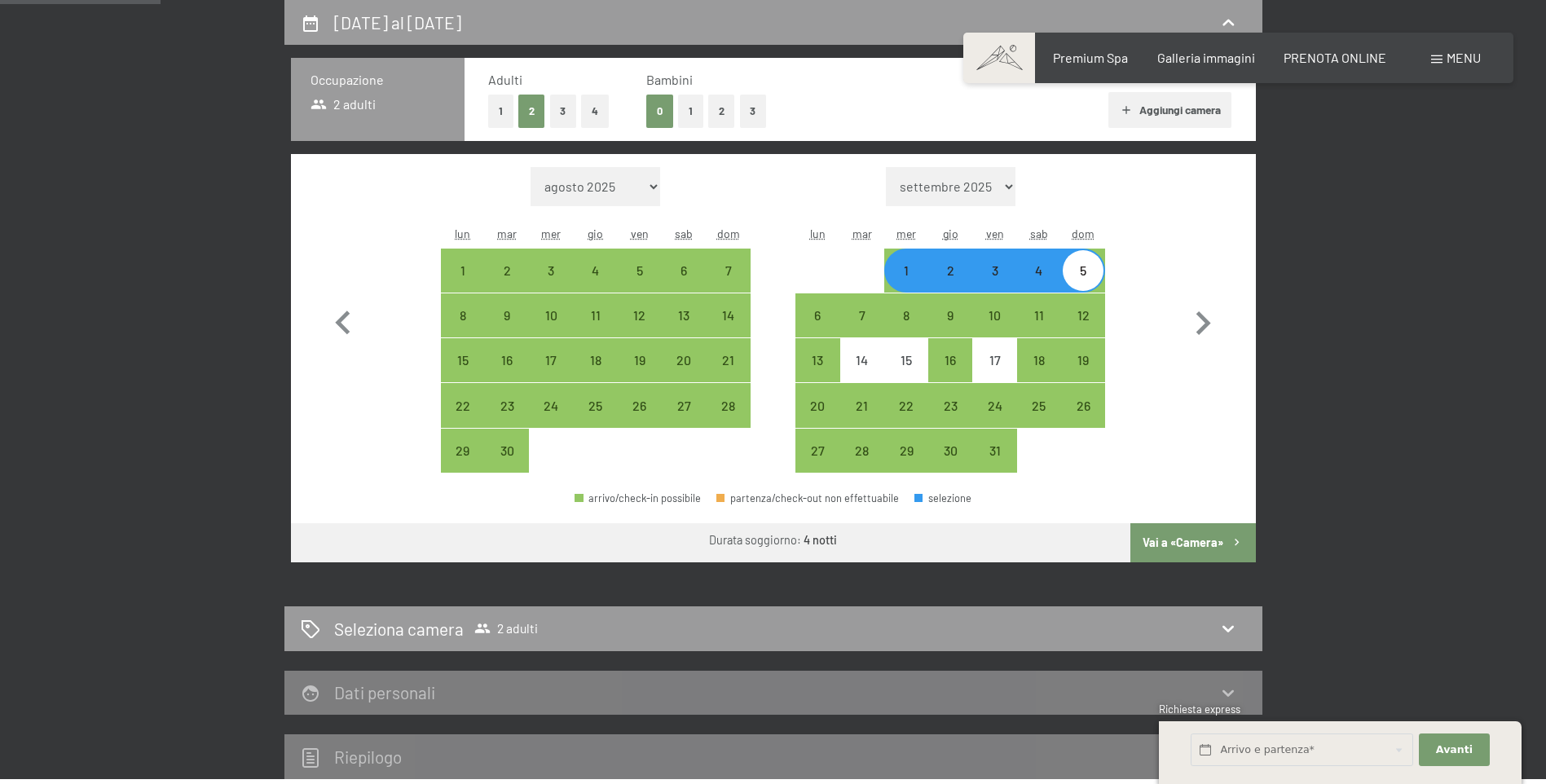
click at [946, 271] on div "2" at bounding box center [950, 285] width 41 height 41
select select "2025-09-01"
select select "2025-10-01"
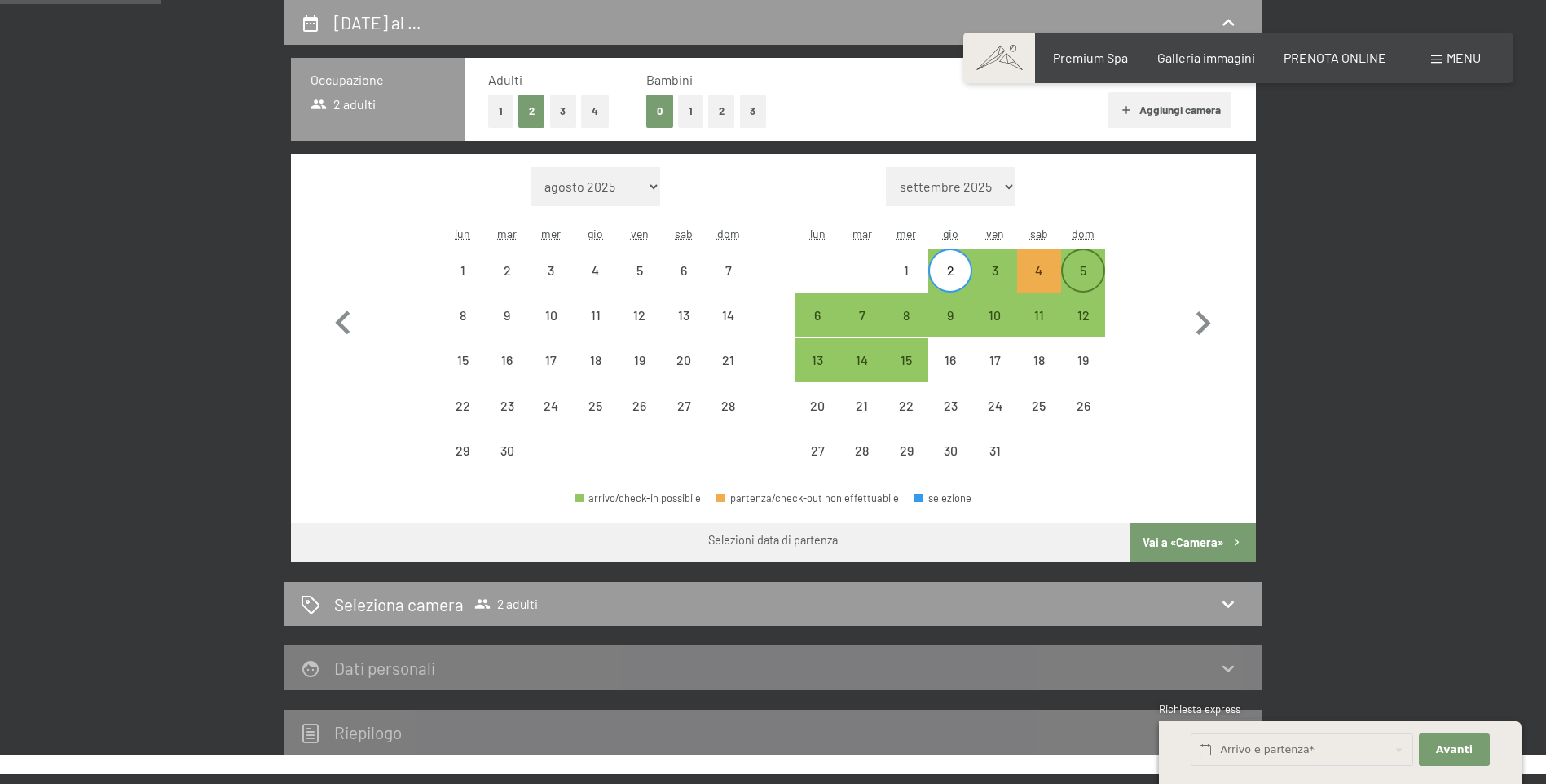
click at [1085, 279] on div "5" at bounding box center [1083, 285] width 41 height 41
select select "2025-09-01"
select select "2025-10-01"
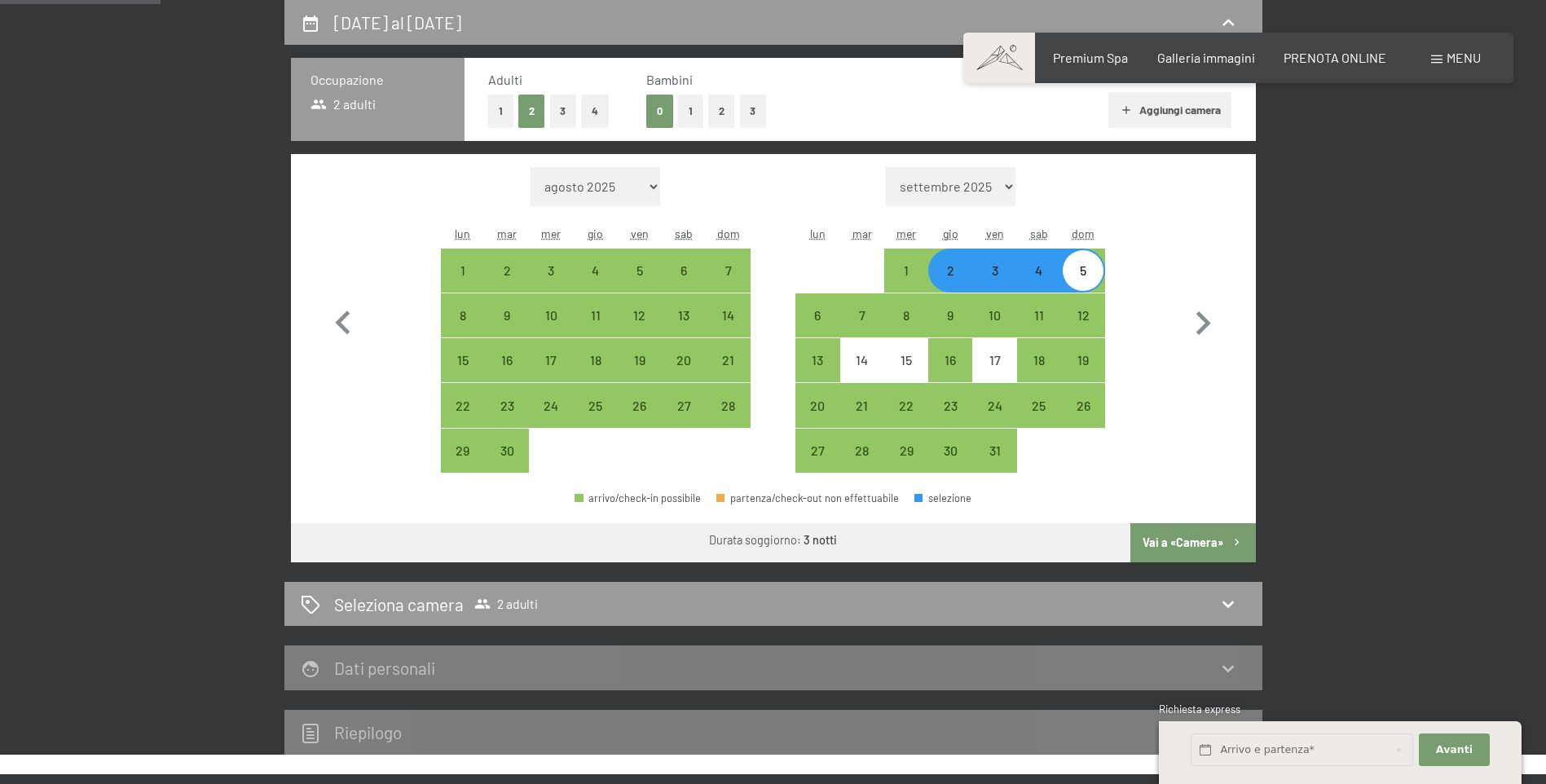
click at [1170, 539] on button "Vai a «Camera»" at bounding box center [1192, 543] width 124 height 39
select select "2025-09-01"
select select "2025-10-01"
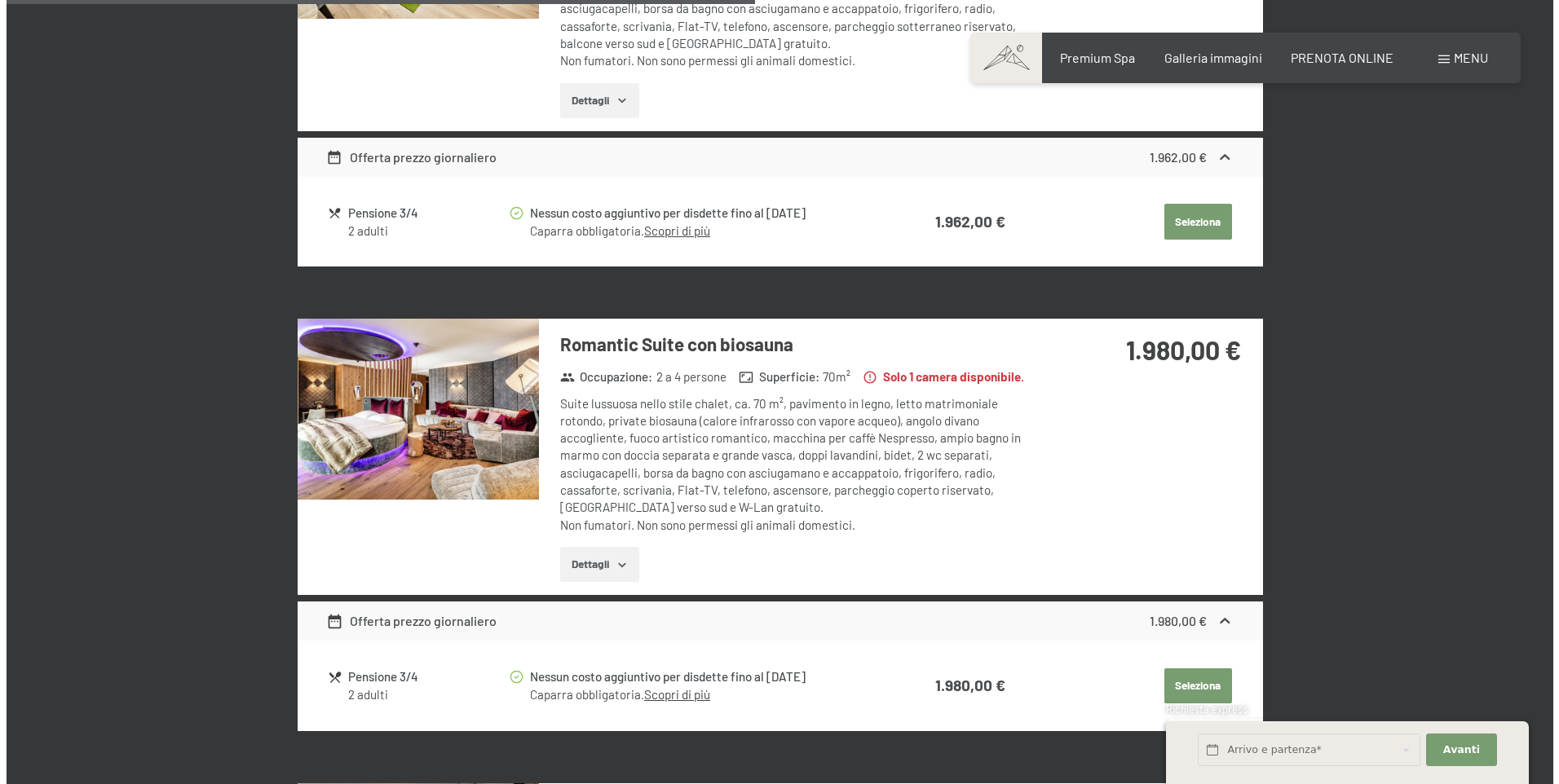
scroll to position [2276, 0]
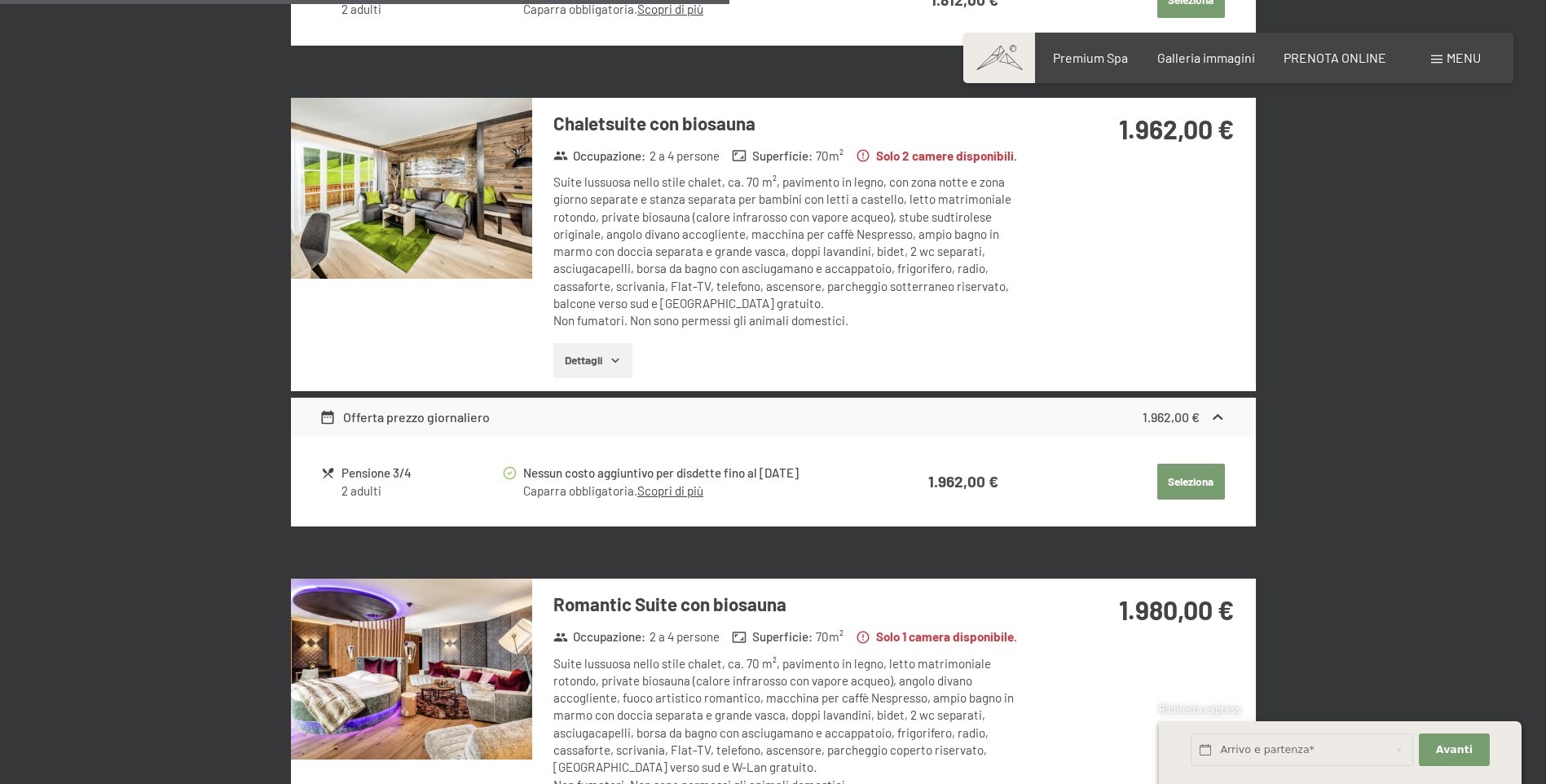
click at [1457, 66] on div "Menu" at bounding box center [1456, 57] width 49 height 18
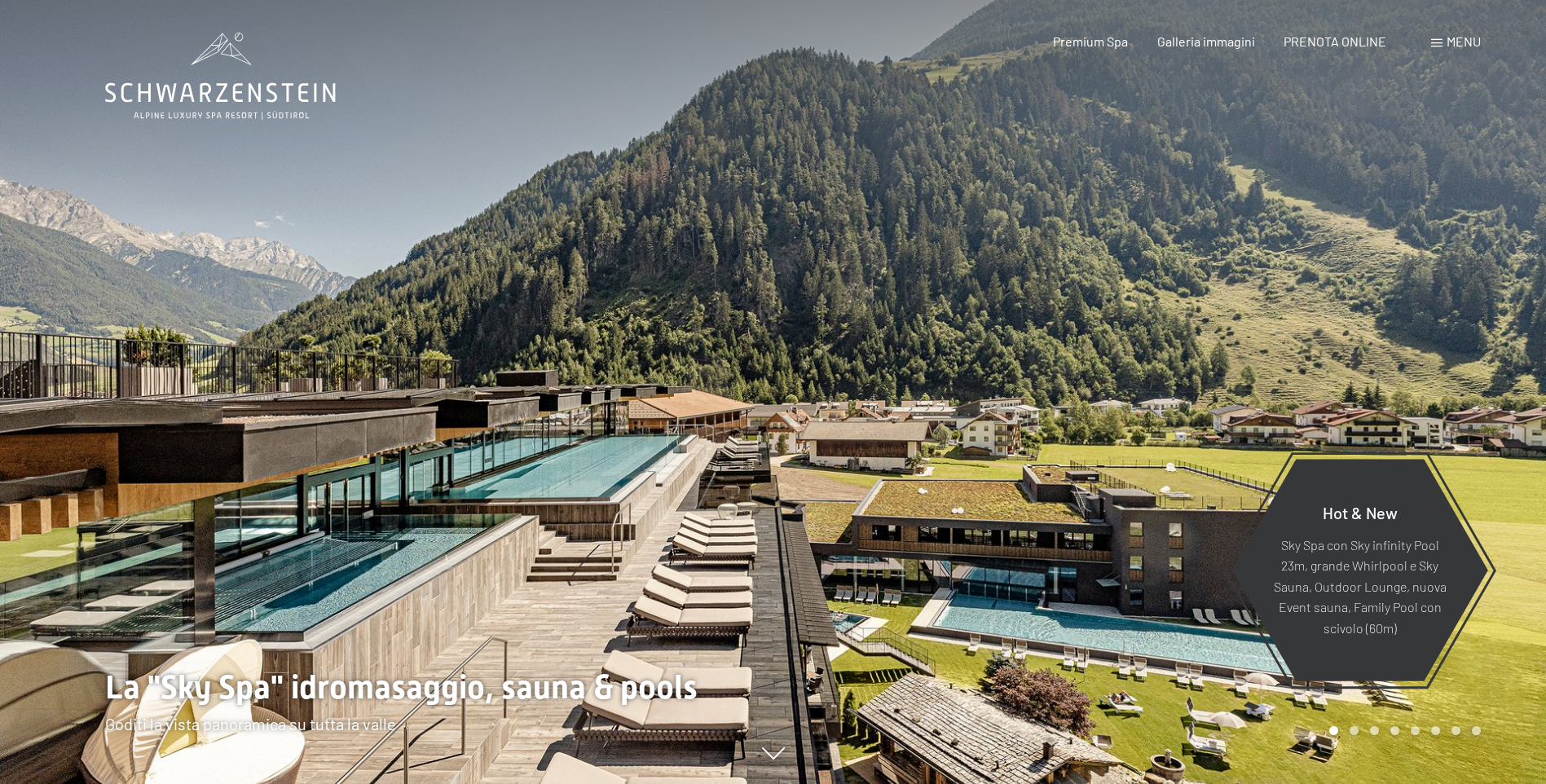
click at [1376, 356] on div at bounding box center [1161, 392] width 774 height 784
